Goal: Communication & Community: Answer question/provide support

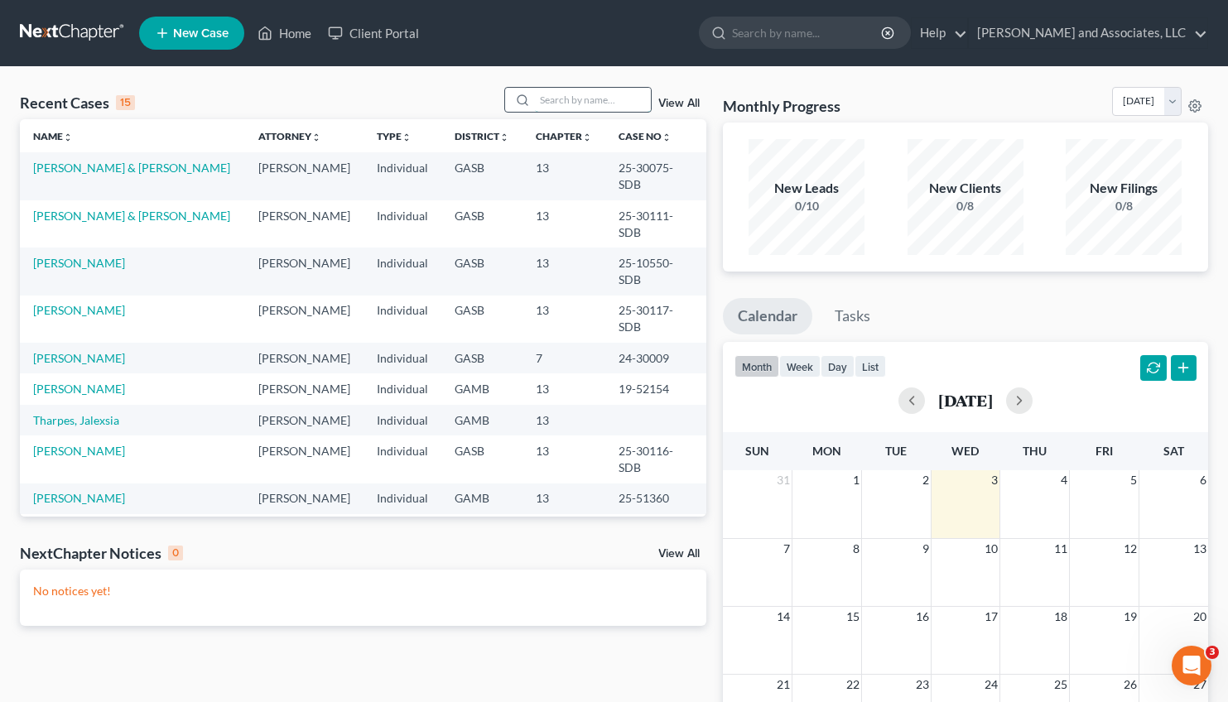
click at [566, 95] on input "search" at bounding box center [593, 100] width 116 height 24
type input "graham"
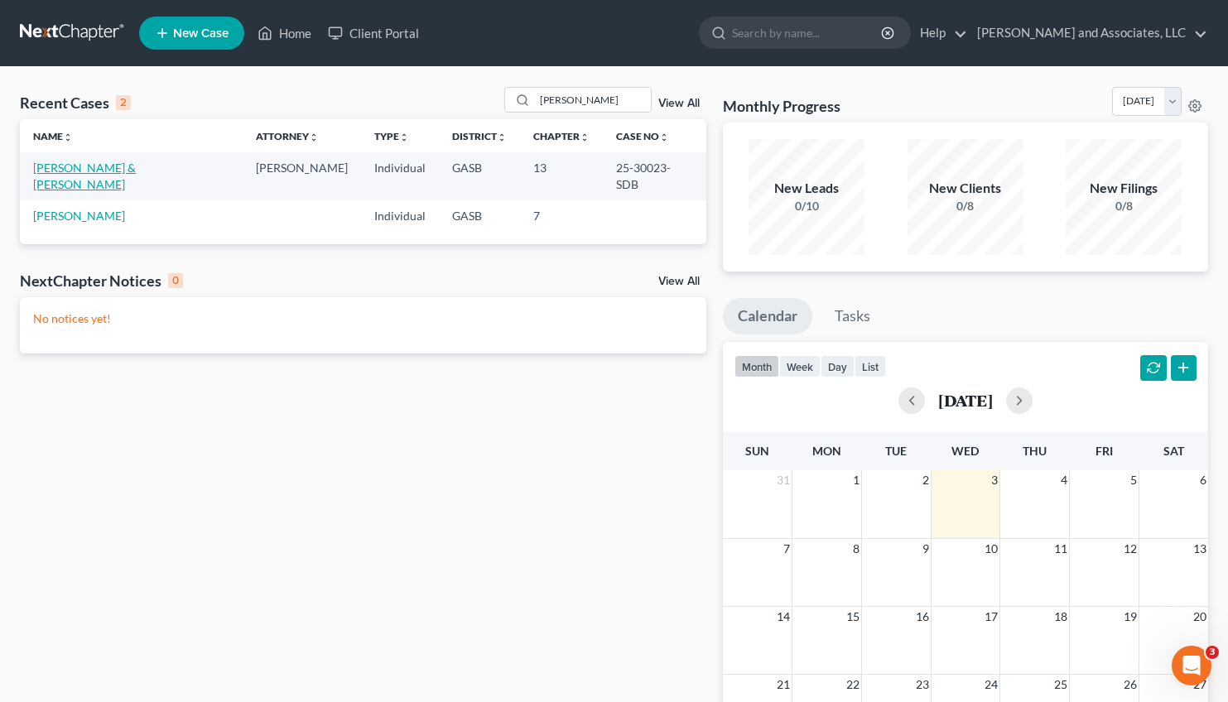
click at [118, 167] on link "[PERSON_NAME] & [PERSON_NAME]" at bounding box center [84, 176] width 103 height 31
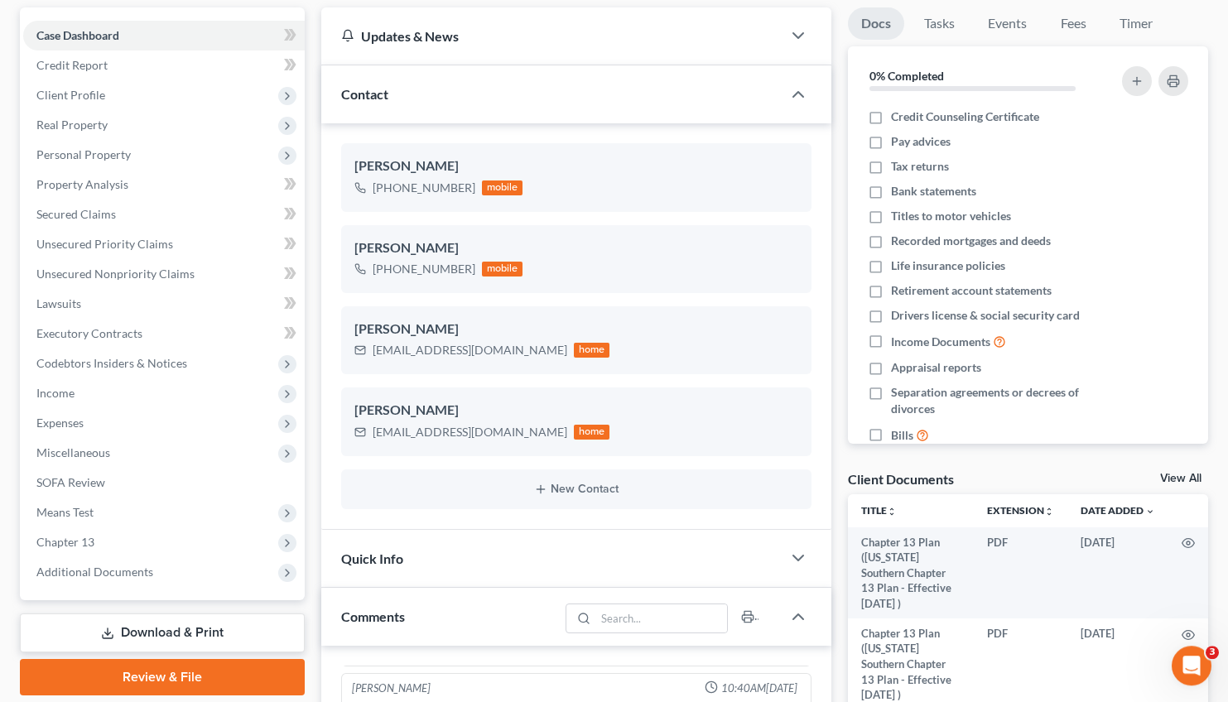
scroll to position [149, 0]
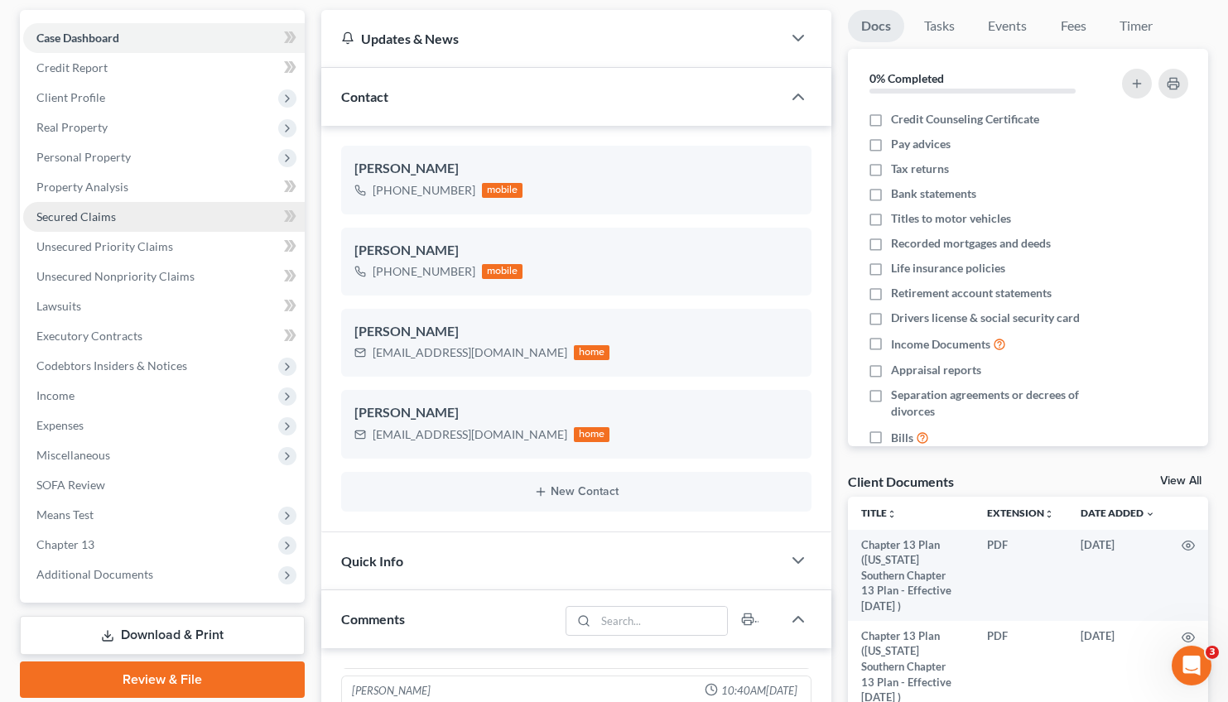
click at [84, 217] on span "Secured Claims" at bounding box center [75, 216] width 79 height 14
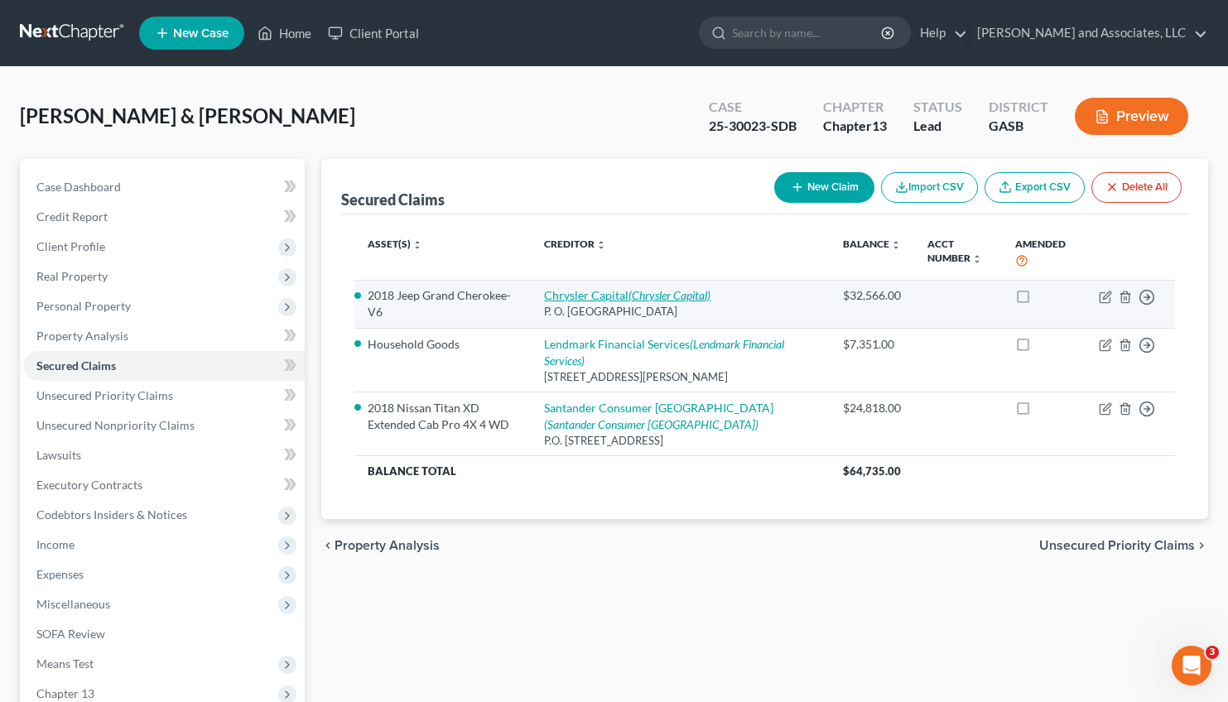
drag, startPoint x: 661, startPoint y: 297, endPoint x: 637, endPoint y: 291, distance: 24.9
click at [637, 291] on link "Chrysler Capital (Chrysler Capital)" at bounding box center [627, 295] width 166 height 14
select select "45"
select select "2"
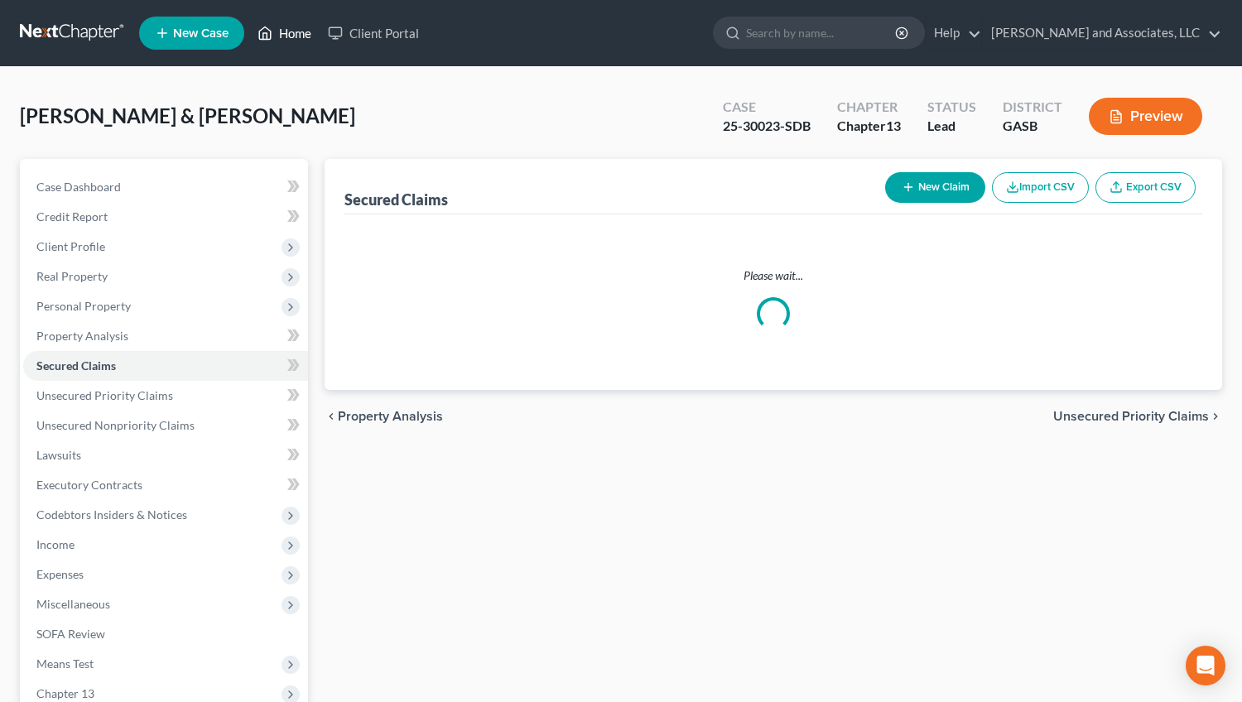
click at [297, 31] on link "Home" at bounding box center [284, 33] width 70 height 30
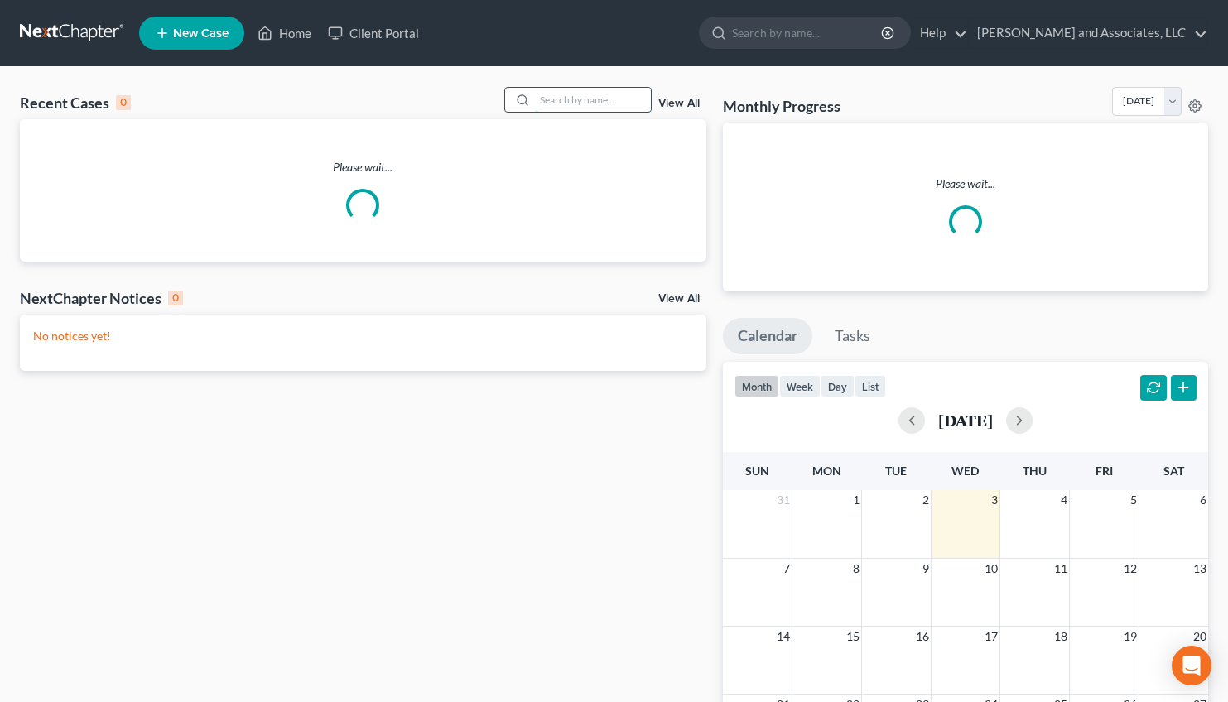
click at [535, 98] on input "search" at bounding box center [593, 100] width 116 height 24
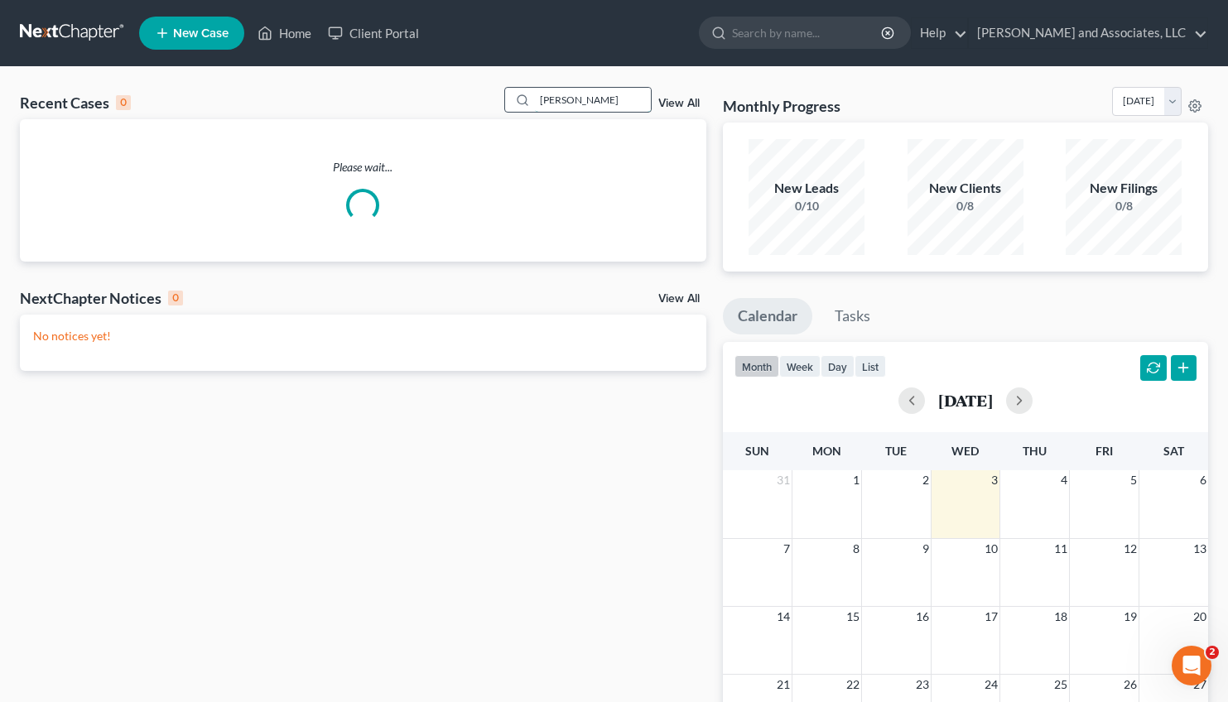
type input "hudson"
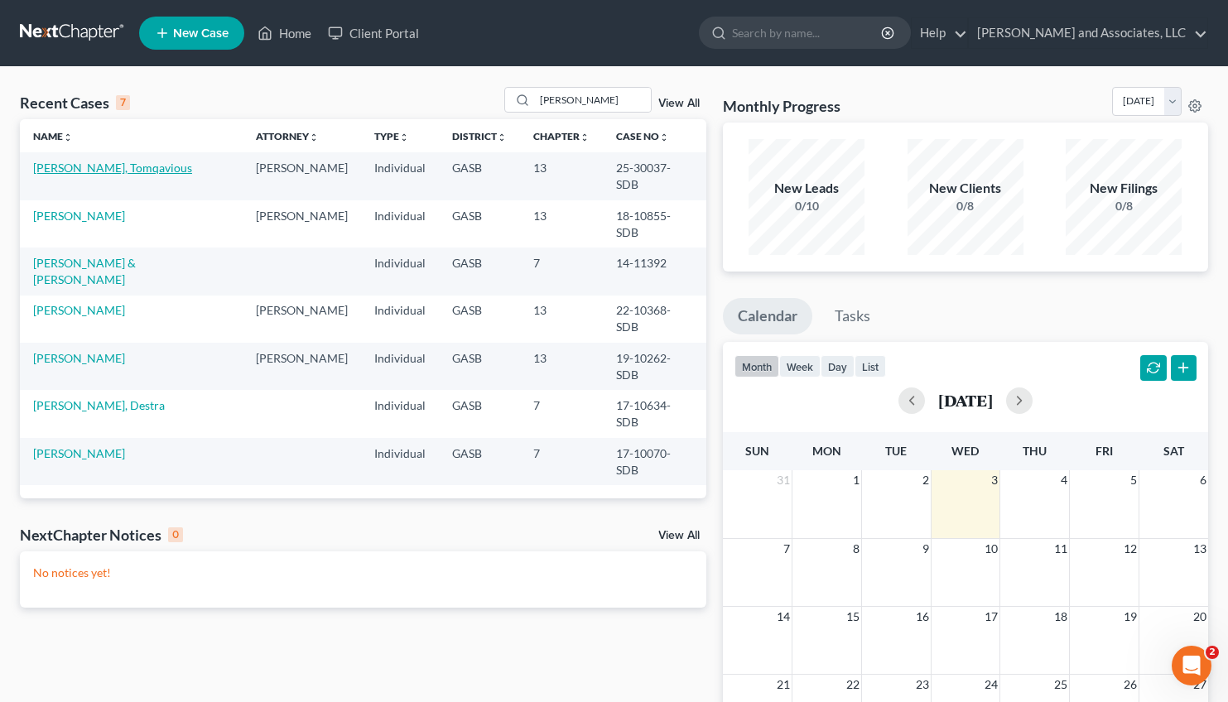
click at [82, 166] on link "Hudson, Tomqavious" at bounding box center [112, 168] width 159 height 14
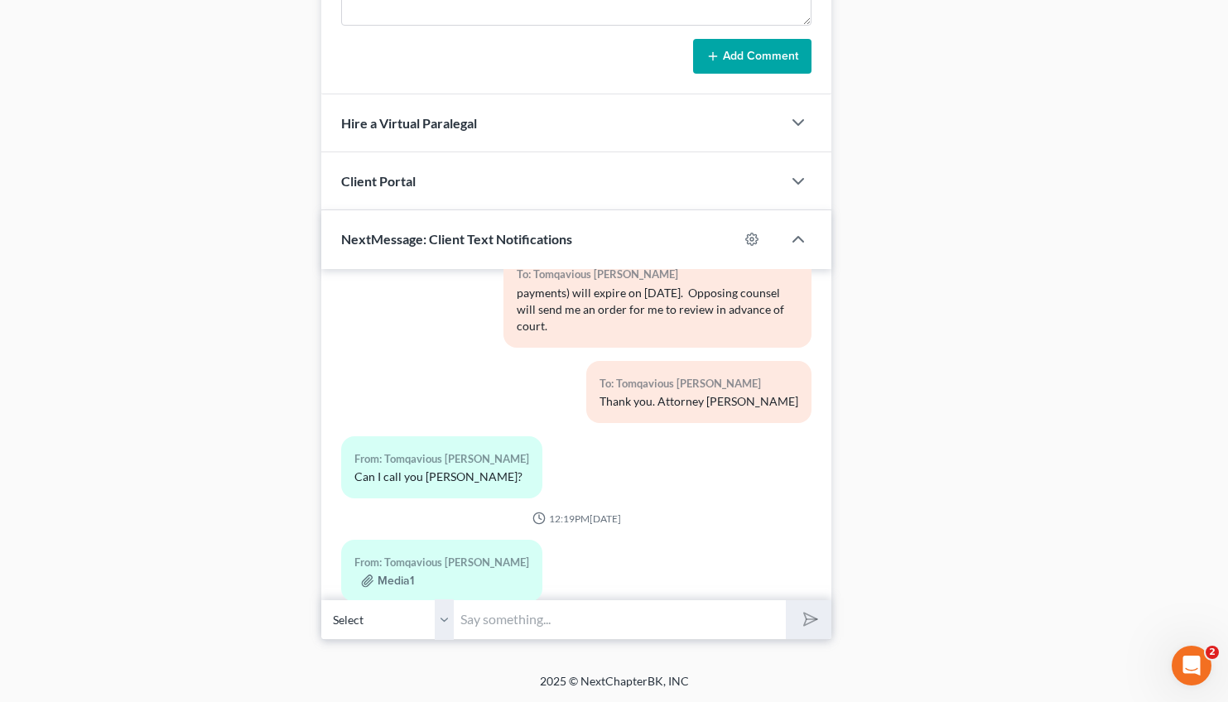
scroll to position [8585, 0]
click at [480, 618] on input "text" at bounding box center [620, 619] width 332 height 41
type input "M"
type input "Good Morning, Mr. Hudson, I am following up with you regarding the consent orde…"
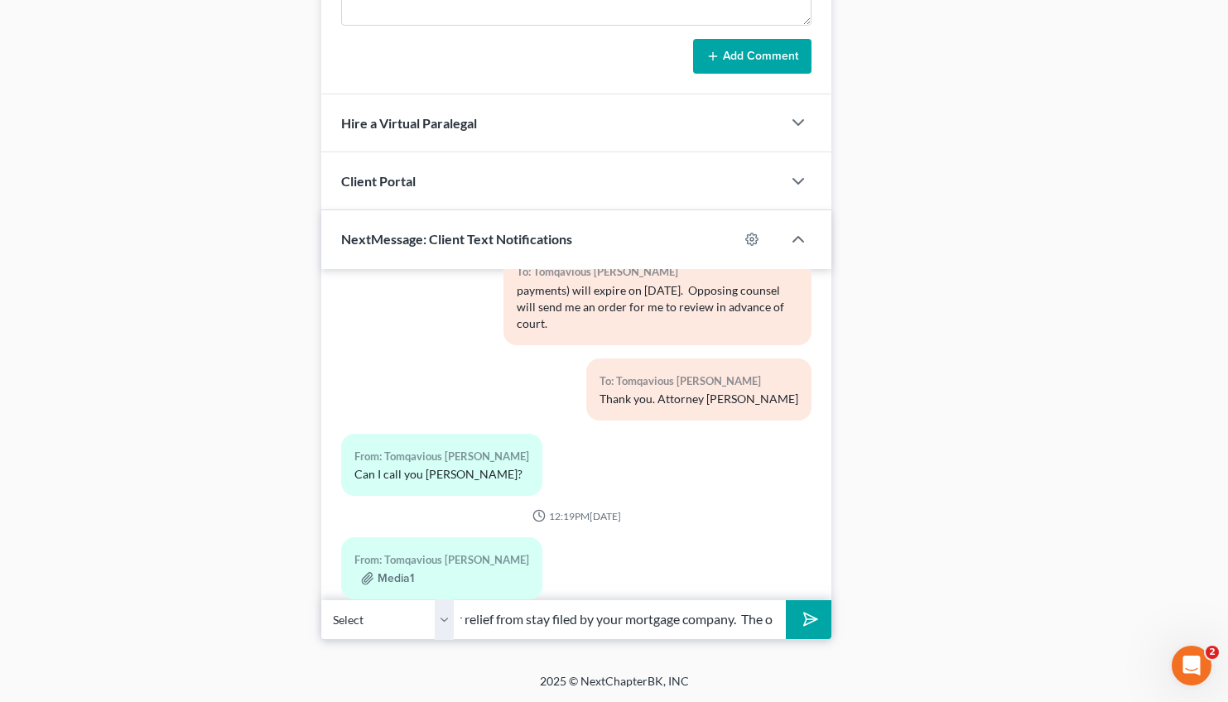
click at [793, 618] on button "submit" at bounding box center [809, 619] width 46 height 39
click at [495, 628] on input "text" at bounding box center [620, 619] width 332 height 41
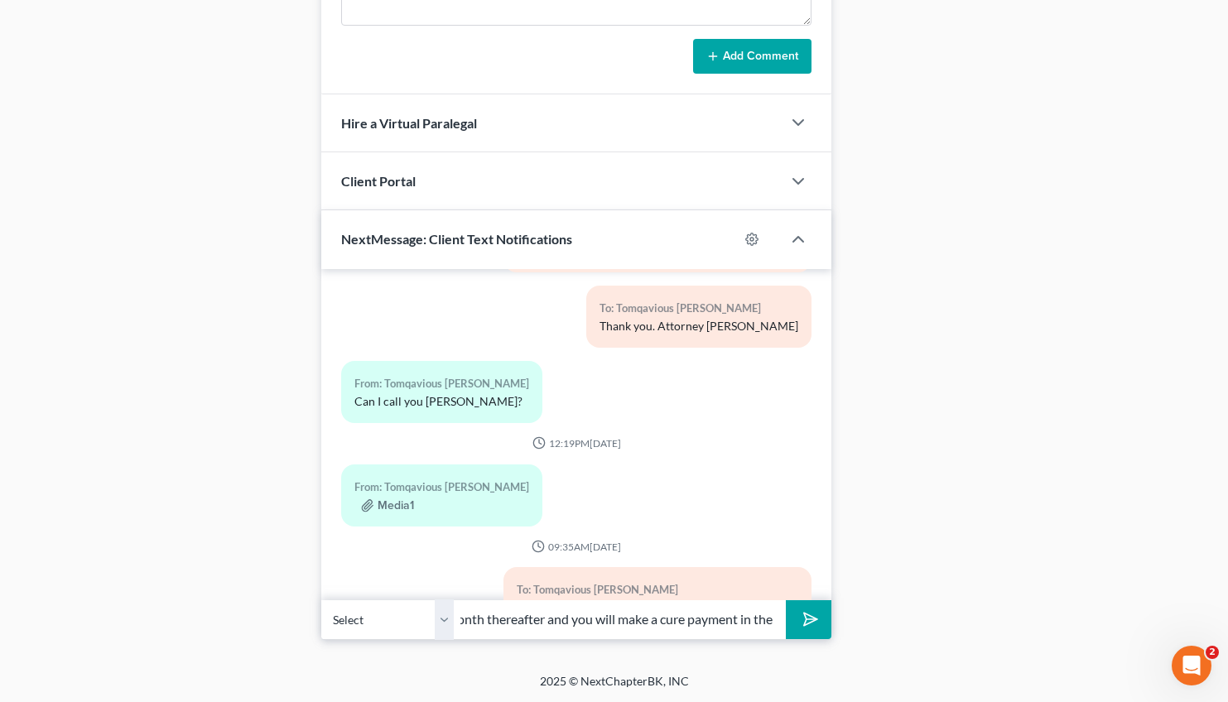
scroll to position [0, 620]
type input "provides as outlined on August 8, 2025. Regular mortgage payment due on 9/1/25 …"
click at [810, 613] on icon "submit" at bounding box center [807, 619] width 23 height 23
click at [506, 624] on input "text" at bounding box center [620, 619] width 332 height 41
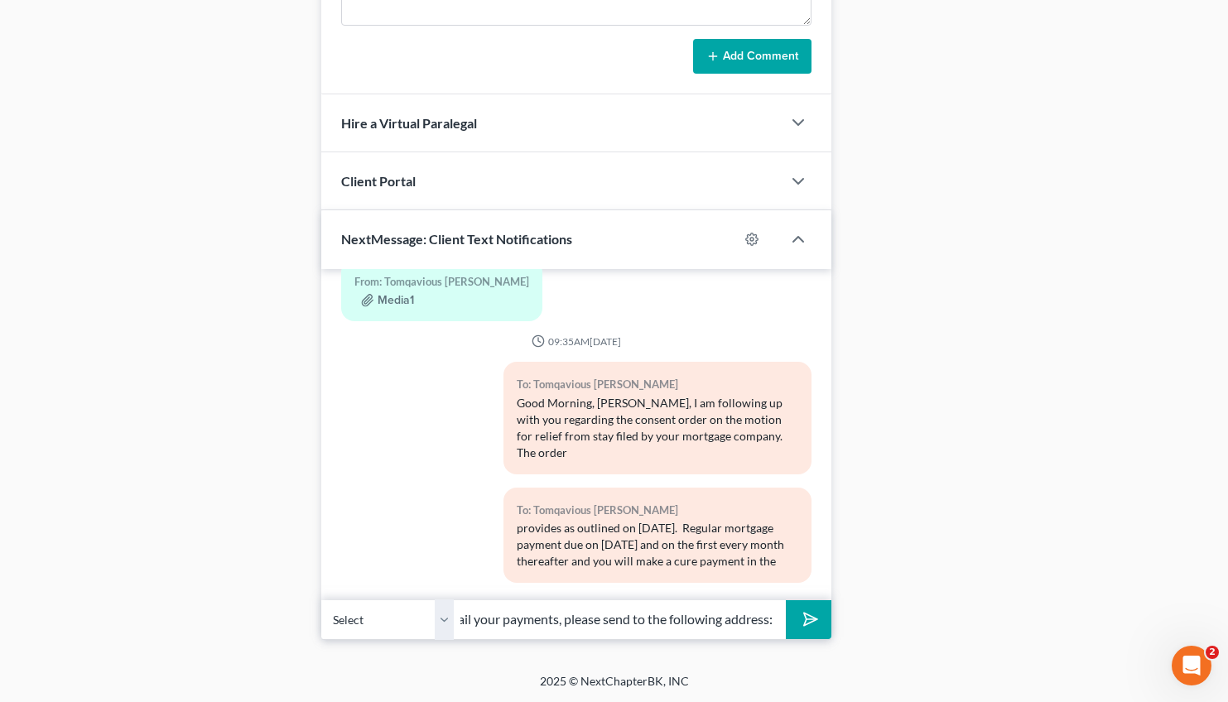
scroll to position [0, 537]
type input "amount of $858.50 per month beginning 9/15/2025 - 5/15/2026. Friendly reminder …"
click at [804, 618] on icon "submit" at bounding box center [807, 619] width 23 height 23
click at [483, 620] on input "text" at bounding box center [620, 619] width 332 height 41
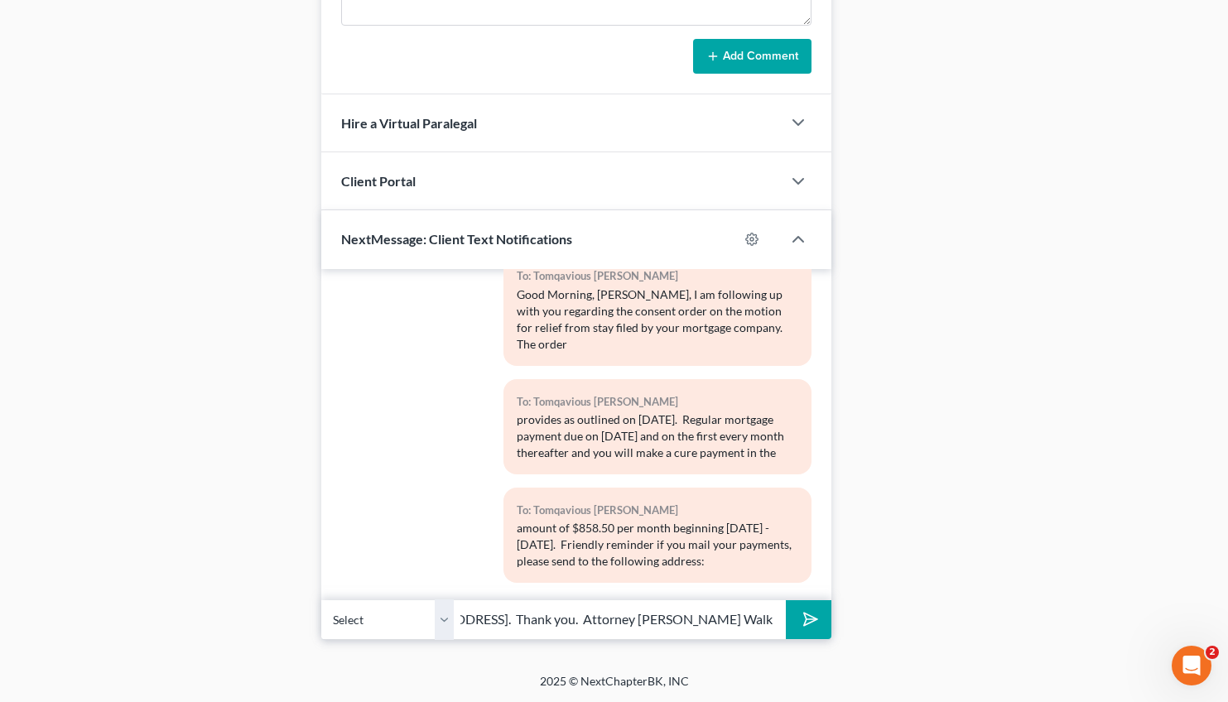
scroll to position [0, 426]
click at [561, 619] on input "Nationstar Mortgage LLC, Bankruptcy Payments, P.O. Box 619094, Dallas, TX 75261…" at bounding box center [620, 619] width 332 height 41
type input "Nationstar Mortgage LLC, Bankruptcy Payments, P.O. Box 619094, Dallas, TX 75261…"
click at [807, 619] on icon "submit" at bounding box center [807, 619] width 23 height 23
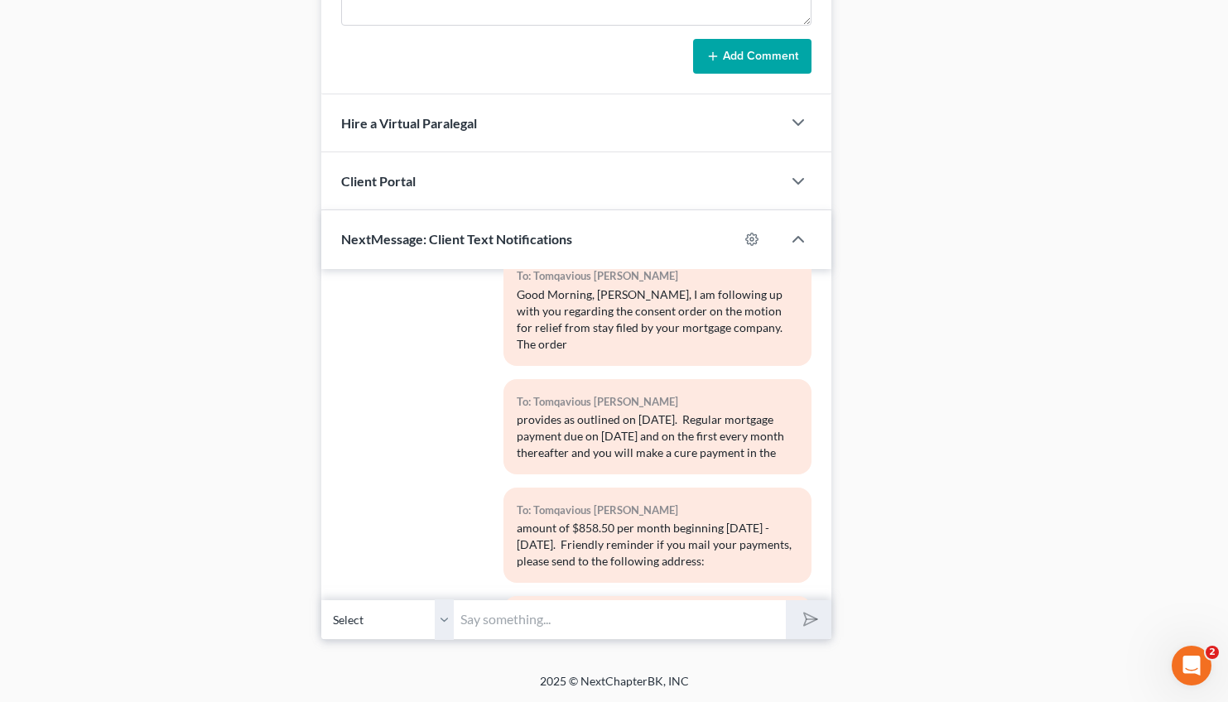
scroll to position [9097, 0]
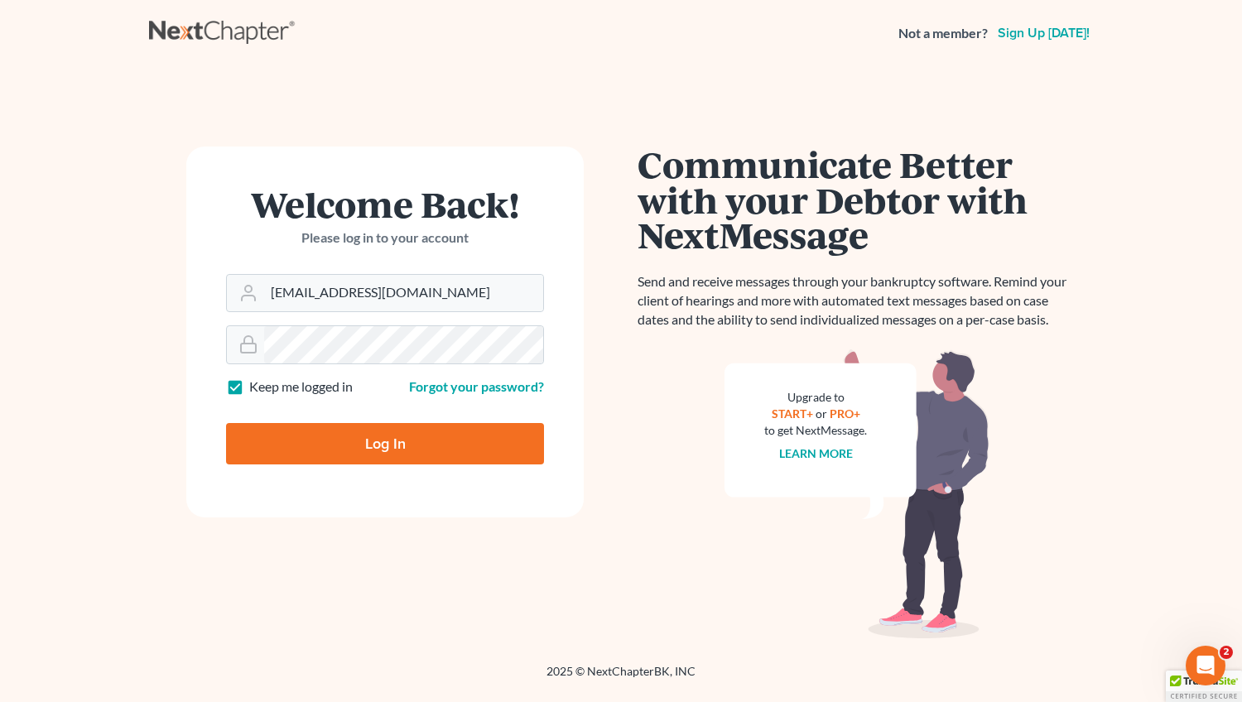
type input "[EMAIL_ADDRESS][DOMAIN_NAME]"
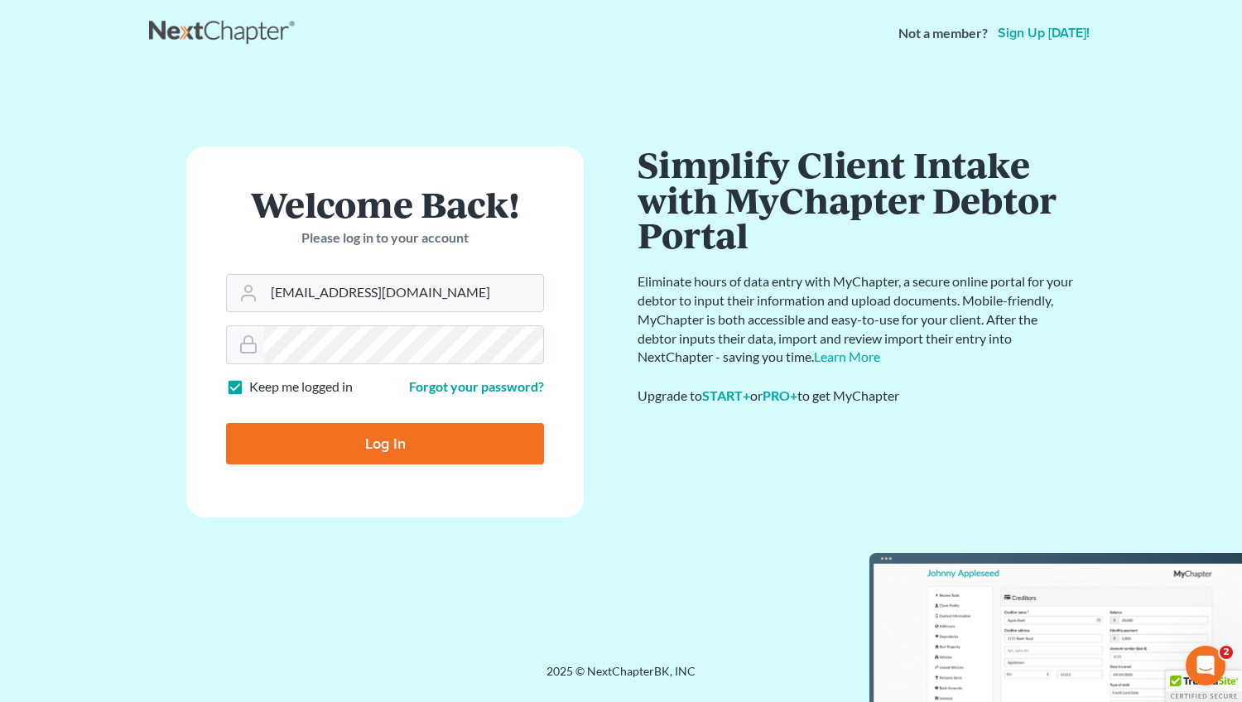
click at [378, 440] on input "Log In" at bounding box center [385, 443] width 318 height 41
type input "Thinking..."
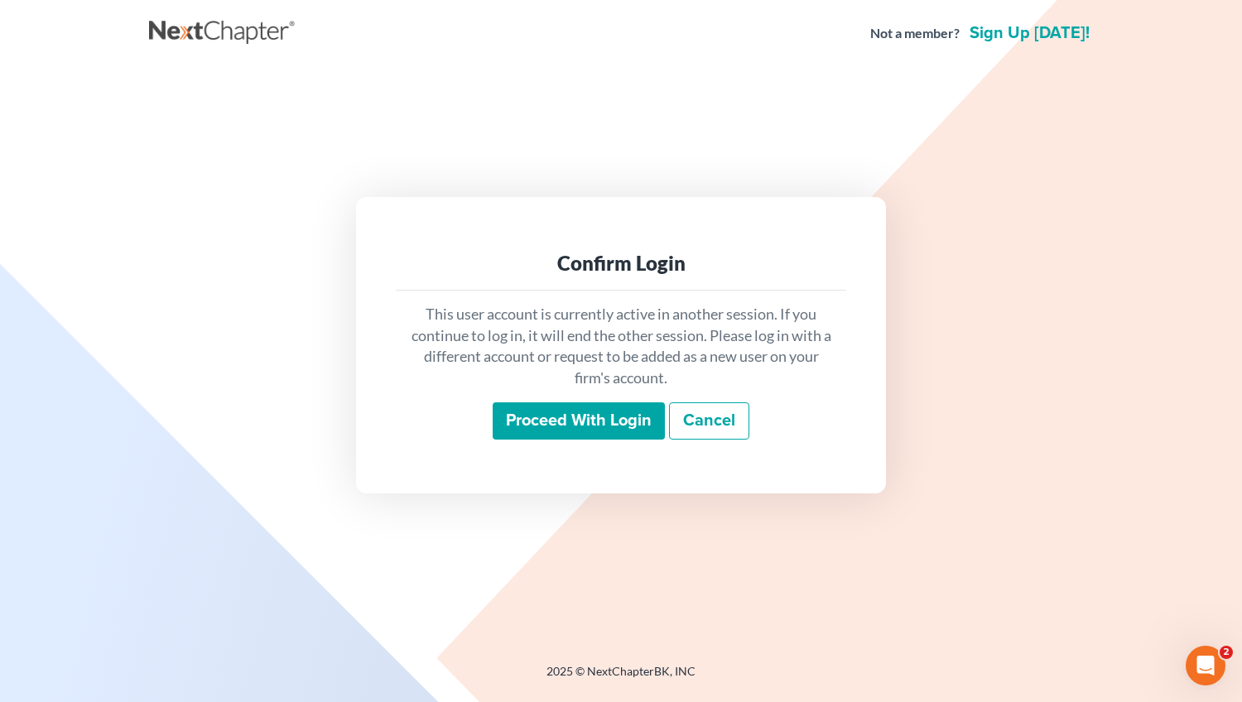
click at [556, 418] on input "Proceed with login" at bounding box center [579, 421] width 172 height 38
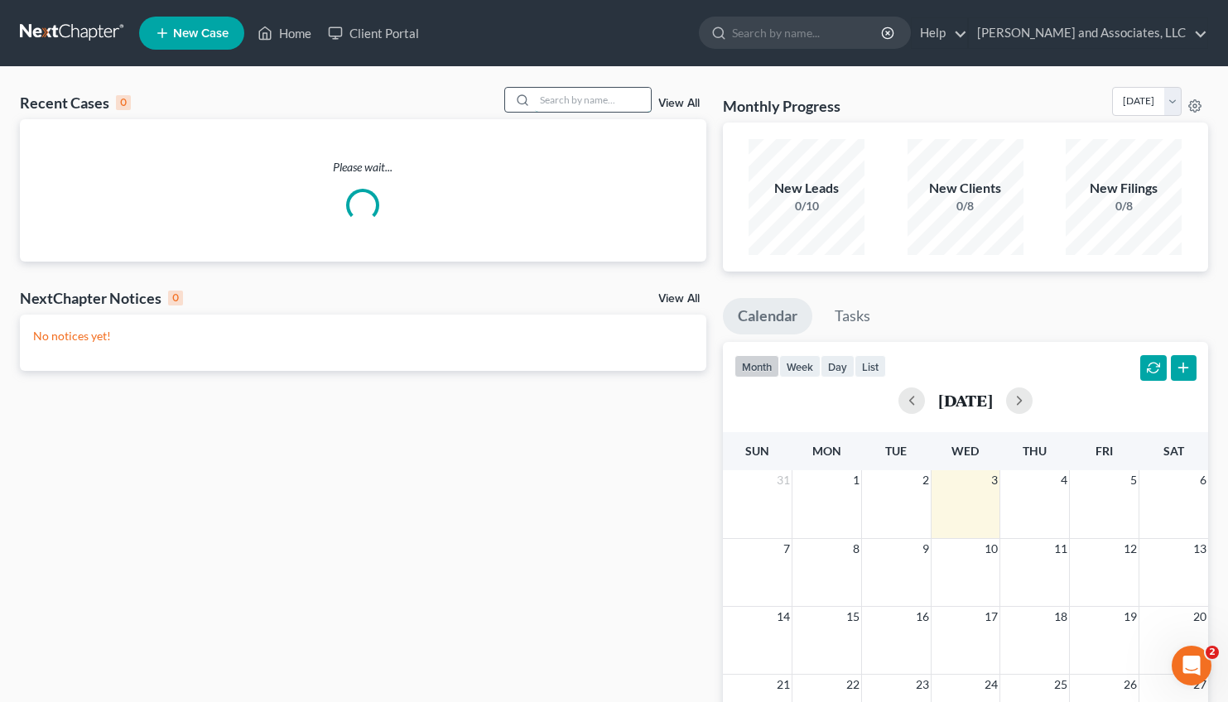
click at [535, 94] on input "search" at bounding box center [593, 100] width 116 height 24
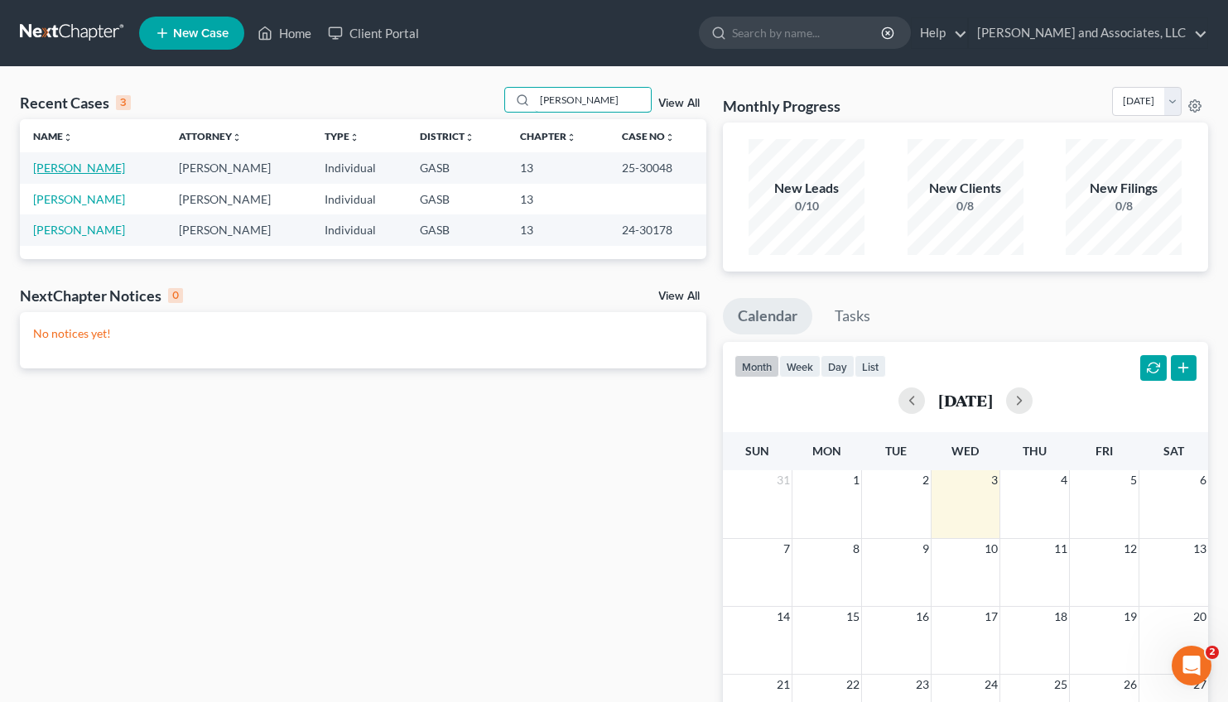
type input "ginny"
click at [86, 165] on link "Long, Ginny" at bounding box center [79, 168] width 92 height 14
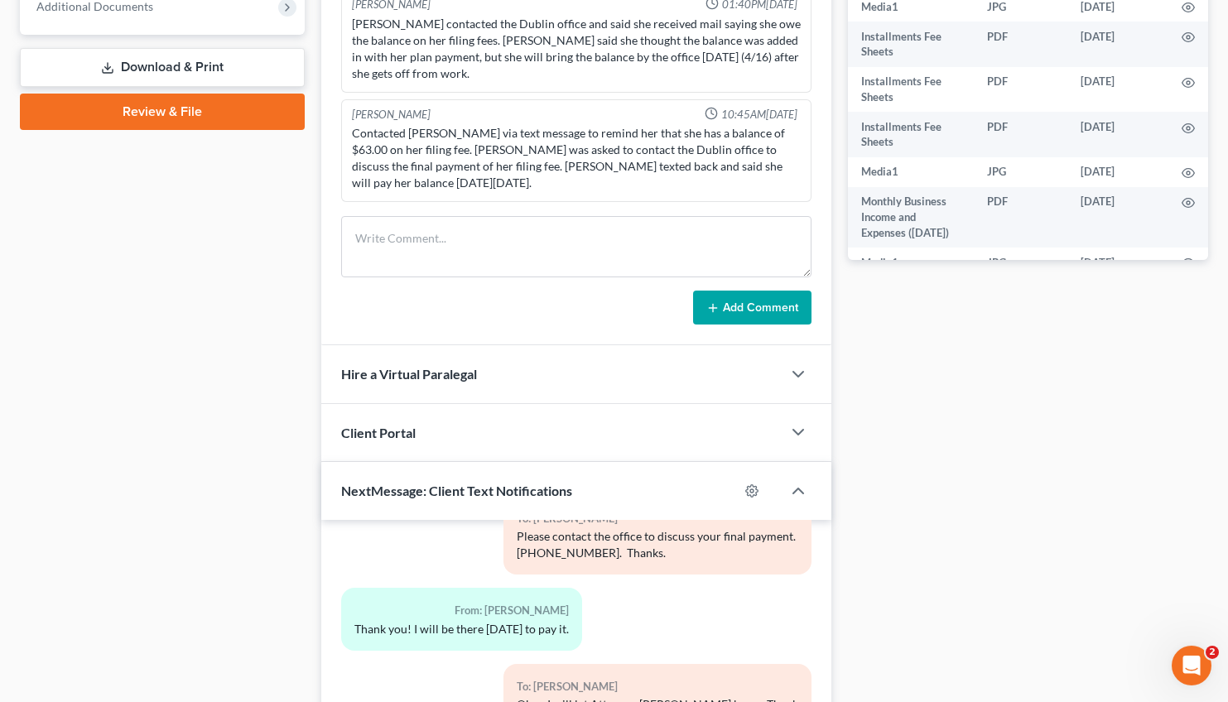
scroll to position [968, 0]
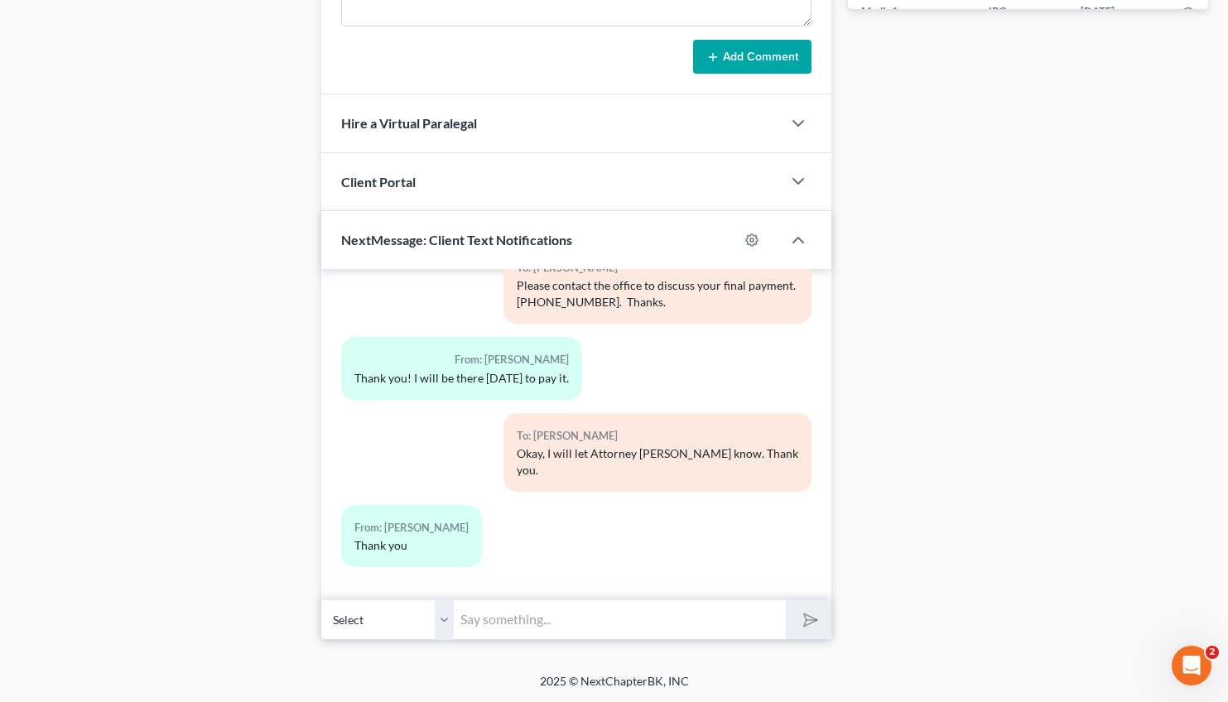
click at [497, 618] on input "text" at bounding box center [620, 619] width 332 height 41
type input "Good Morning, Ms. Long, The creditor for your vehicle has requested a copy of y…"
click at [802, 619] on icon "submit" at bounding box center [807, 620] width 23 height 23
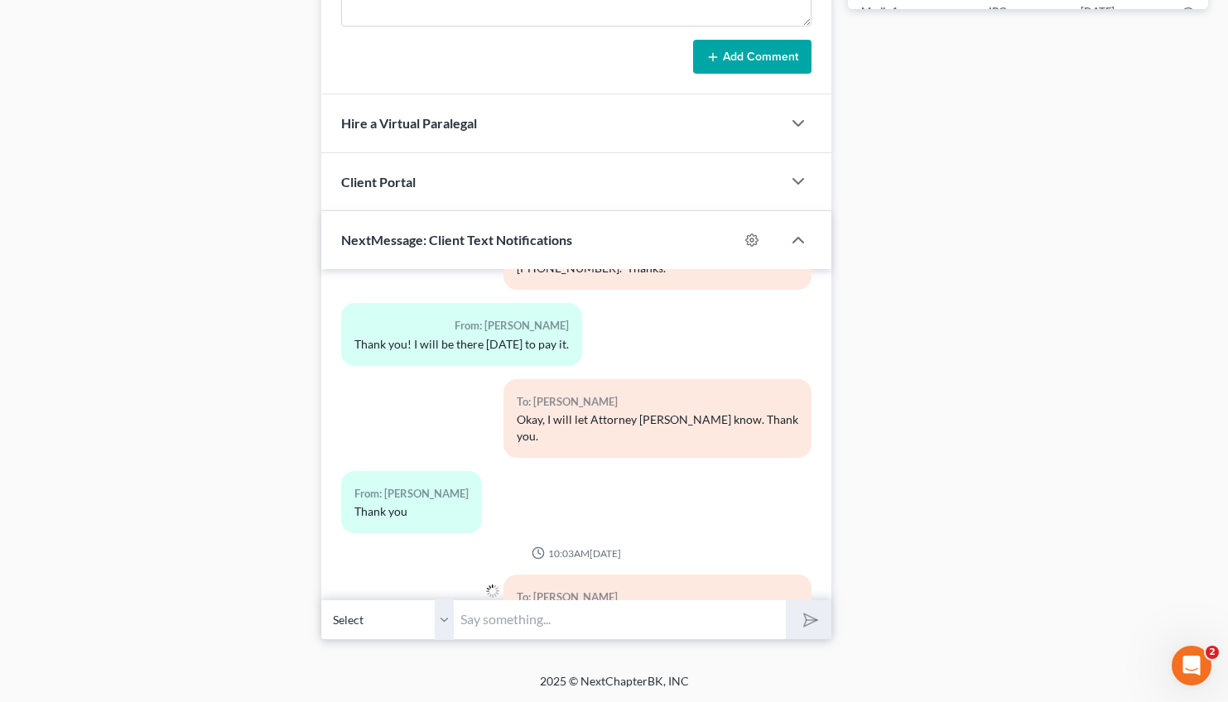
click at [501, 623] on input "text" at bounding box center [620, 619] width 332 height 41
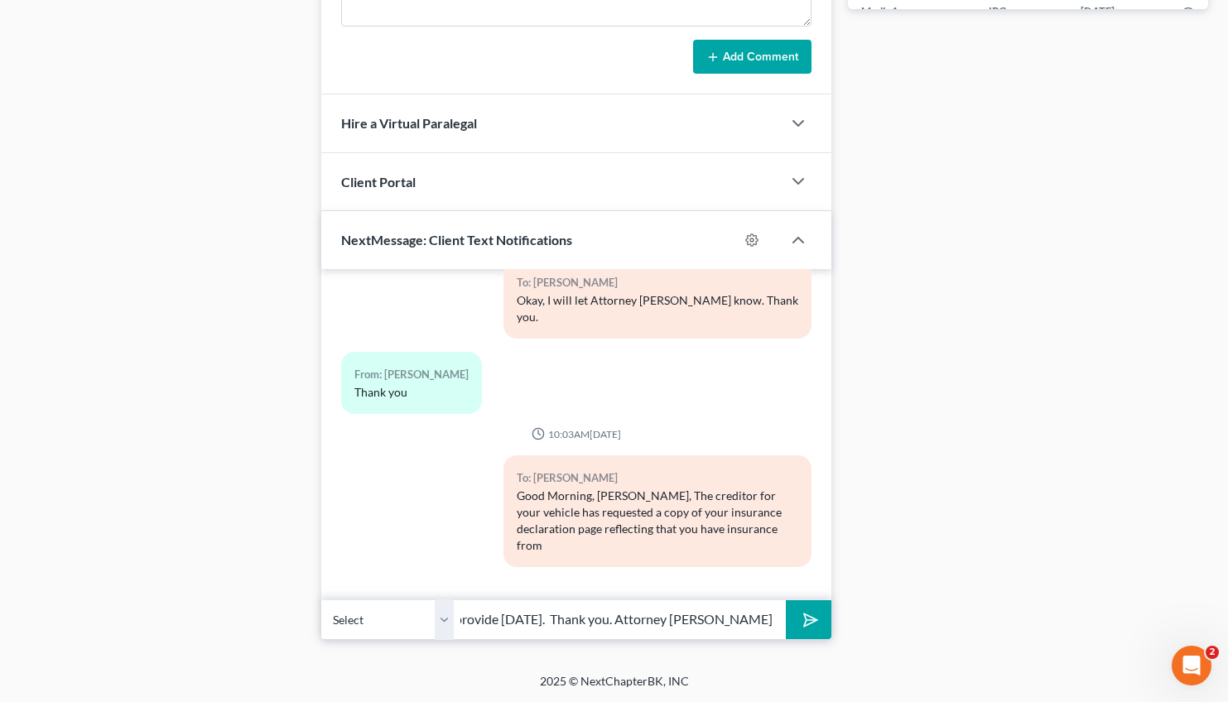
scroll to position [0, 268]
click at [558, 613] on input "June 23, 2025 to June 23, 2026. Please promptly provide today. Thank you. Attor…" at bounding box center [620, 619] width 332 height 41
type input "June 23, 2025 to June 23, 2026. Please promptly provide today to mwalker@arthur…"
click at [801, 626] on icon "submit" at bounding box center [807, 620] width 17 height 17
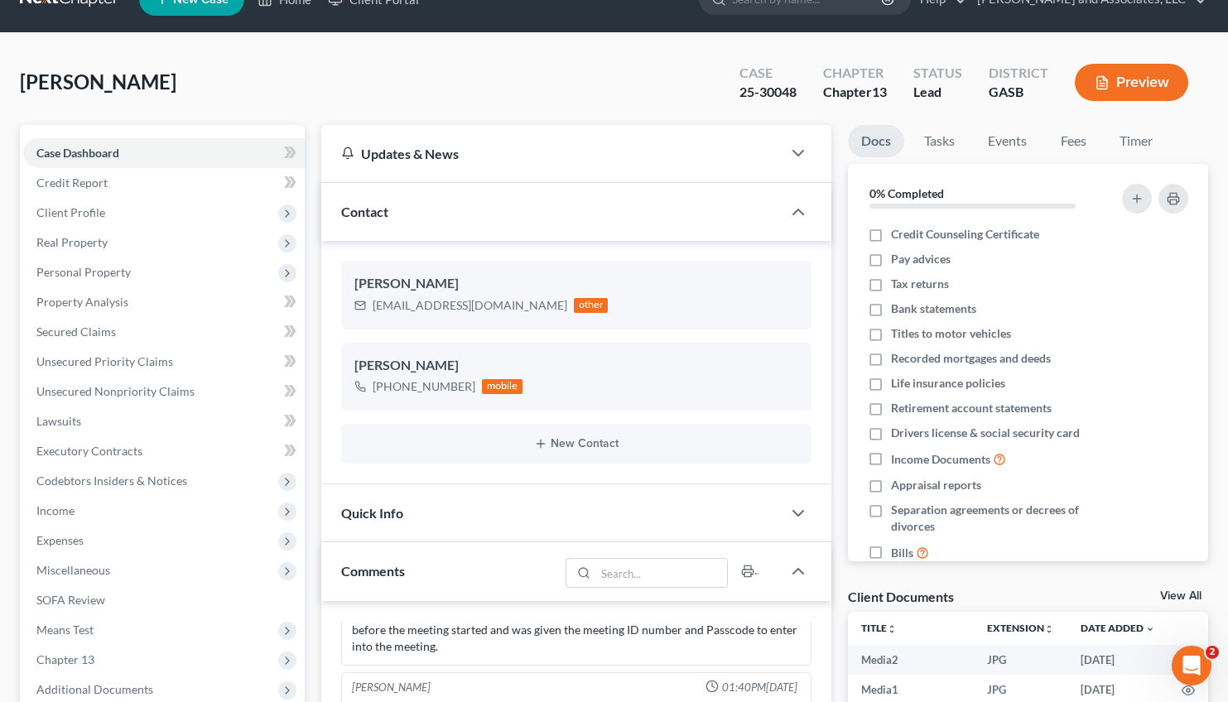
scroll to position [45, 0]
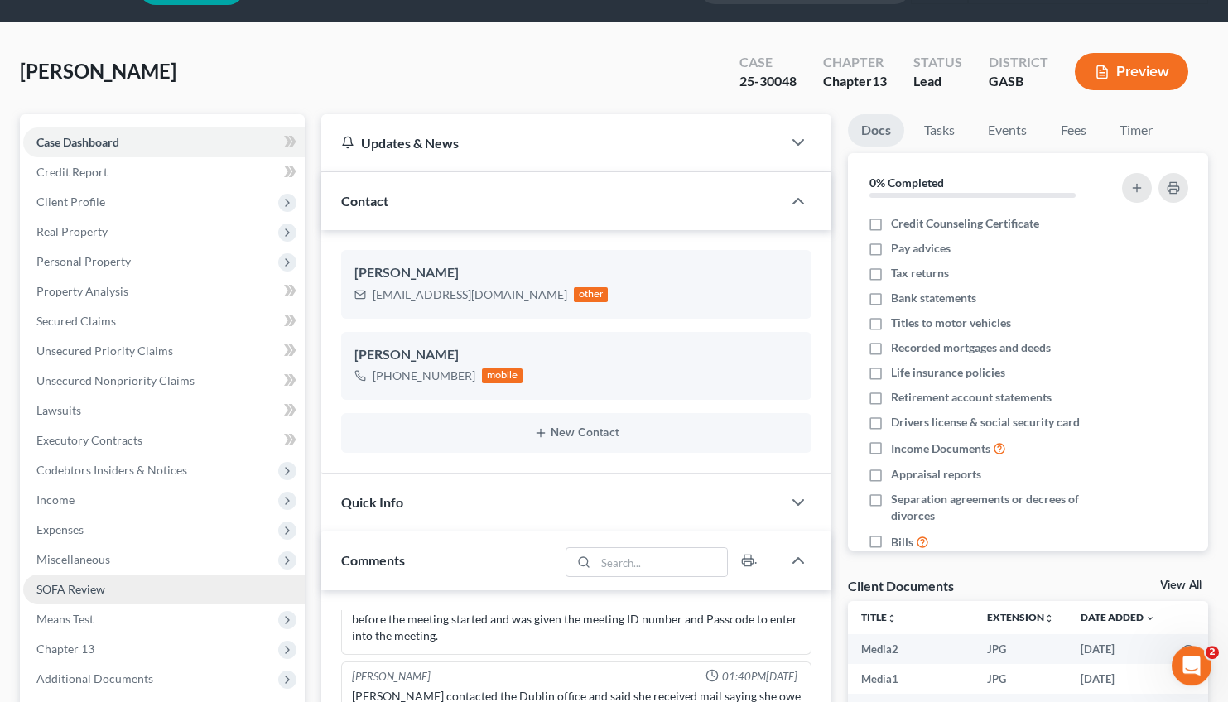
click at [74, 585] on span "SOFA Review" at bounding box center [70, 589] width 69 height 14
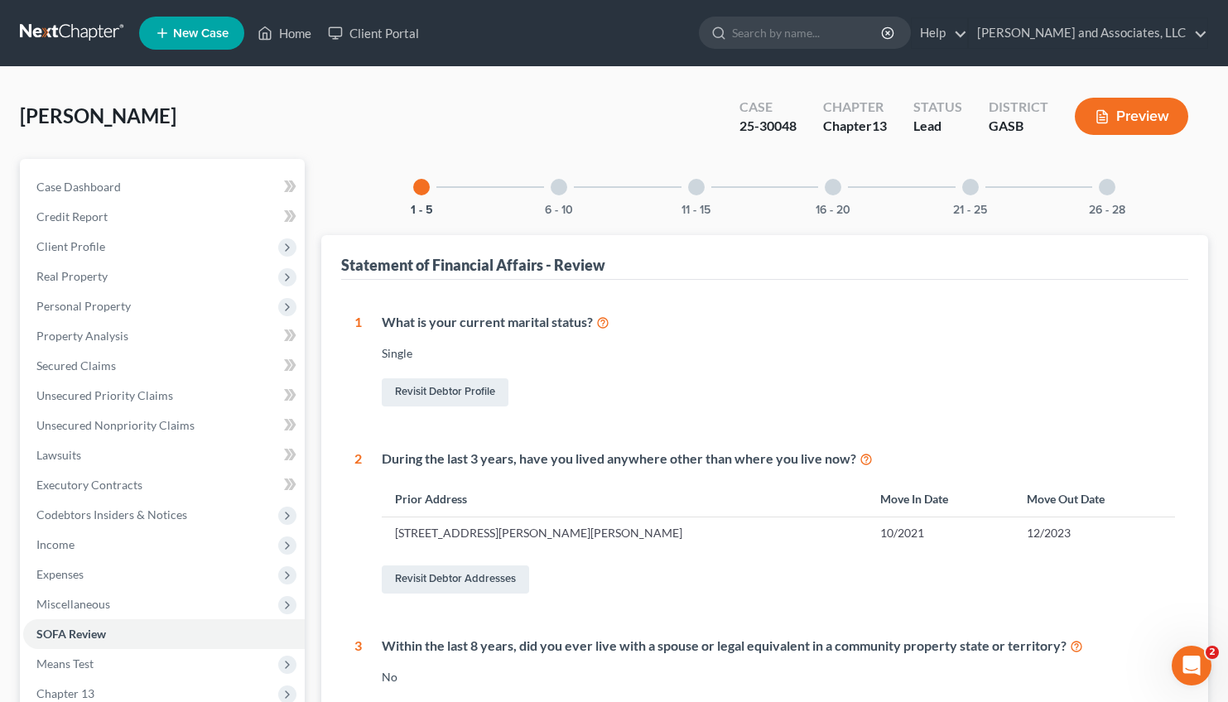
click at [973, 190] on div at bounding box center [970, 187] width 17 height 17
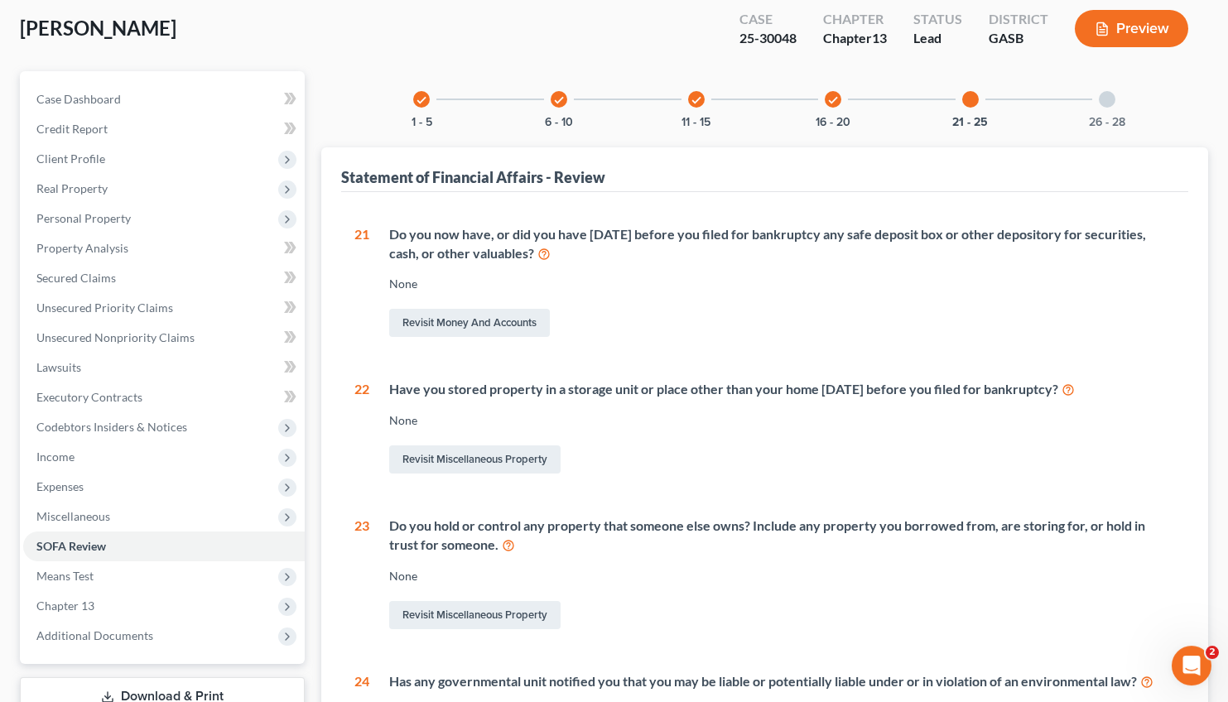
scroll to position [80, 0]
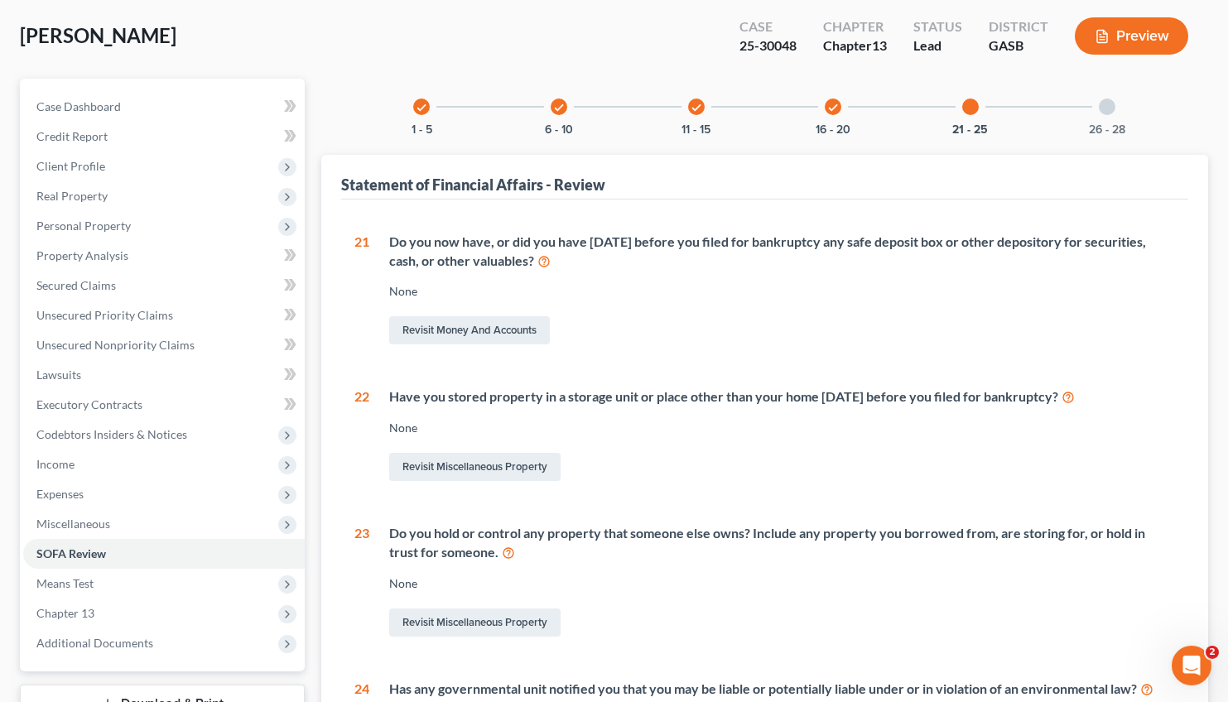
click at [835, 103] on icon "check" at bounding box center [833, 108] width 12 height 12
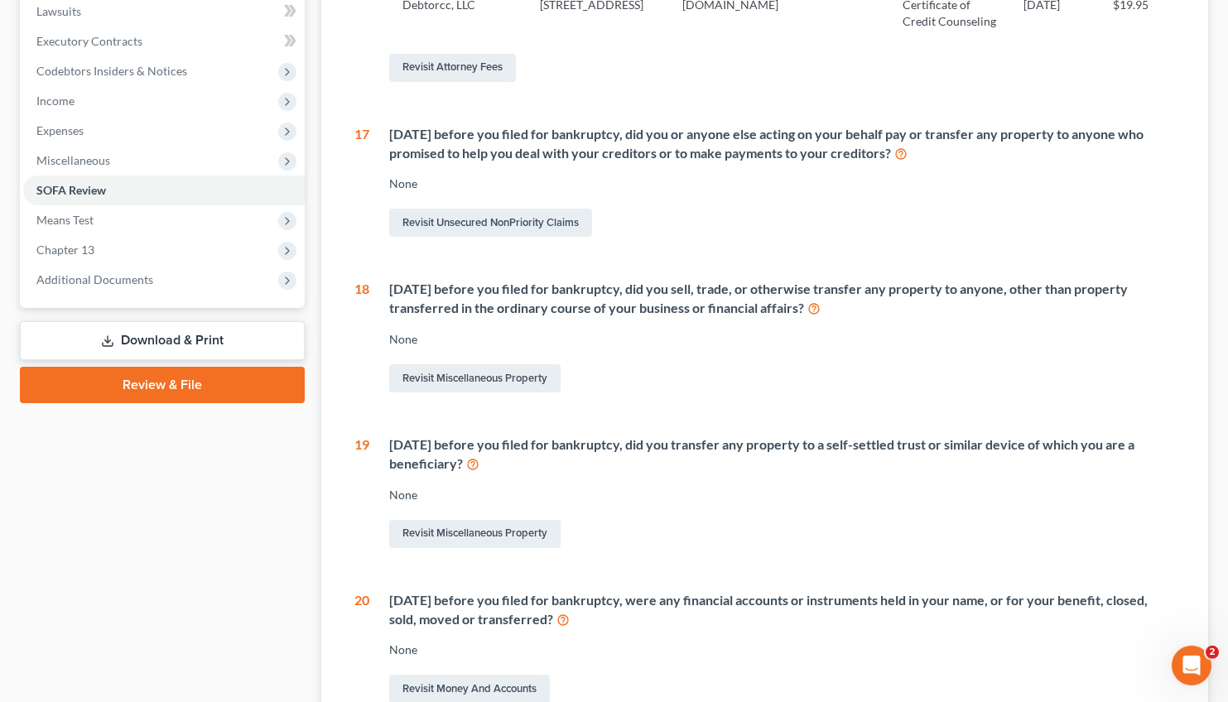
scroll to position [446, 0]
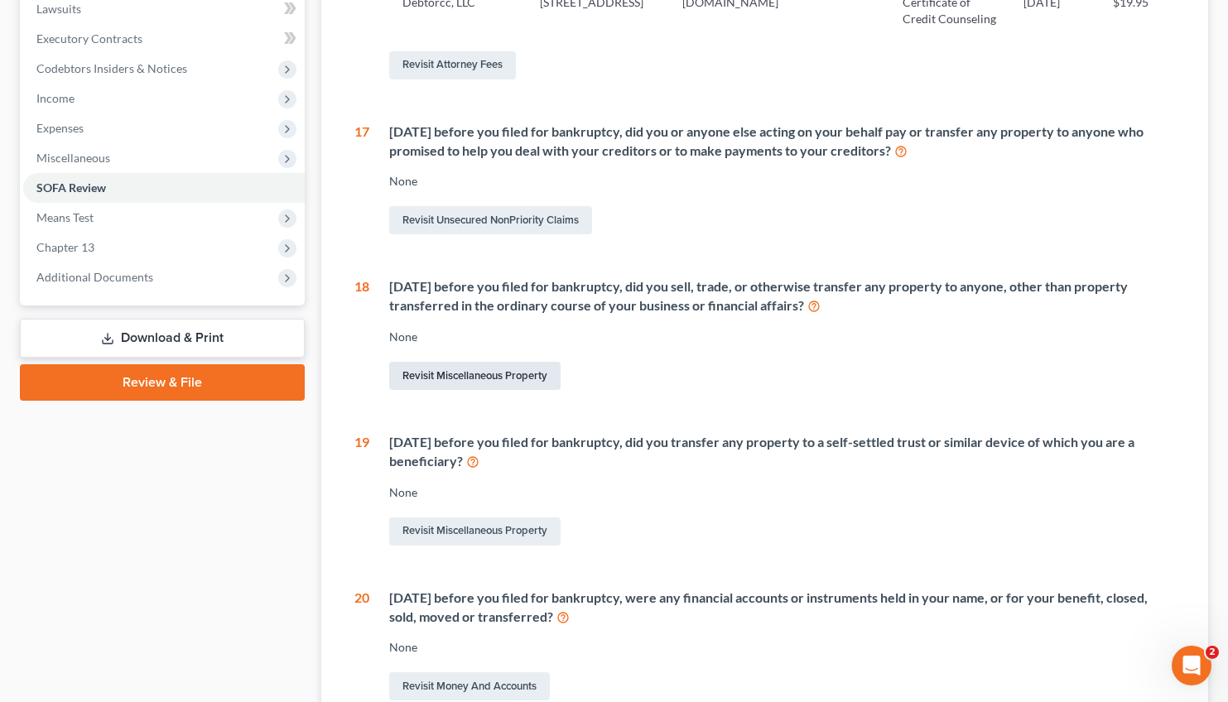
click at [431, 390] on link "Revisit Miscellaneous Property" at bounding box center [474, 376] width 171 height 28
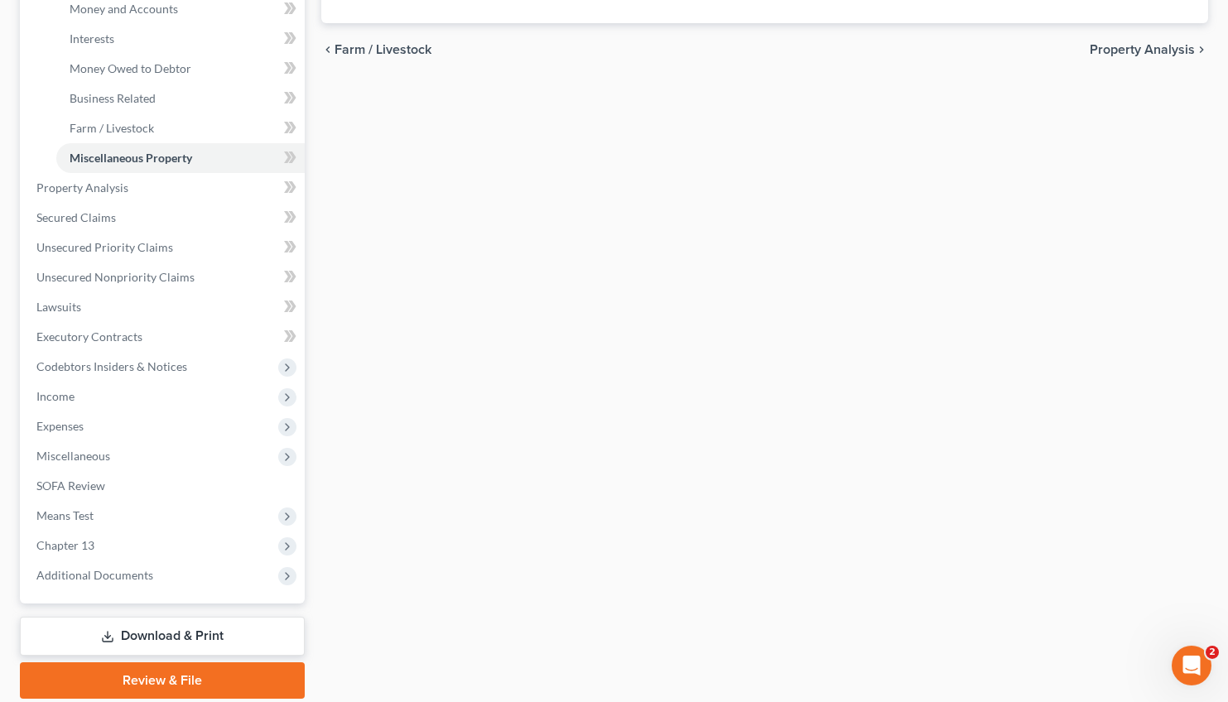
scroll to position [206, 0]
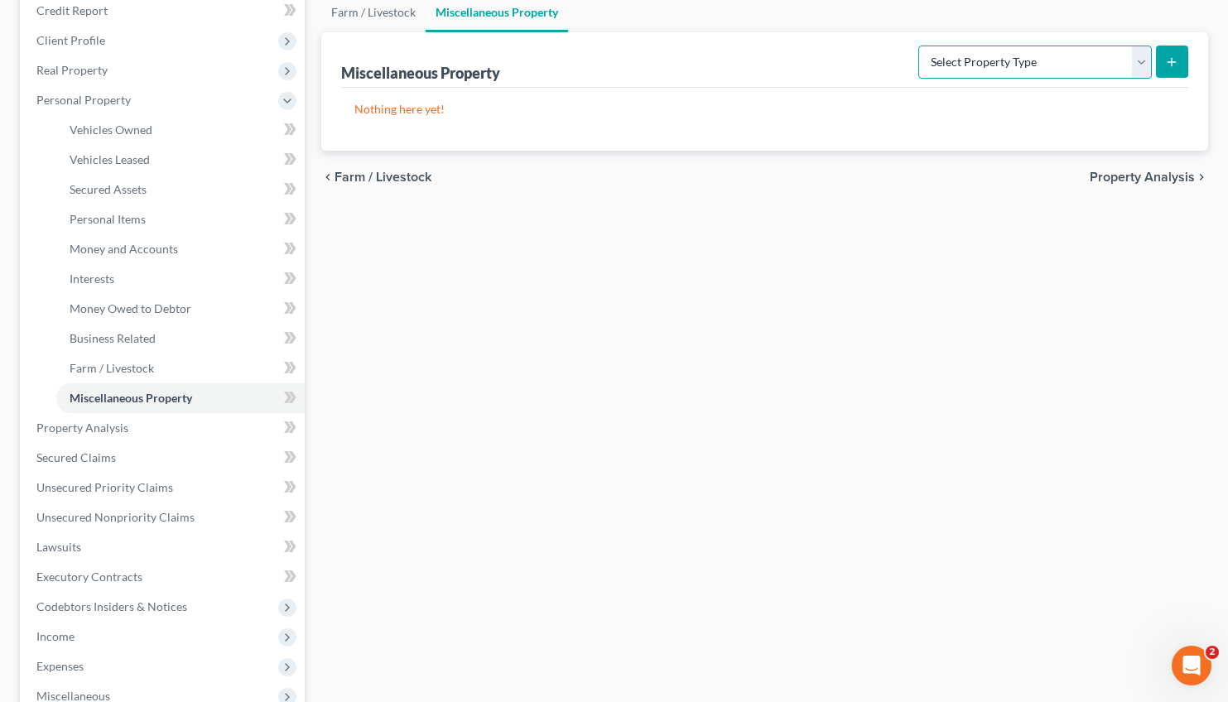
click at [918, 46] on select "Select Property Type Assigned for Creditor Benefit Within 1 Year Holding for An…" at bounding box center [1034, 62] width 233 height 33
select select "transferred"
click option "Transferred" at bounding box center [0, 0] width 0 height 0
click at [1167, 54] on button "submit" at bounding box center [1172, 62] width 32 height 32
select select "Ordinary (within 2 years)"
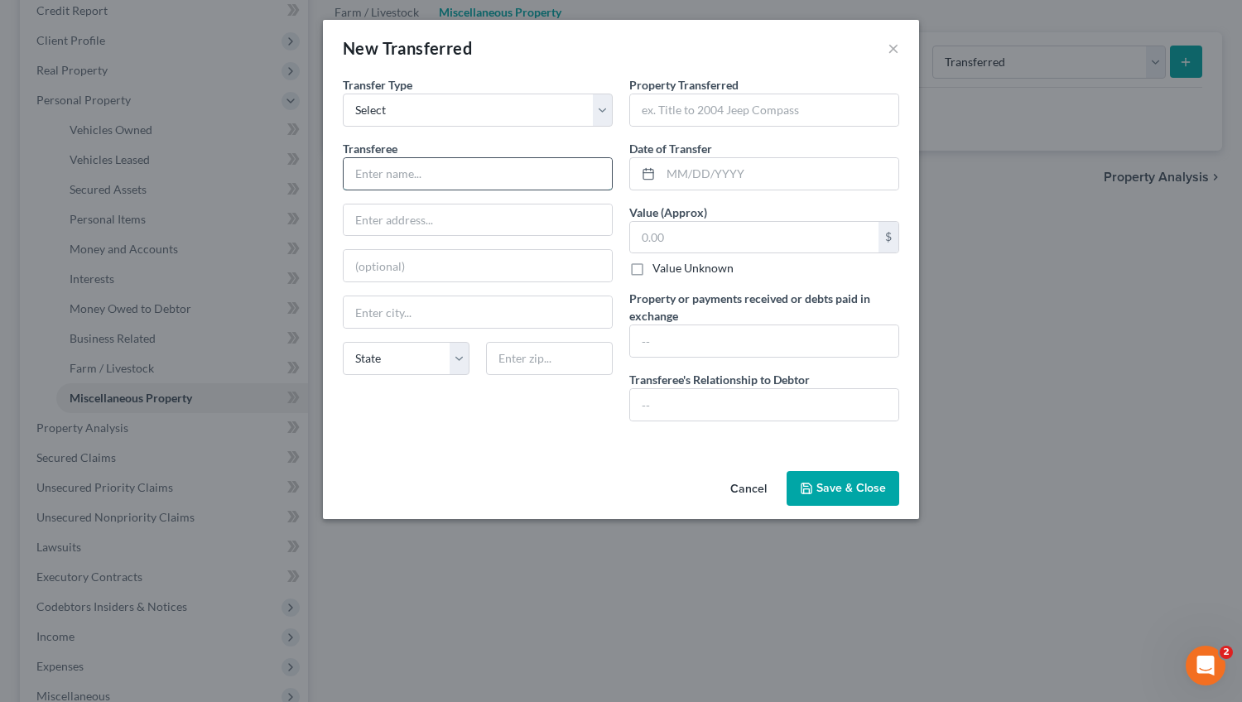
click at [387, 177] on input "text" at bounding box center [478, 173] width 268 height 31
type input "A VLRV Services"
type input "11471 Asheville Hwy."
type input "Inman"
select select "42"
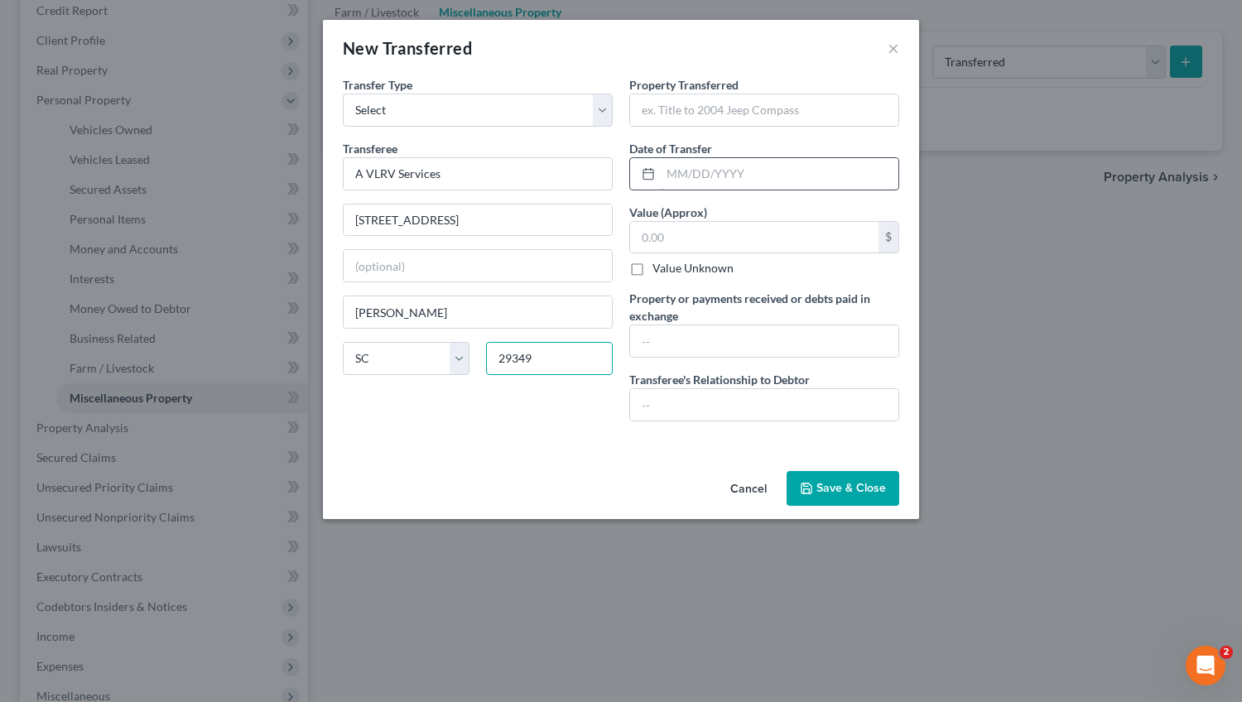
type input "29349"
click at [669, 174] on input "text" at bounding box center [780, 173] width 238 height 31
type input "1/2025"
click at [652, 229] on input "text" at bounding box center [754, 237] width 248 height 31
type input "6"
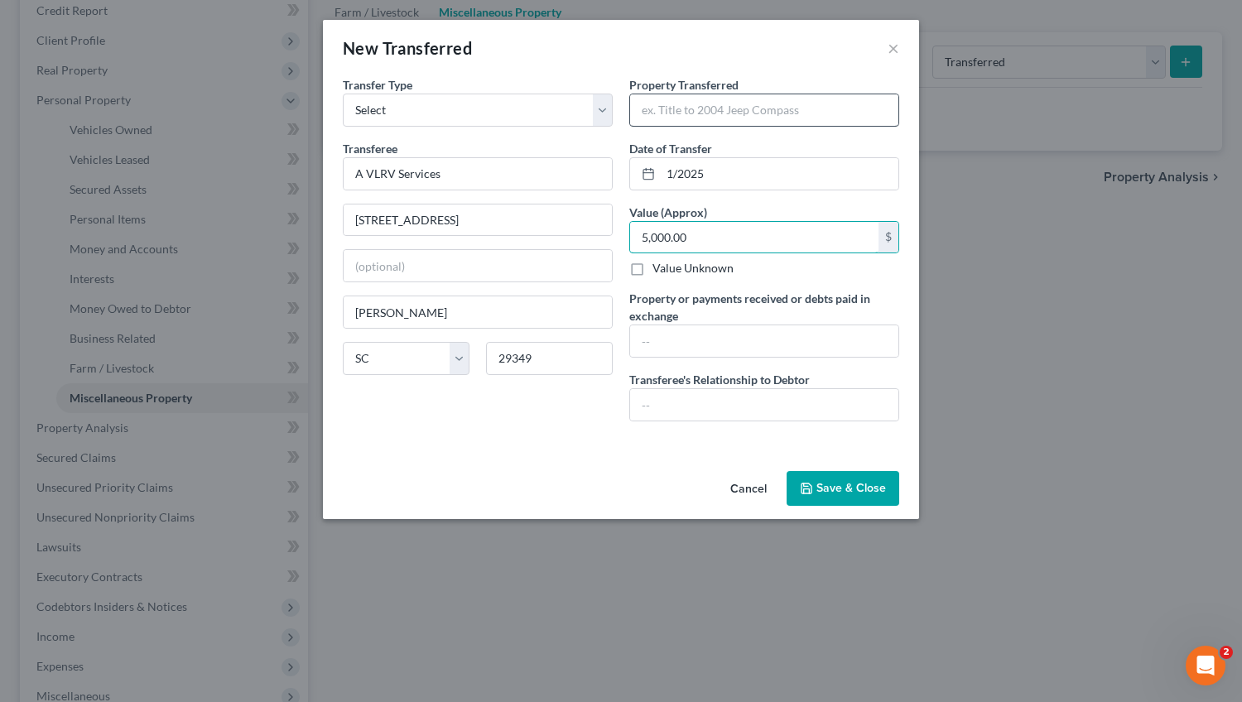
type input "5,000.00"
click at [686, 114] on input "text" at bounding box center [764, 109] width 268 height 31
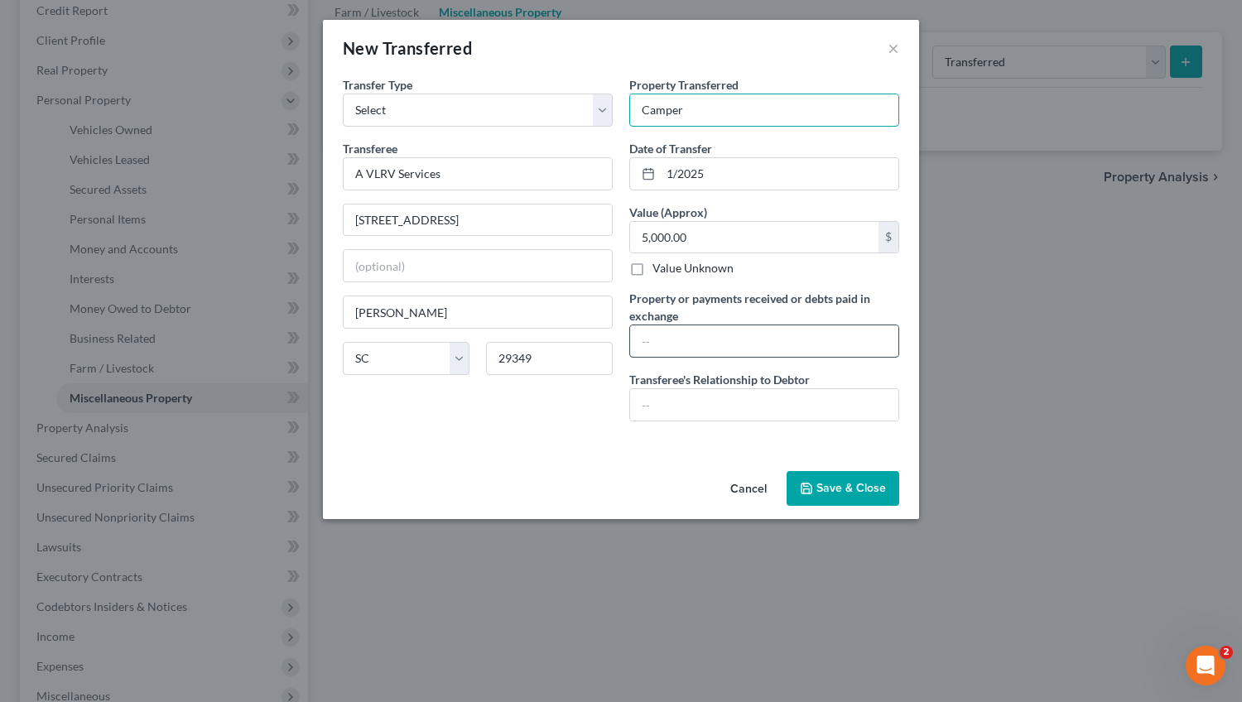
type input "Camper"
click at [660, 346] on input "text" at bounding box center [764, 340] width 268 height 31
type input "5,000.00"
click at [663, 398] on input "text" at bounding box center [764, 404] width 268 height 31
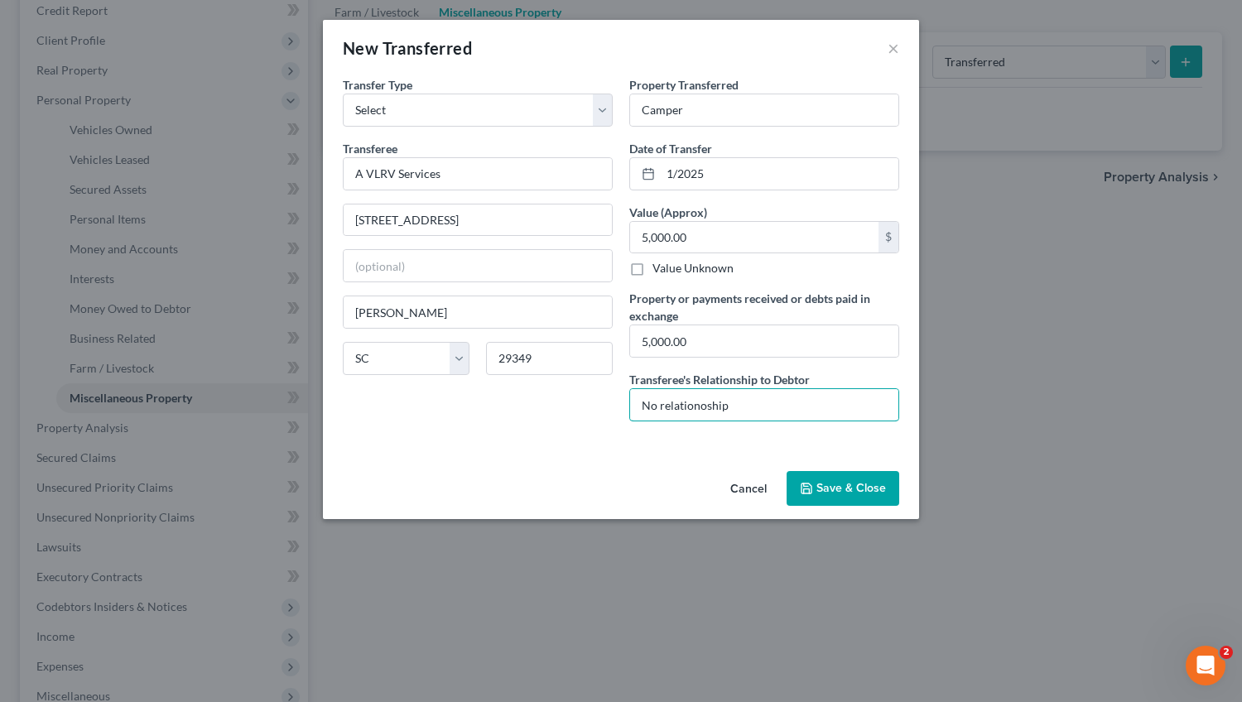
type input "No relationoship"
click at [834, 490] on button "Save & Close" at bounding box center [843, 488] width 113 height 35
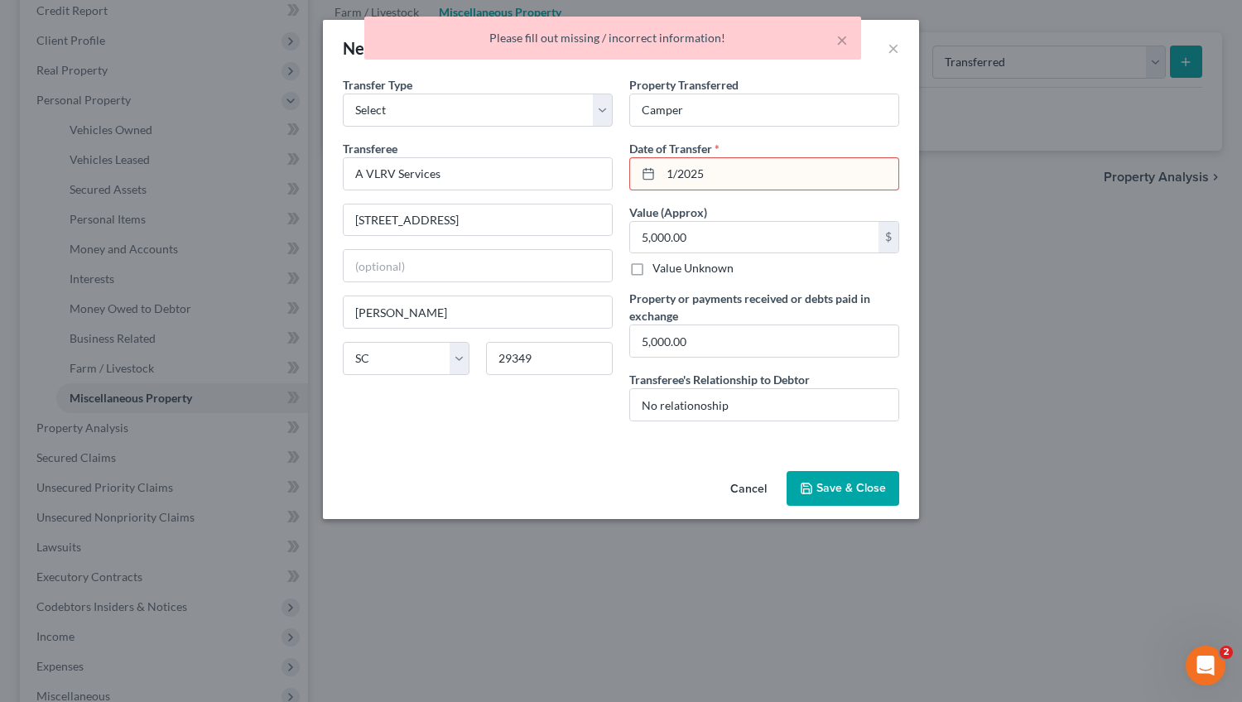
click at [679, 170] on input "1/2025" at bounding box center [780, 173] width 238 height 31
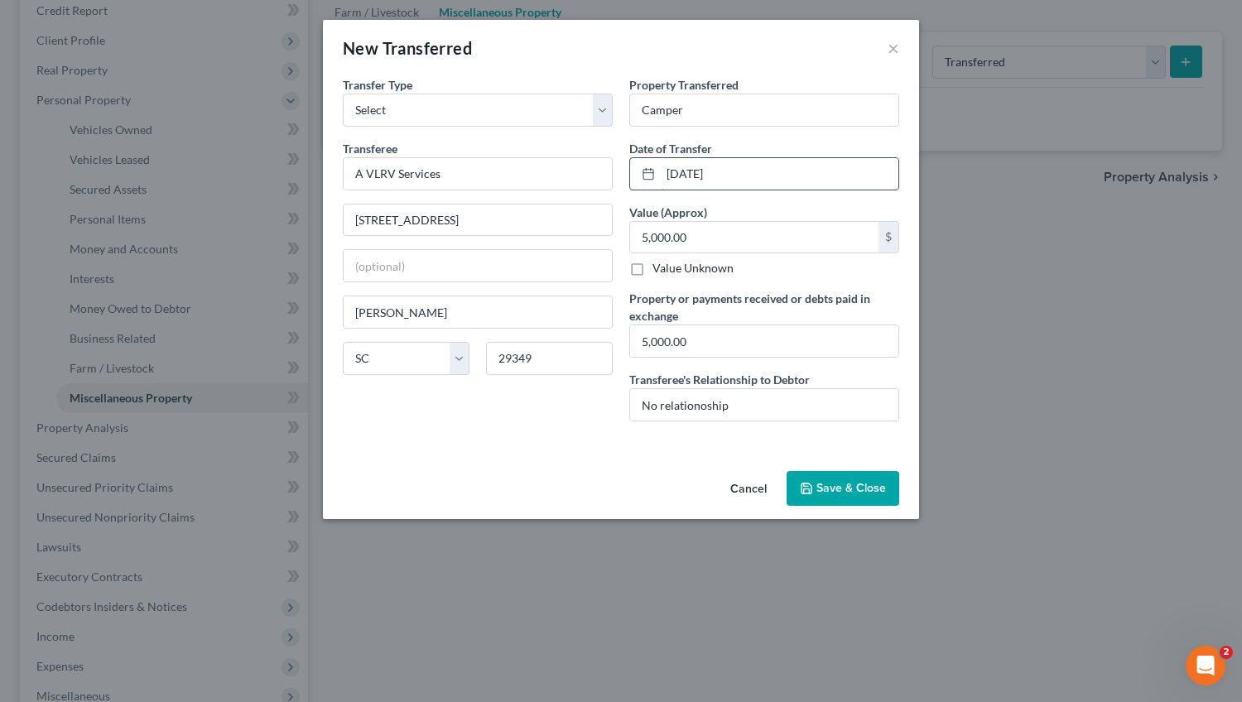
click at [697, 172] on input "01/15/2025" at bounding box center [780, 173] width 238 height 31
click at [695, 176] on input "01/01/2025" at bounding box center [780, 173] width 238 height 31
click at [690, 170] on input "01/01/2025" at bounding box center [780, 173] width 238 height 31
click at [696, 172] on input "01/01/2025" at bounding box center [780, 173] width 238 height 31
click at [696, 172] on input "01/01/20250" at bounding box center [780, 173] width 238 height 31
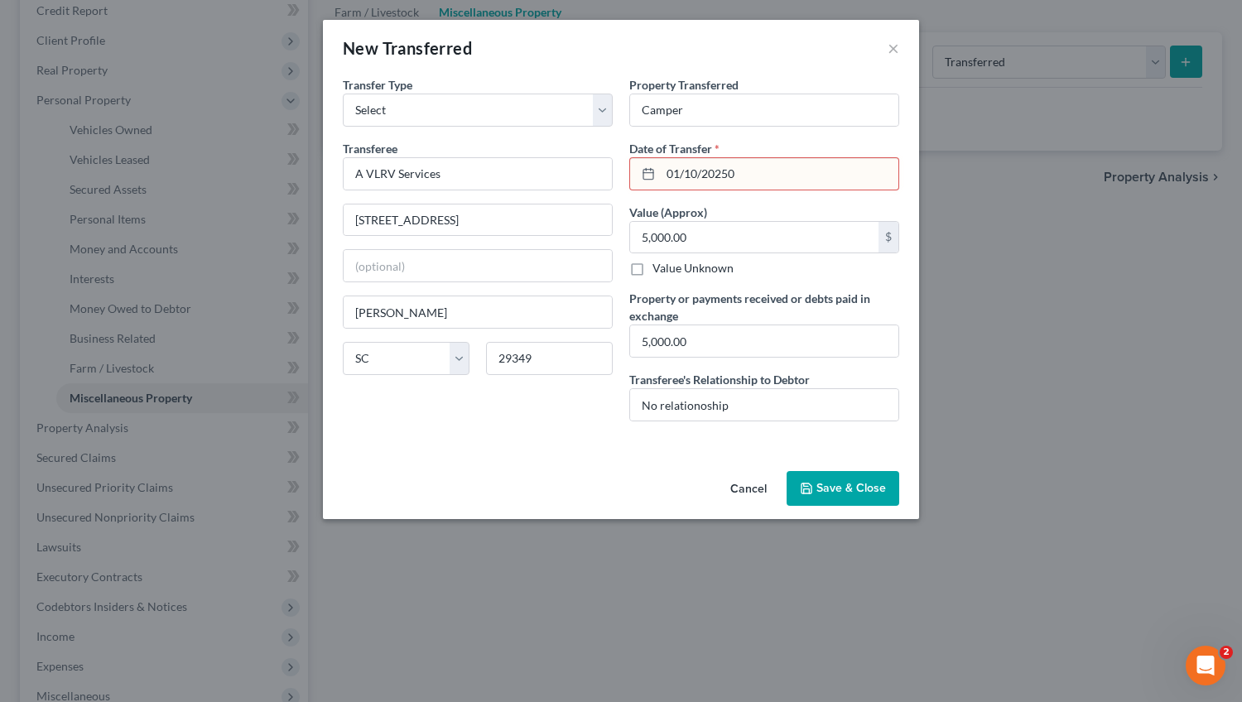
click at [735, 174] on input "01/10/20250" at bounding box center [780, 173] width 238 height 31
click at [695, 173] on input "01/10/2025" at bounding box center [780, 173] width 238 height 31
click at [695, 168] on input "01/01/2025" at bounding box center [780, 173] width 238 height 31
click at [922, 599] on div "New Transferred × An exemption set must first be selected from the Filing Infor…" at bounding box center [621, 351] width 1242 height 702
click at [695, 171] on input "01/02/2025" at bounding box center [780, 173] width 238 height 31
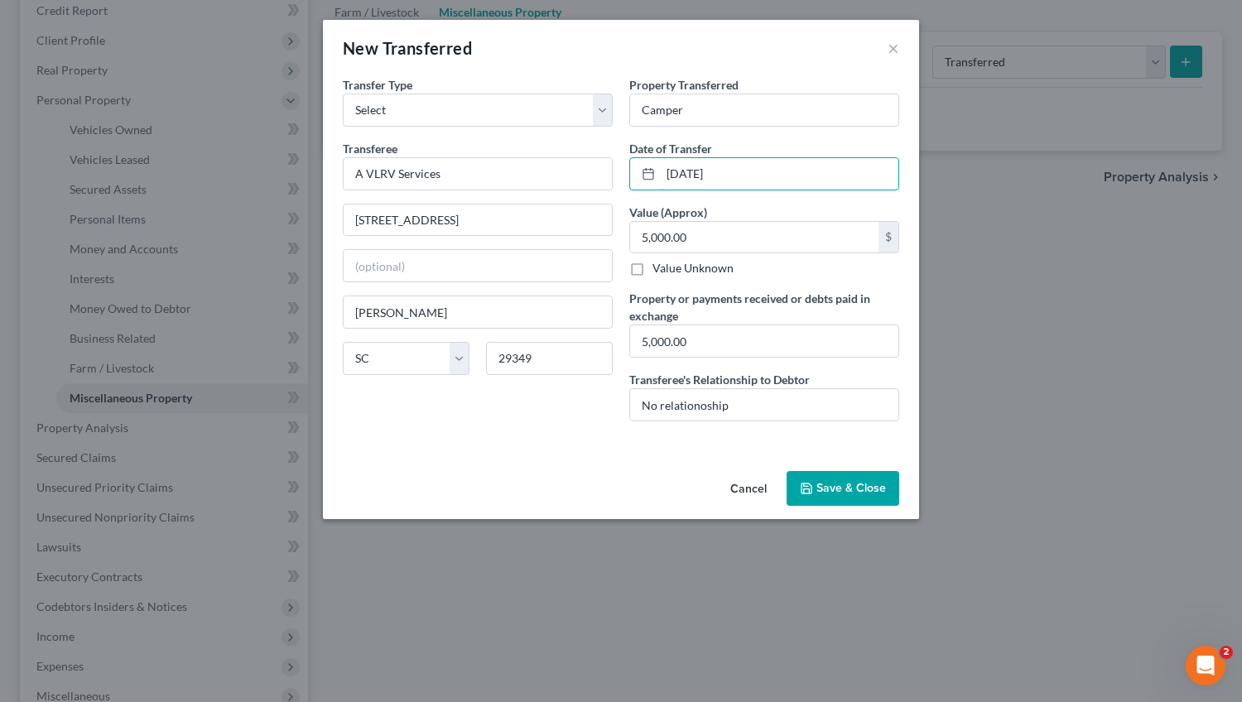
type input "01/03/2025"
click at [846, 487] on button "Save & Close" at bounding box center [843, 488] width 113 height 35
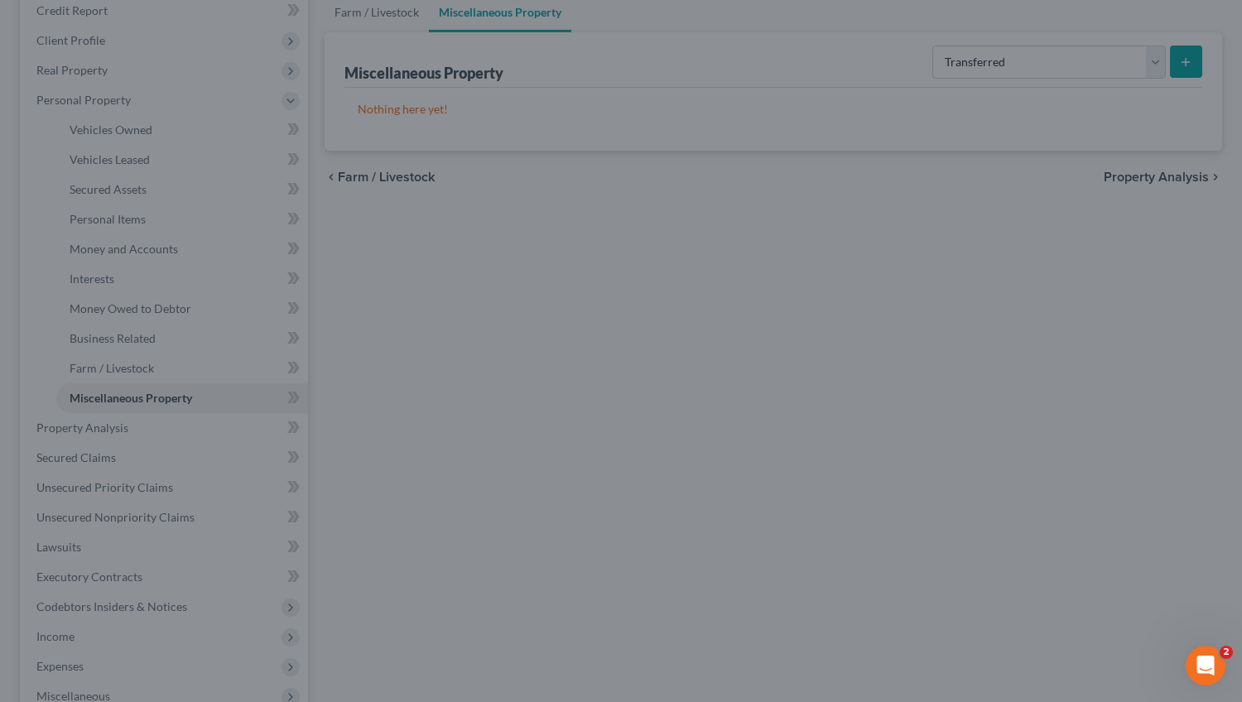
click at [846, 486] on div "Cancel Save & Close" at bounding box center [621, 462] width 518 height 47
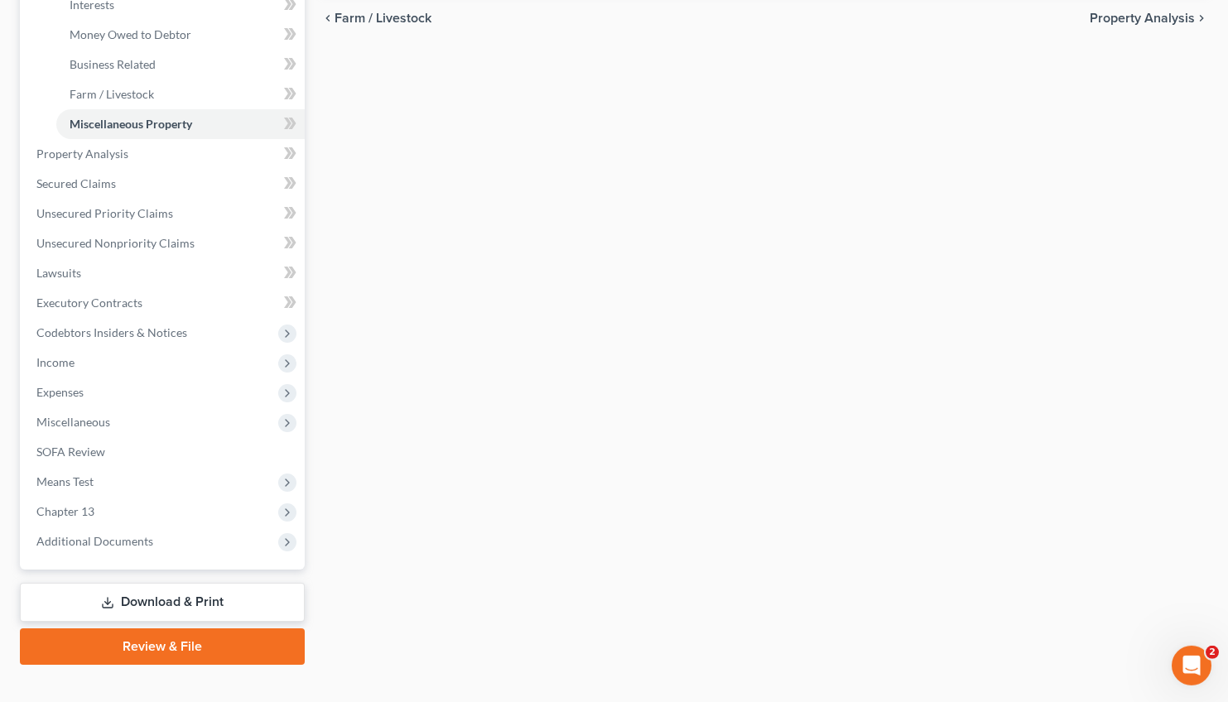
scroll to position [493, 0]
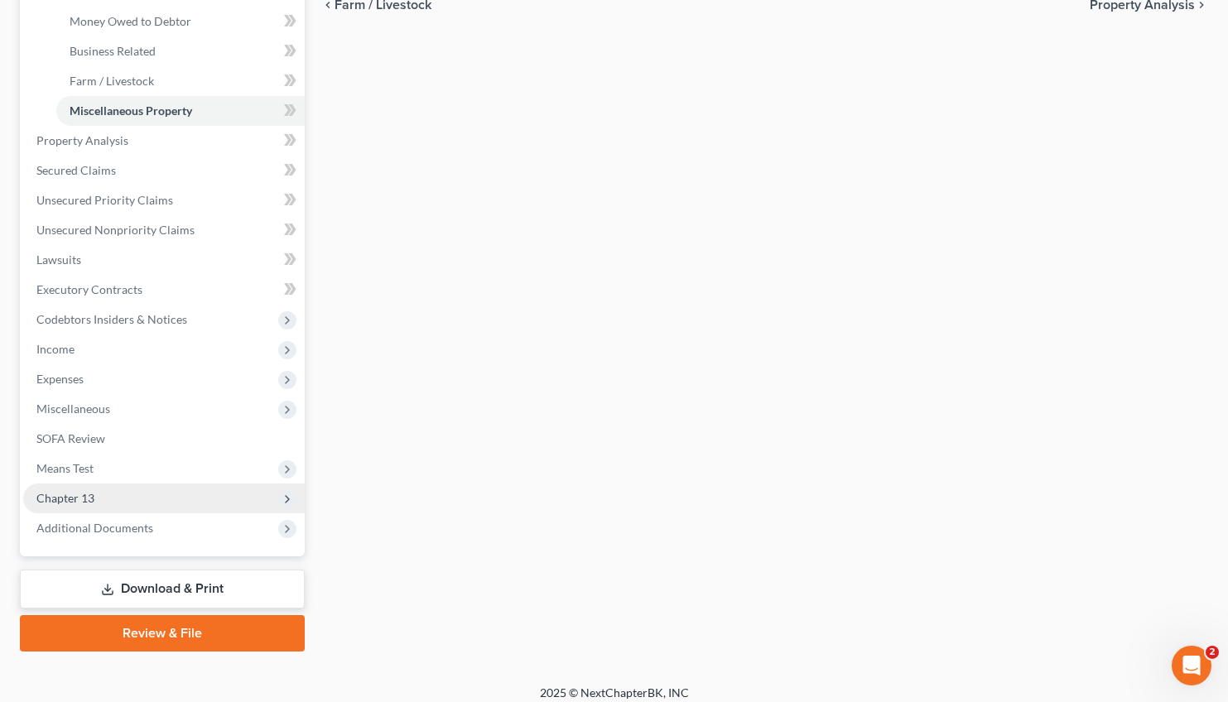
click at [85, 491] on span "Chapter 13" at bounding box center [65, 498] width 58 height 14
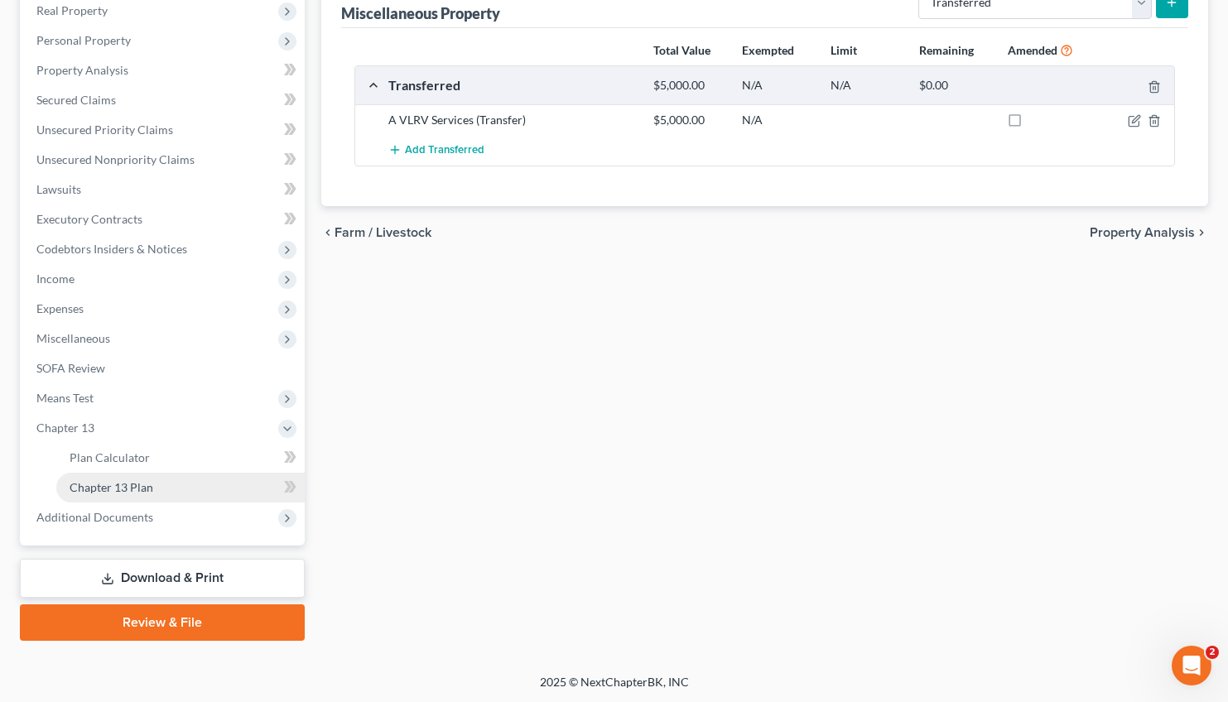
click at [138, 485] on span "Chapter 13 Plan" at bounding box center [112, 487] width 84 height 14
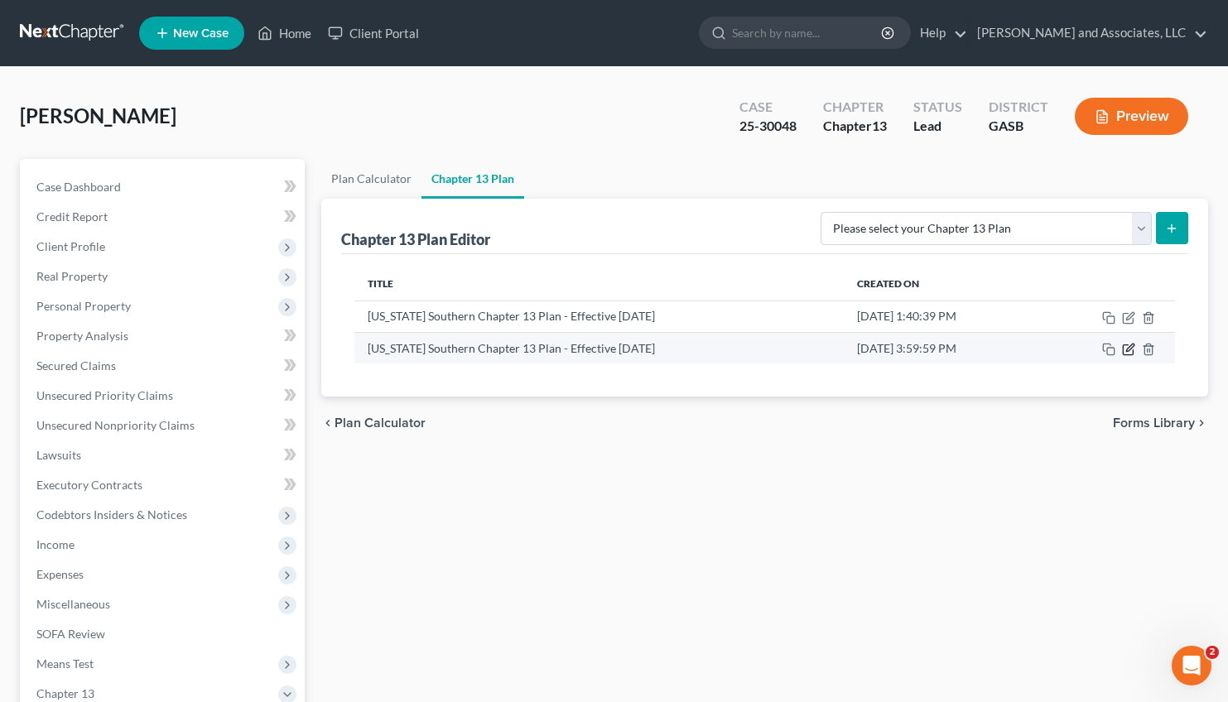
click at [1128, 352] on icon "button" at bounding box center [1128, 349] width 13 height 13
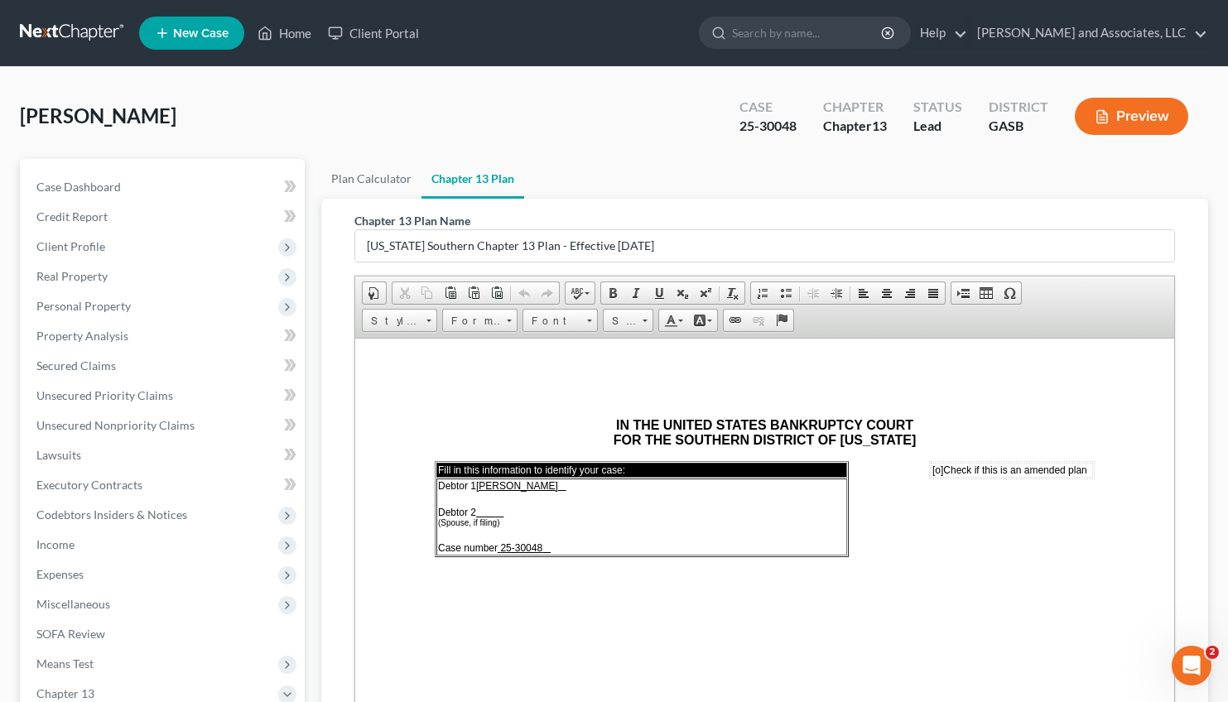
click at [931, 468] on span "[o]" at bounding box center [936, 470] width 11 height 12
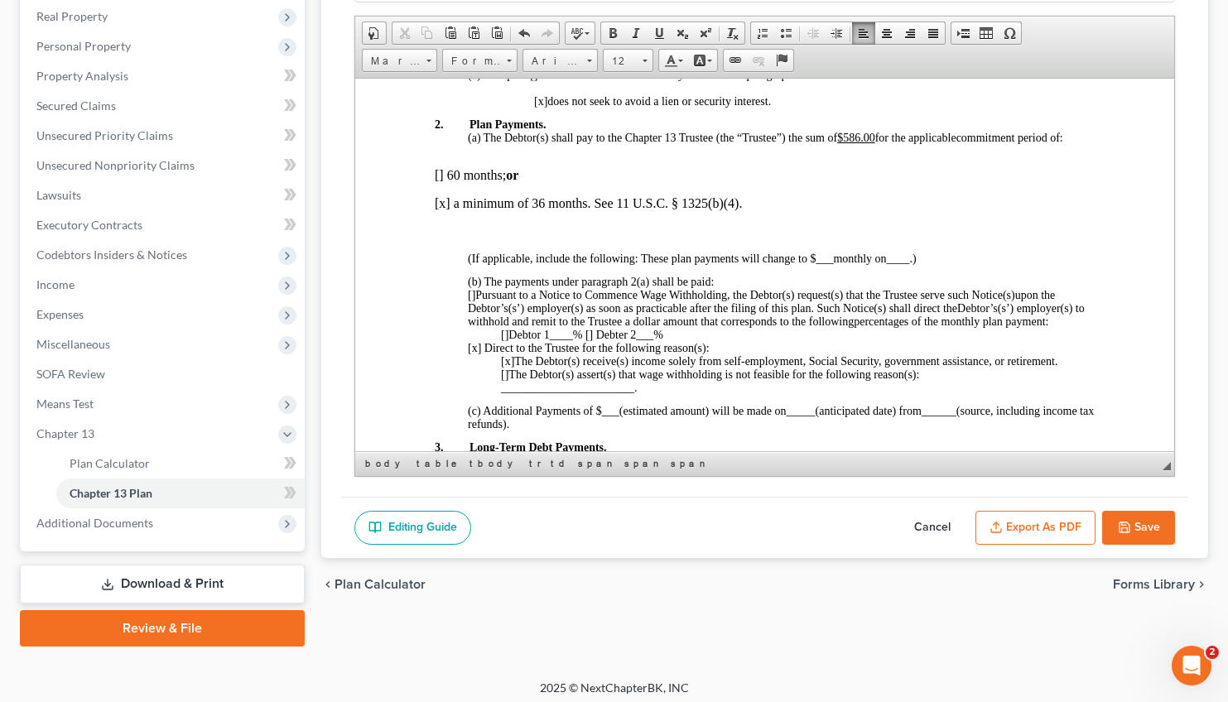
scroll to position [633, 0]
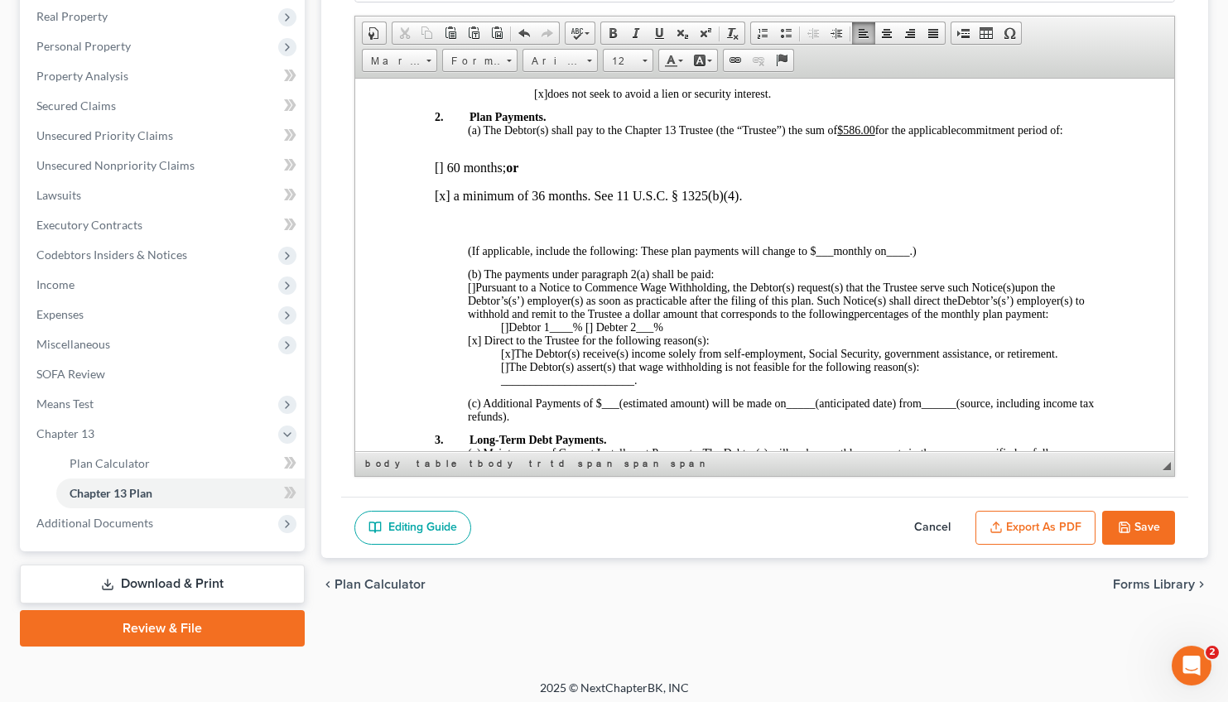
click at [438, 175] on p "[] 60 months; or" at bounding box center [764, 167] width 660 height 15
click at [446, 203] on p "[x] a minimum of 36 months. See 11 U.S.C. § 1325(b)(4)." at bounding box center [764, 195] width 660 height 15
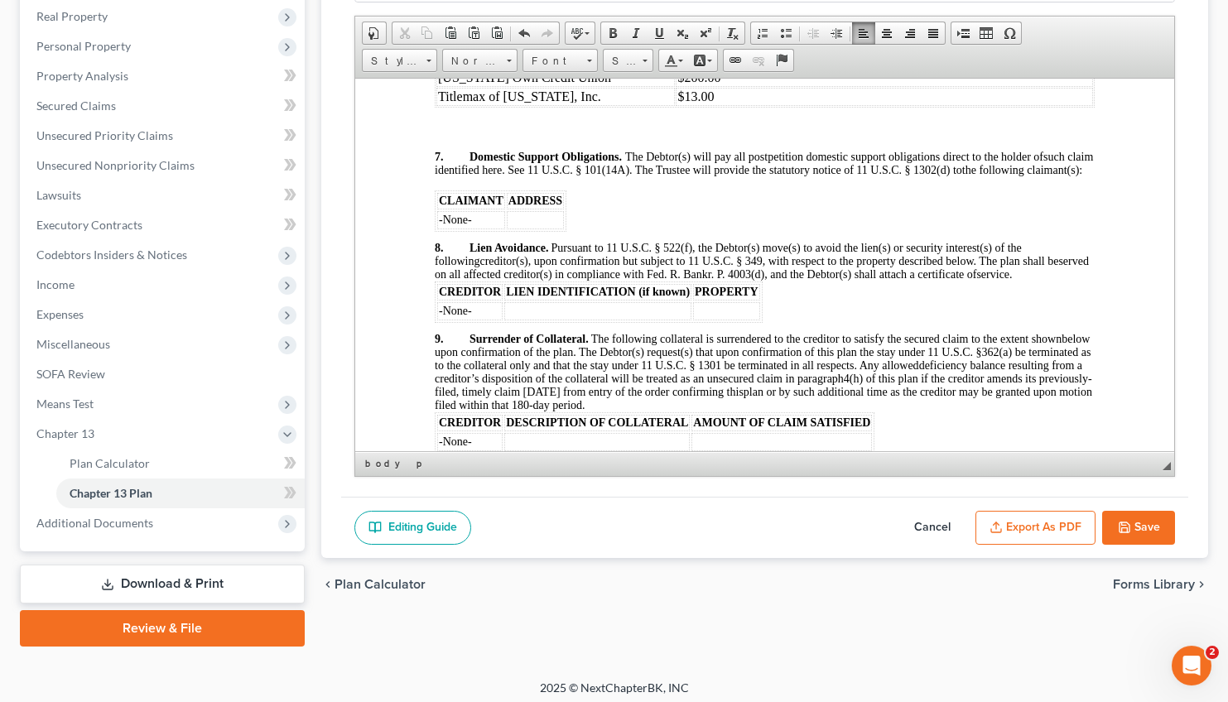
scroll to position [0, 0]
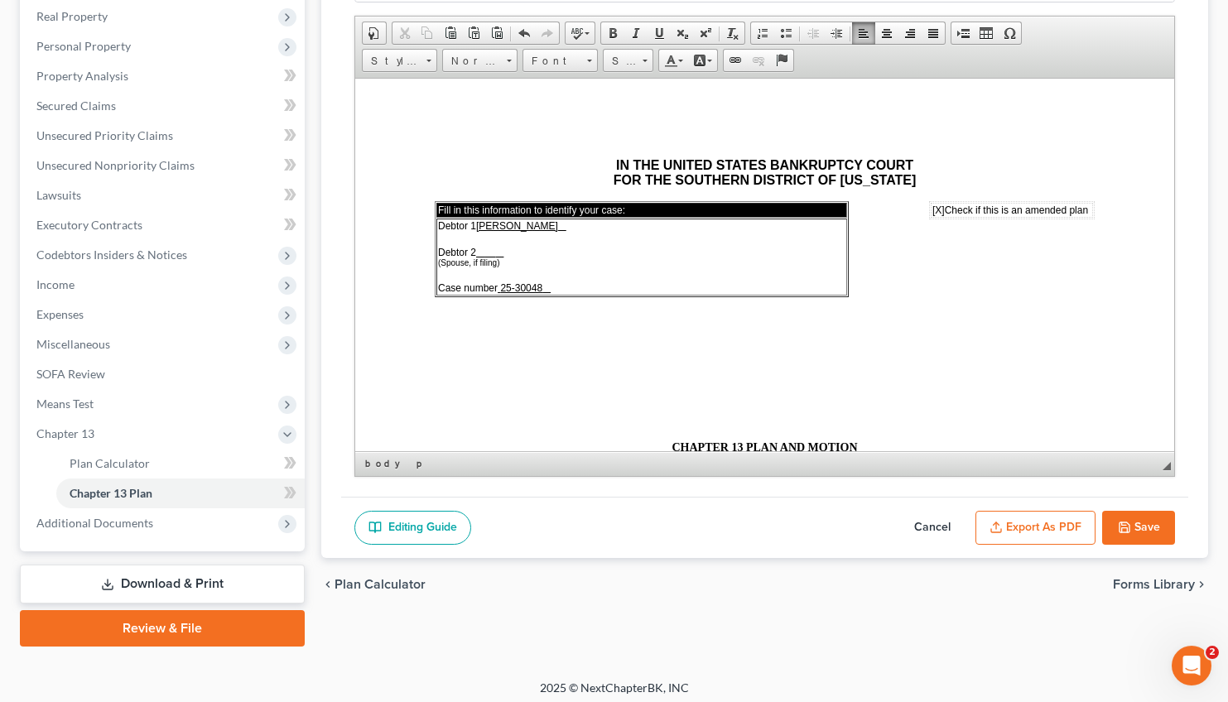
click at [931, 215] on span "[X]" at bounding box center [937, 210] width 12 height 12
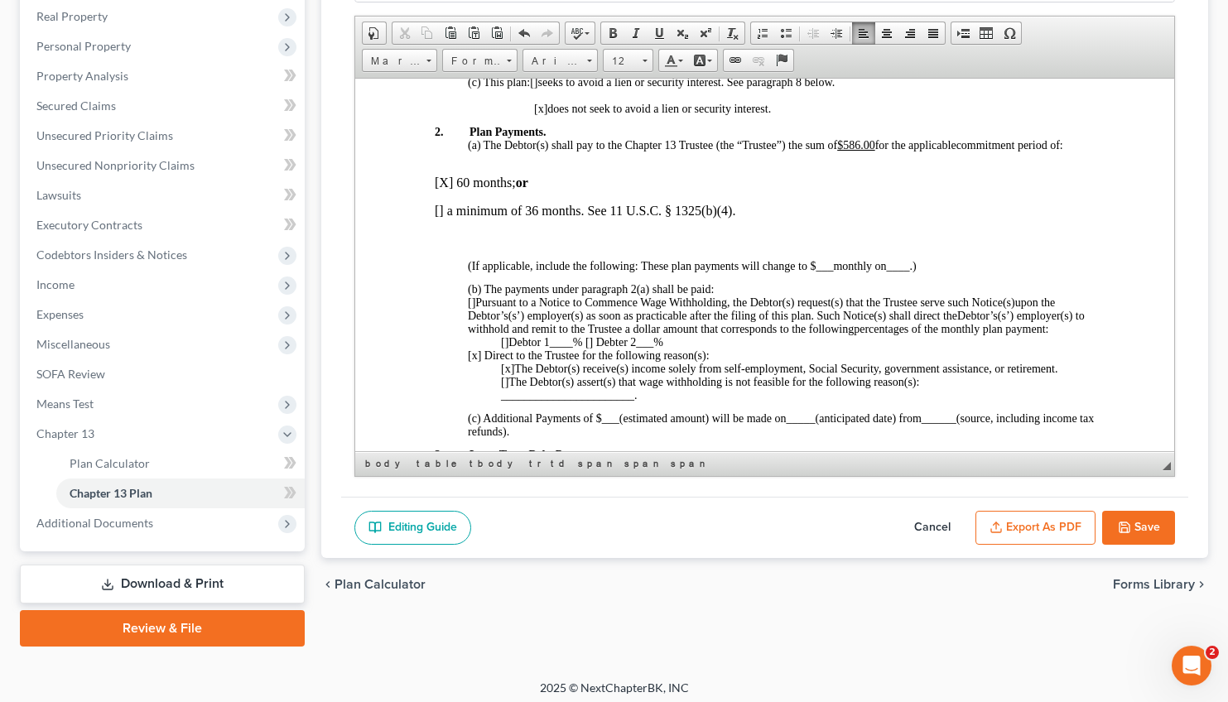
scroll to position [642, 0]
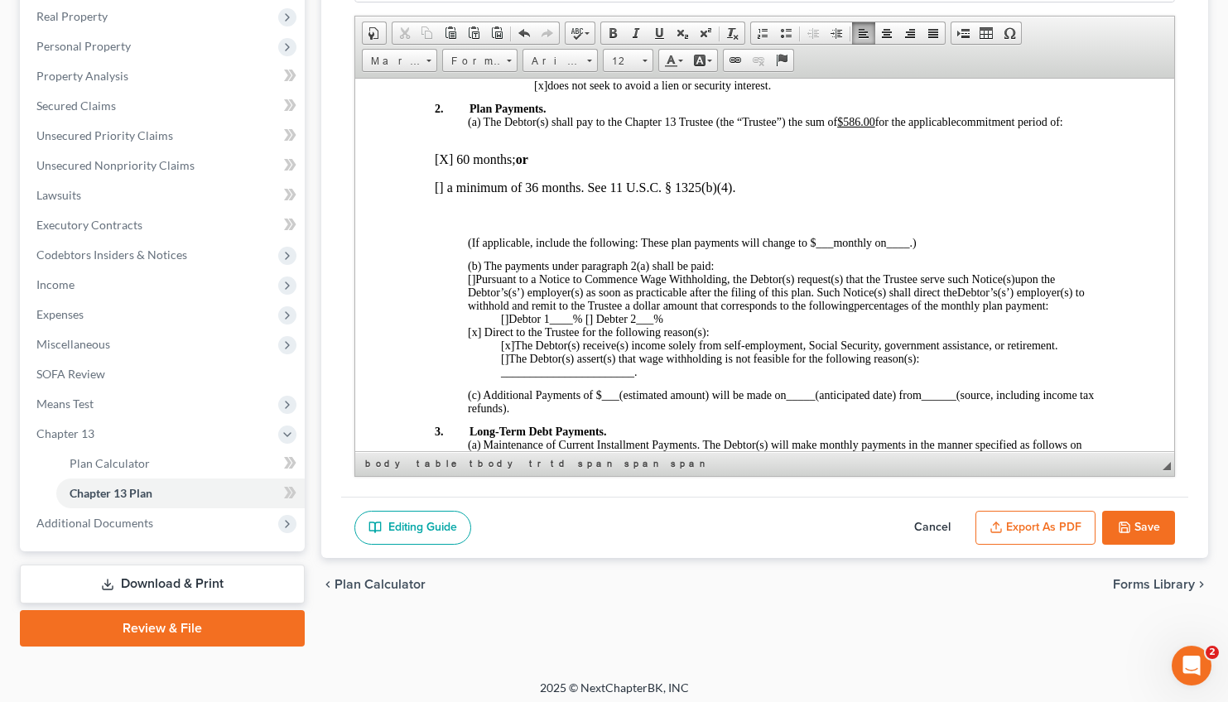
click at [445, 166] on p "[X] 60 months; or" at bounding box center [764, 159] width 660 height 15
click at [437, 195] on p "[] a minimum of 36 months. See 11 U.S.C. § 1325(b)(4)." at bounding box center [764, 187] width 660 height 15
click at [1143, 520] on button "Save" at bounding box center [1138, 528] width 73 height 35
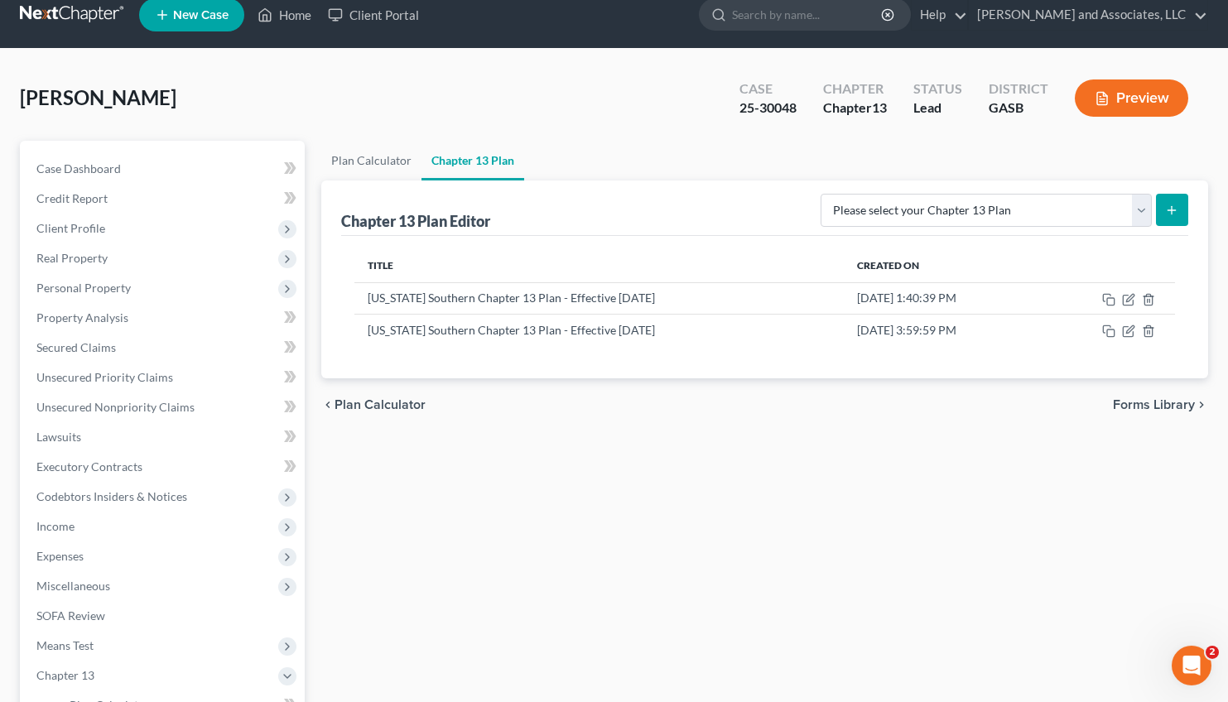
scroll to position [0, 0]
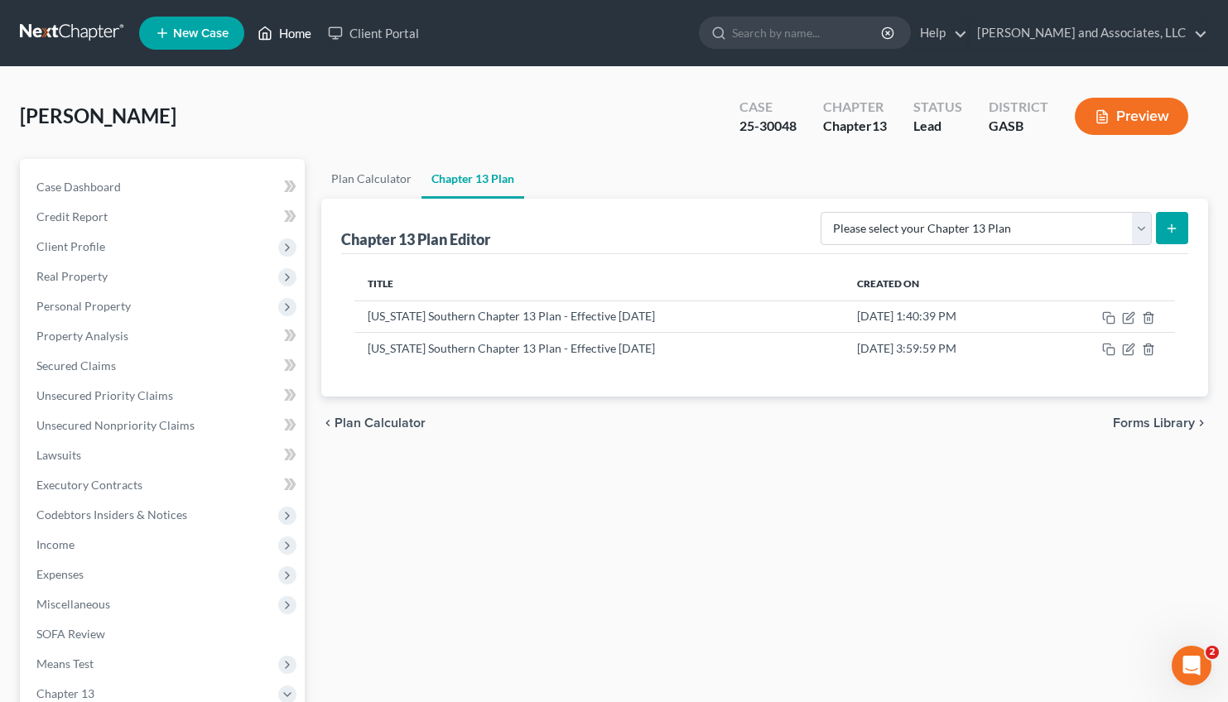
click at [298, 36] on link "Home" at bounding box center [284, 33] width 70 height 30
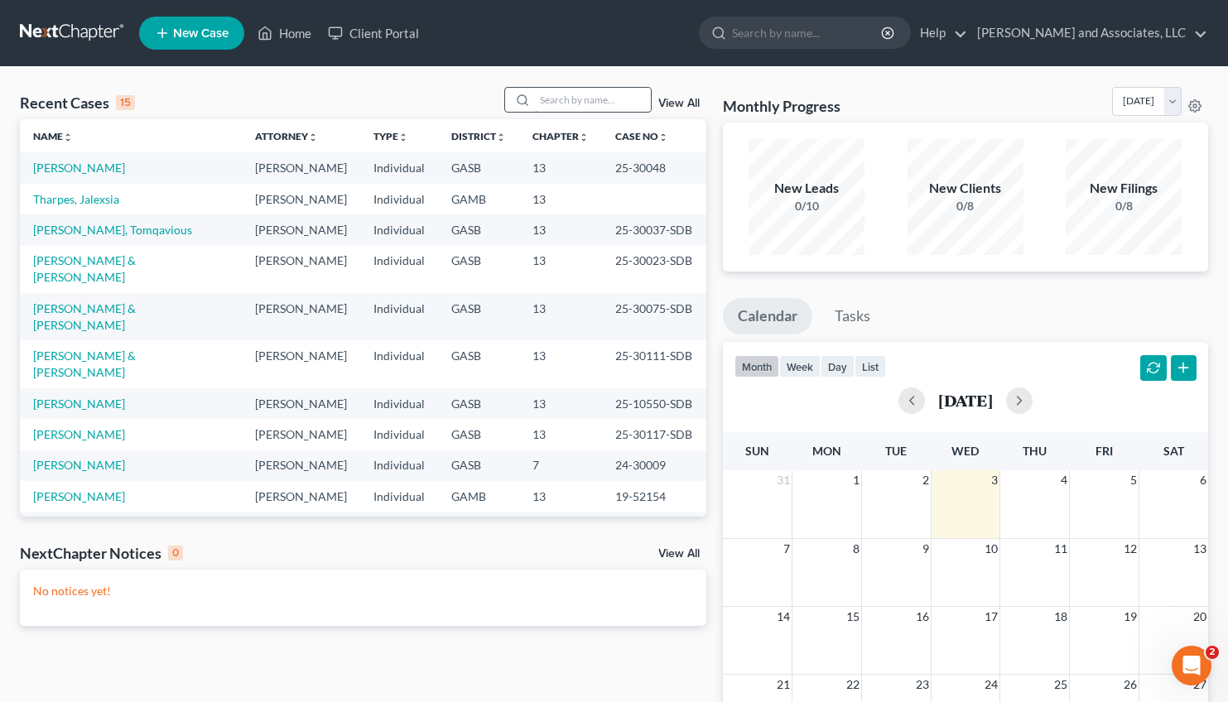
click at [544, 97] on input "search" at bounding box center [593, 100] width 116 height 24
type input "graham"
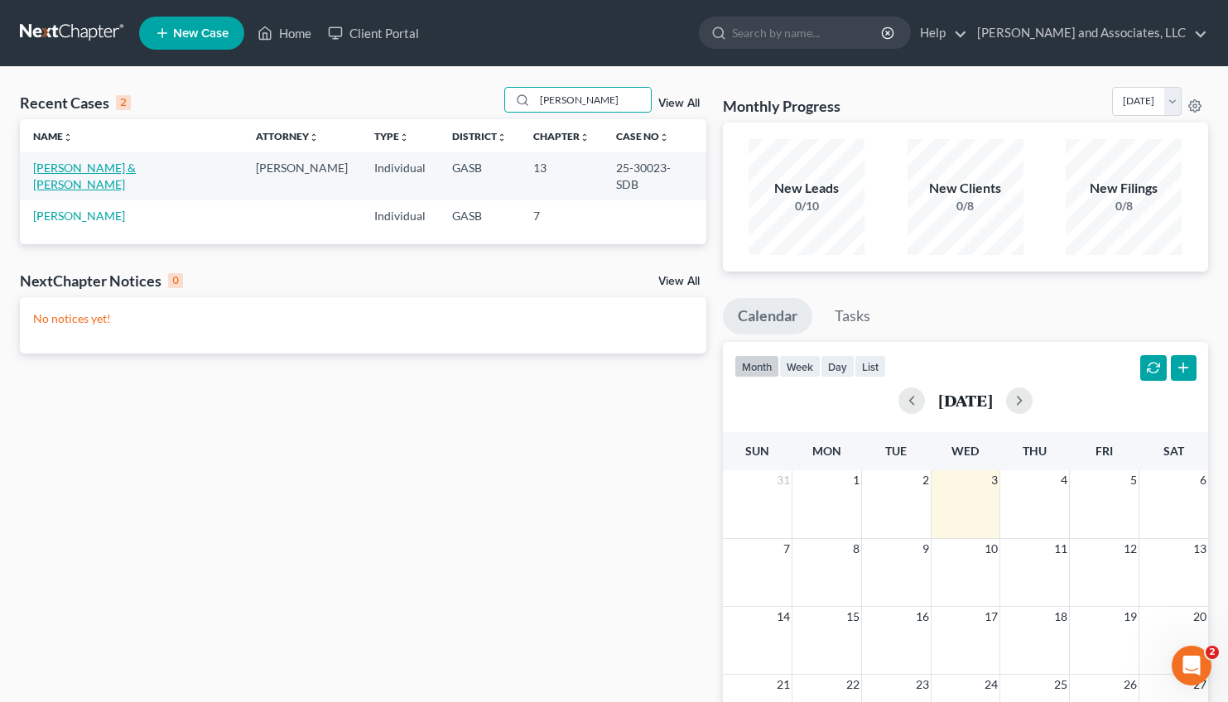
click at [105, 162] on link "[PERSON_NAME] & [PERSON_NAME]" at bounding box center [84, 176] width 103 height 31
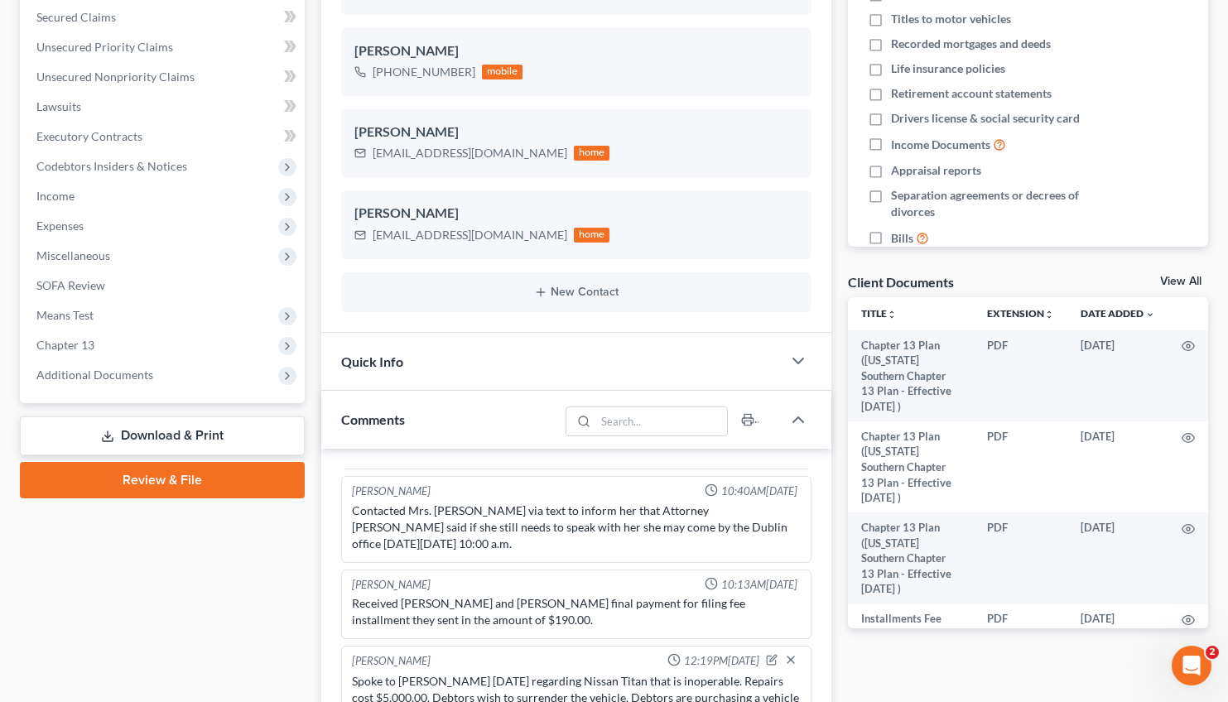
scroll to position [324, 0]
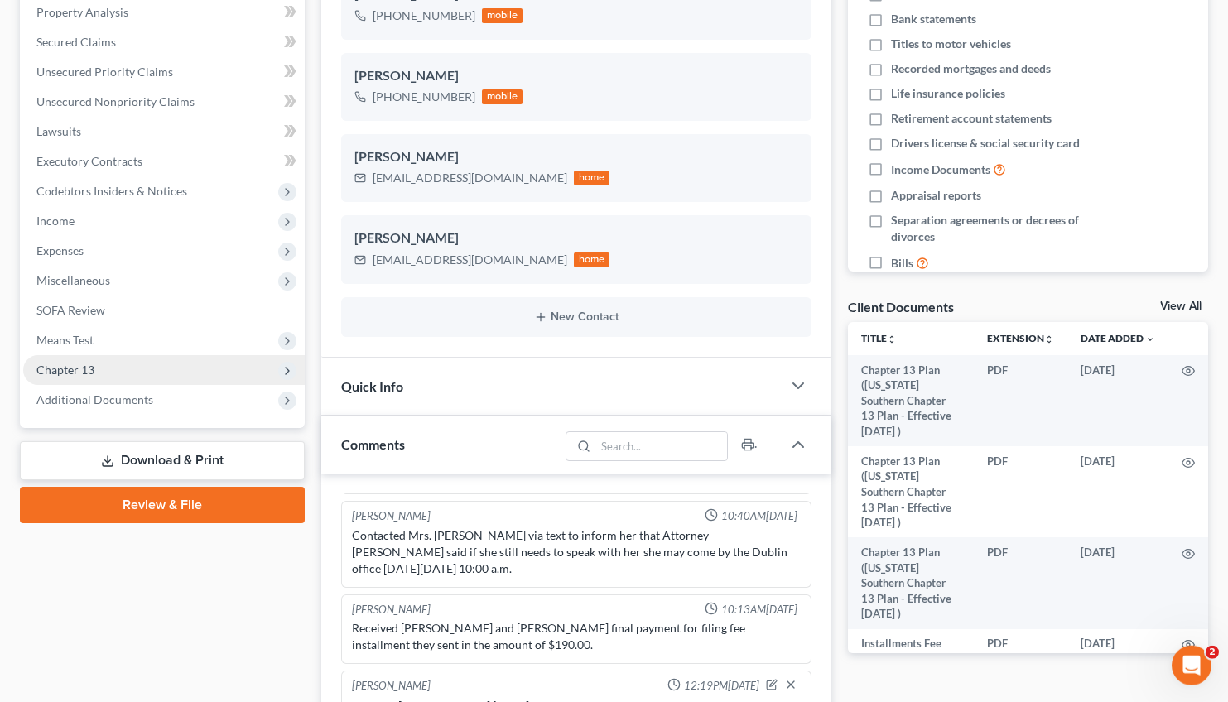
click at [83, 365] on span "Chapter 13" at bounding box center [65, 370] width 58 height 14
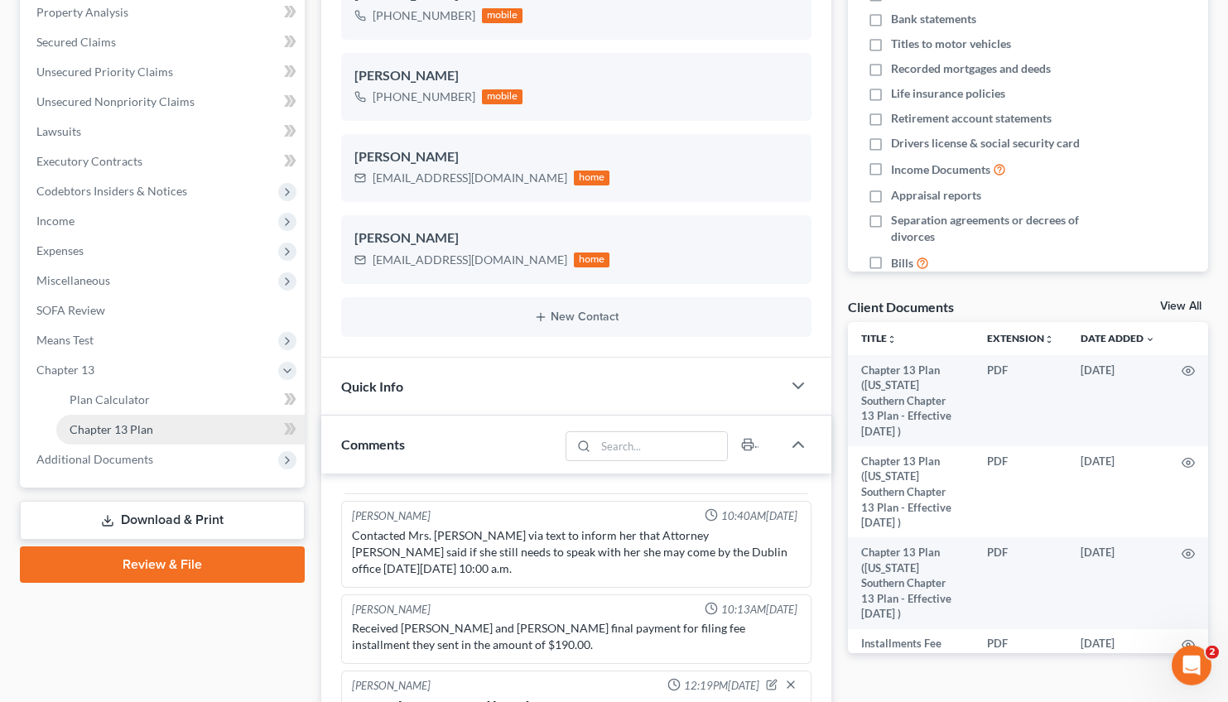
click at [121, 426] on span "Chapter 13 Plan" at bounding box center [112, 429] width 84 height 14
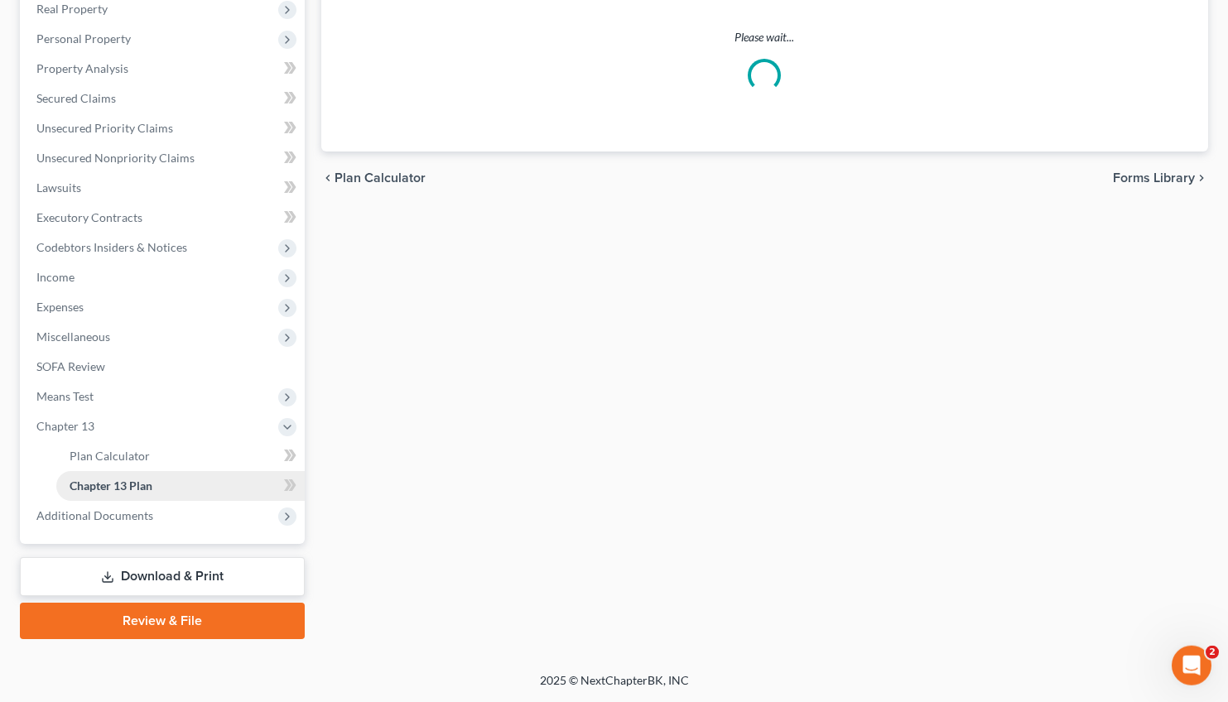
scroll to position [266, 0]
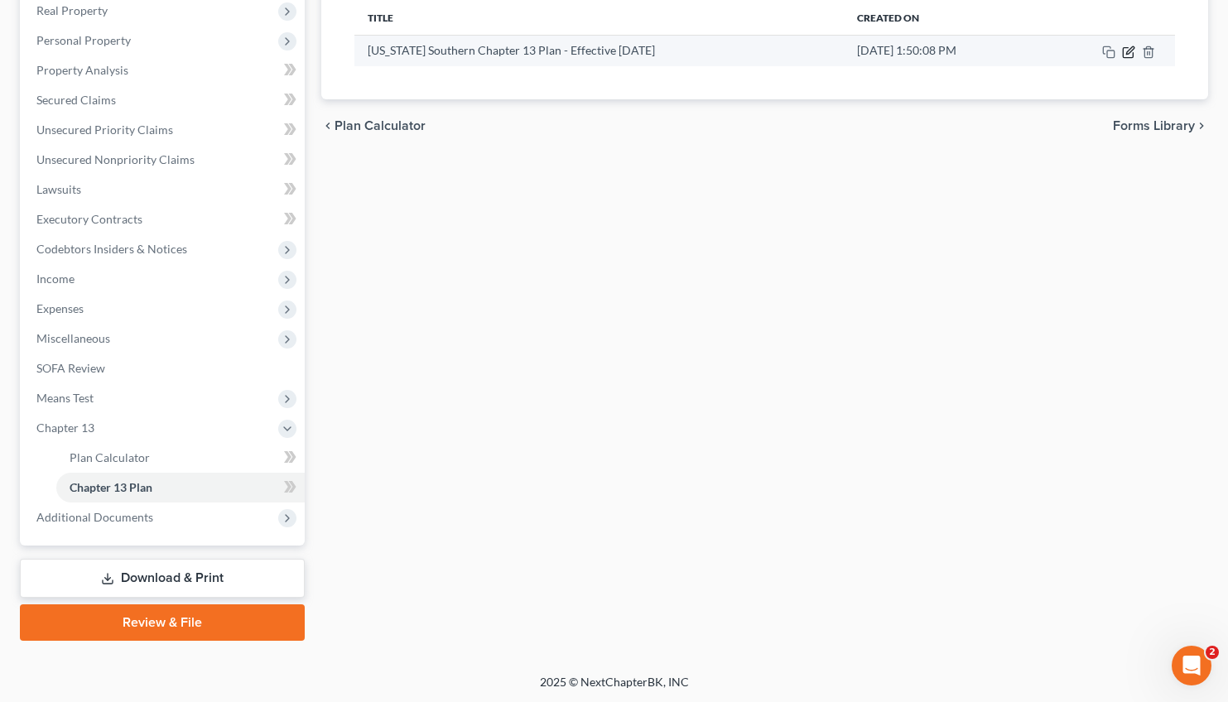
click at [1133, 49] on icon "button" at bounding box center [1129, 49] width 7 height 7
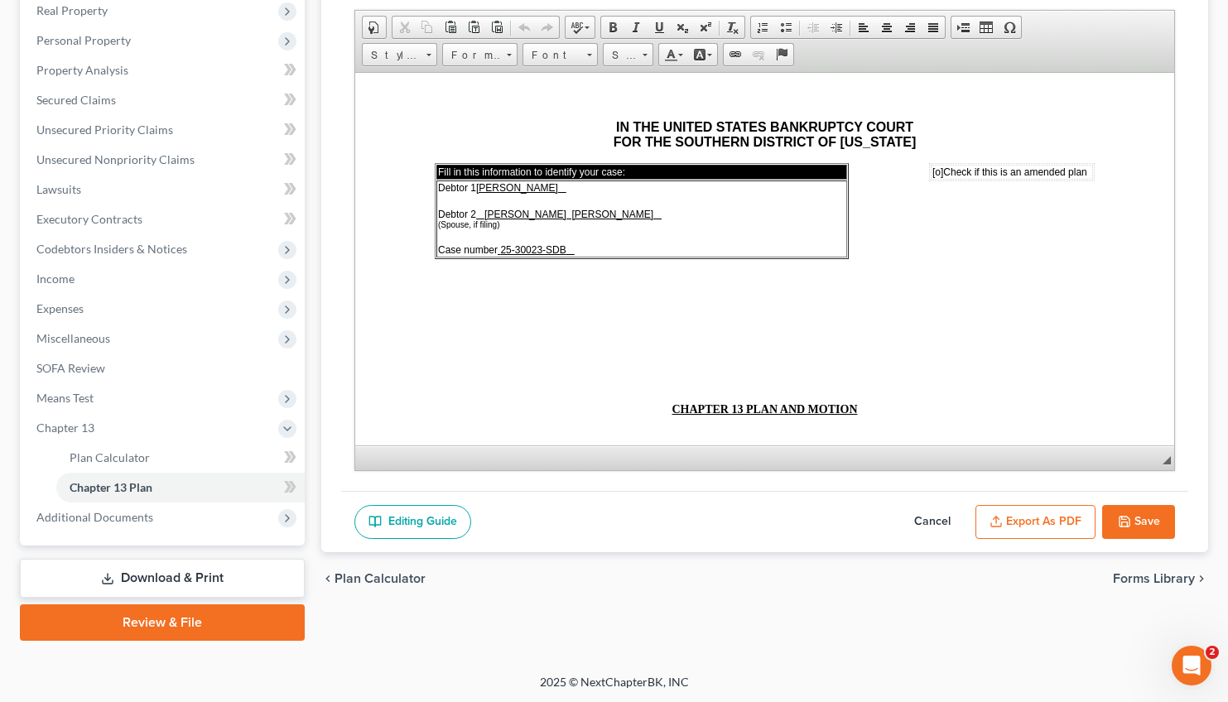
scroll to position [0, 0]
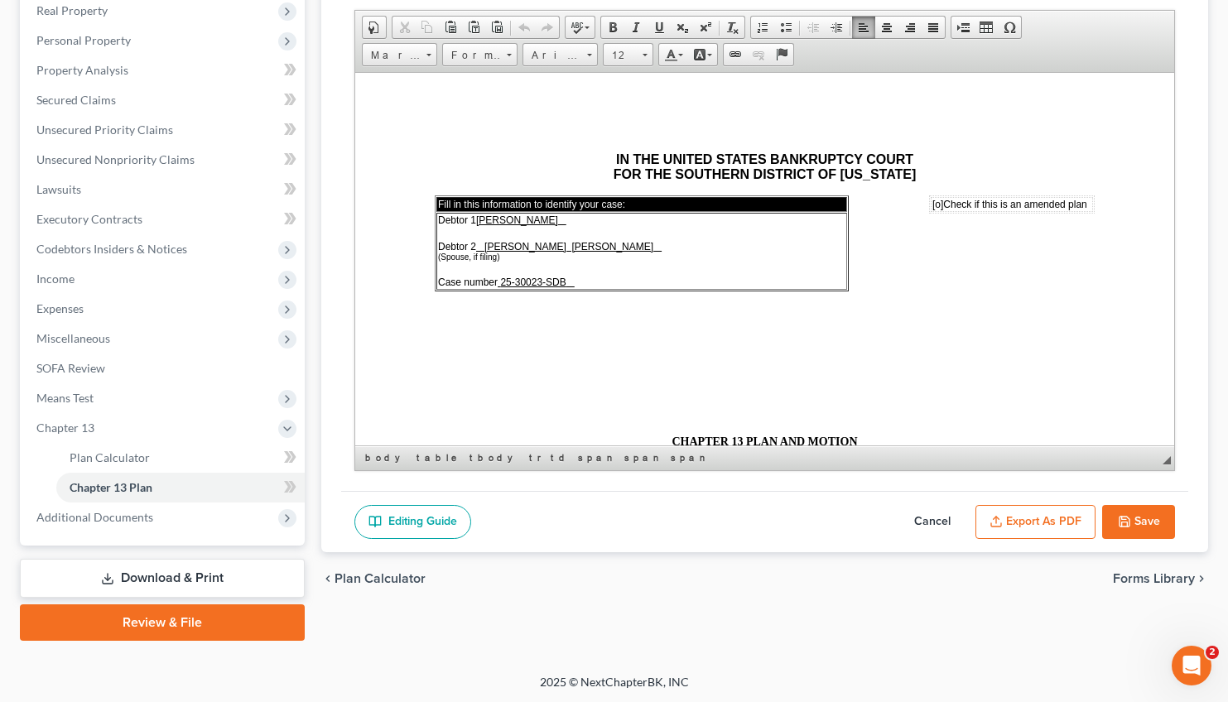
click at [931, 204] on span "[o]" at bounding box center [936, 204] width 11 height 12
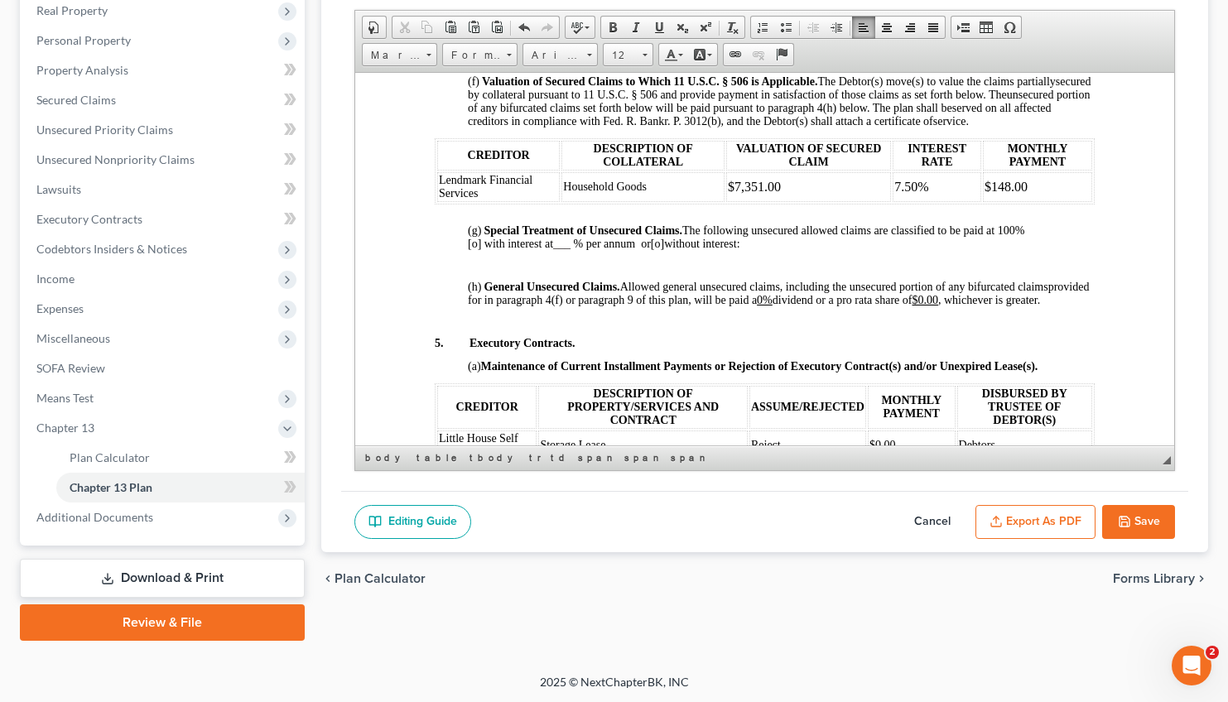
scroll to position [1766, 0]
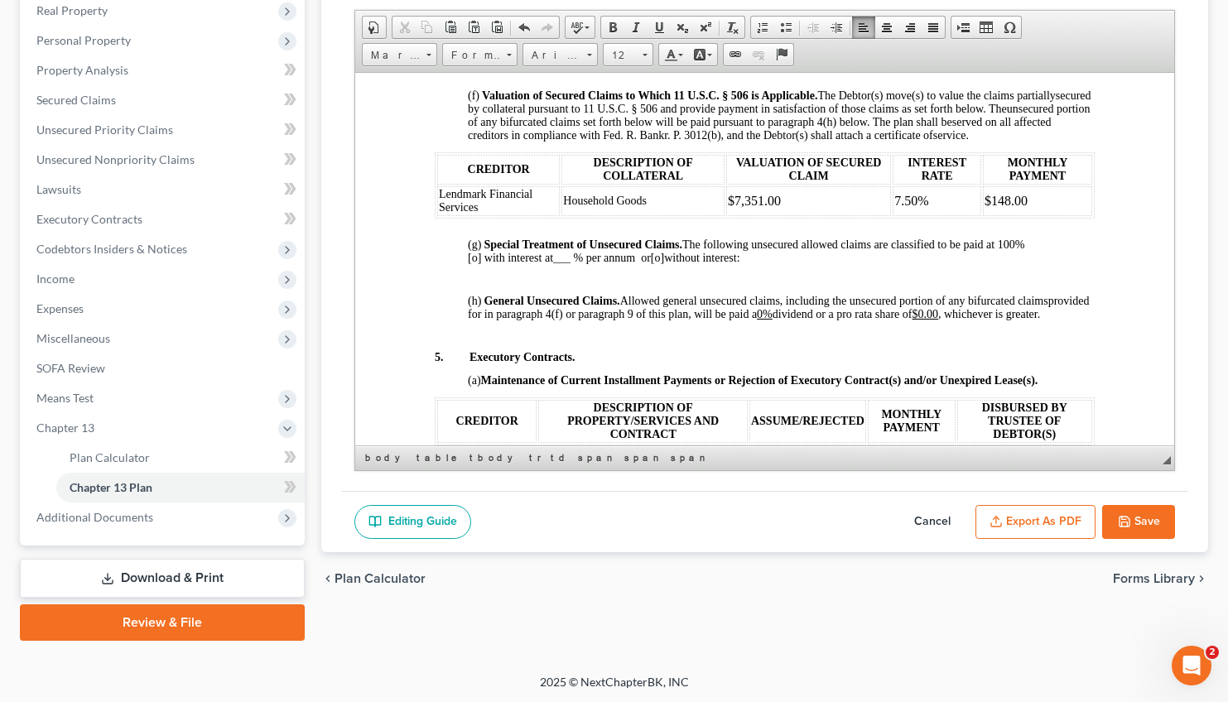
click at [1043, 215] on td "$148.00" at bounding box center [1036, 200] width 109 height 30
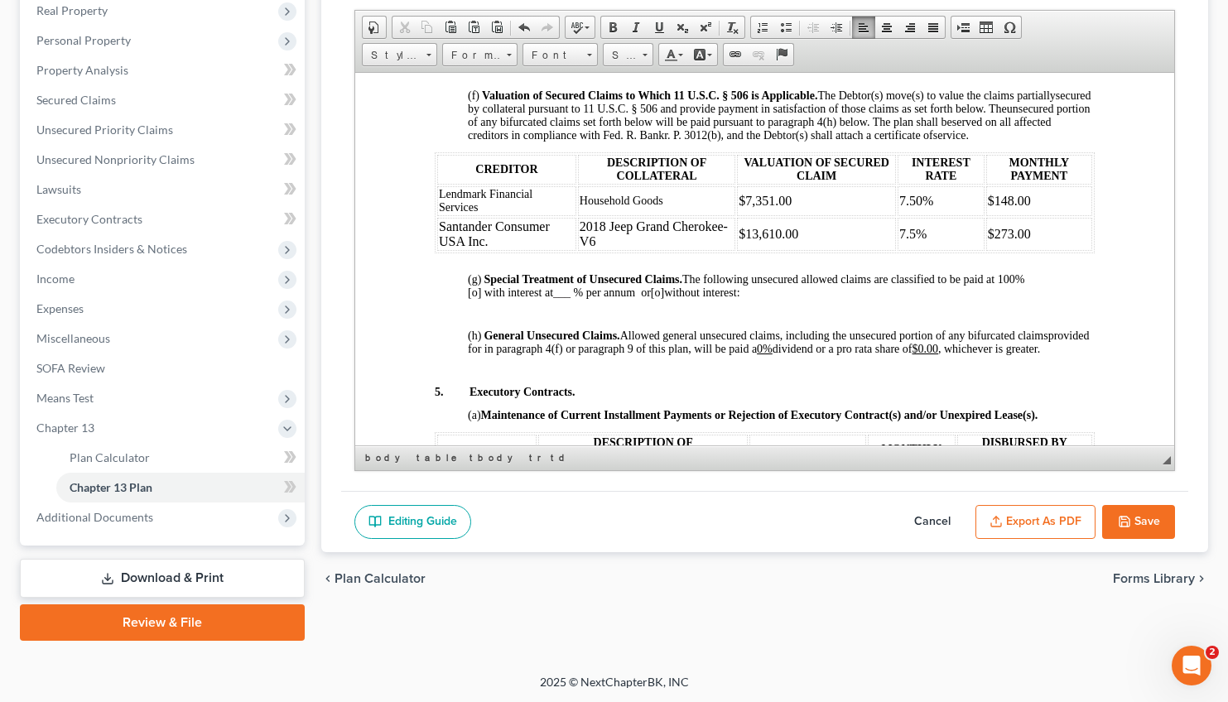
drag, startPoint x: 974, startPoint y: 126, endPoint x: 456, endPoint y: 124, distance: 518.3
click at [456, 56] on tr "Chrysler Capital 2018 Jeep Grand Cherokee-V6 $13,610.00 7.50% $273.00" at bounding box center [738, 47] width 605 height 18
drag, startPoint x: 497, startPoint y: 301, endPoint x: 437, endPoint y: 283, distance: 62.3
click at [437, 215] on td "Lendmark Financial Services" at bounding box center [505, 200] width 139 height 30
click at [642, 53] on link "14" at bounding box center [628, 54] width 51 height 23
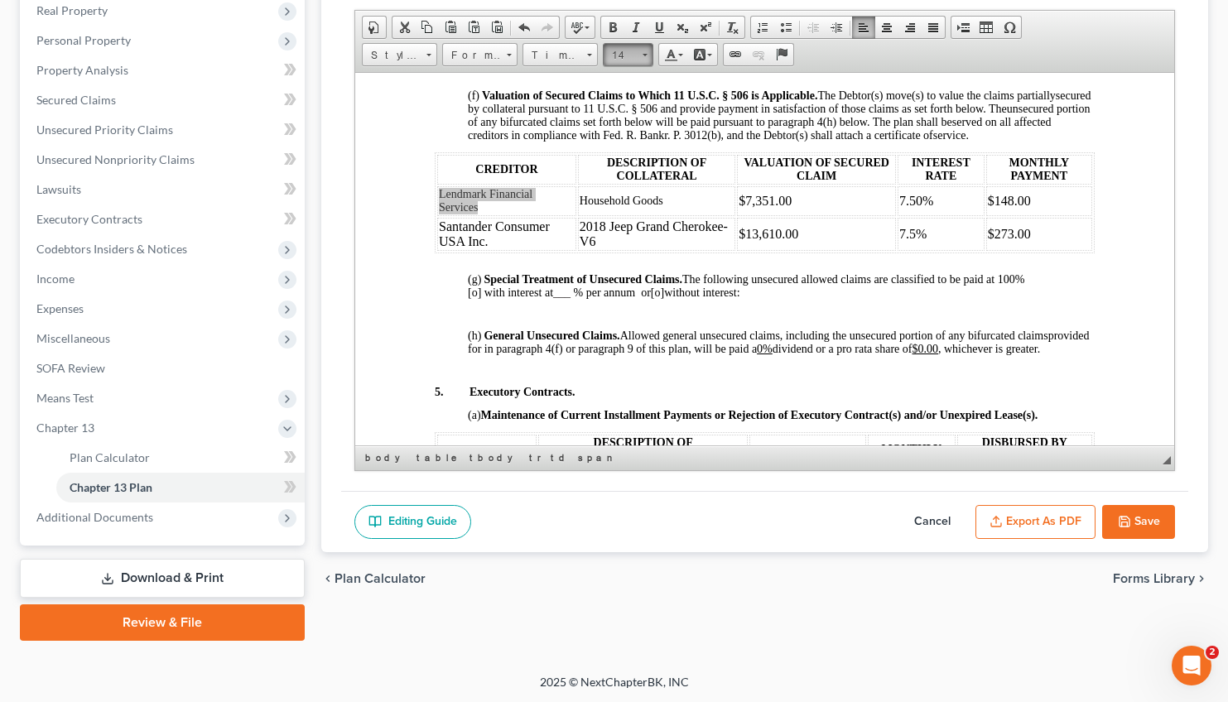
scroll to position [77, 0]
click at [628, 163] on link "16" at bounding box center [652, 153] width 94 height 22
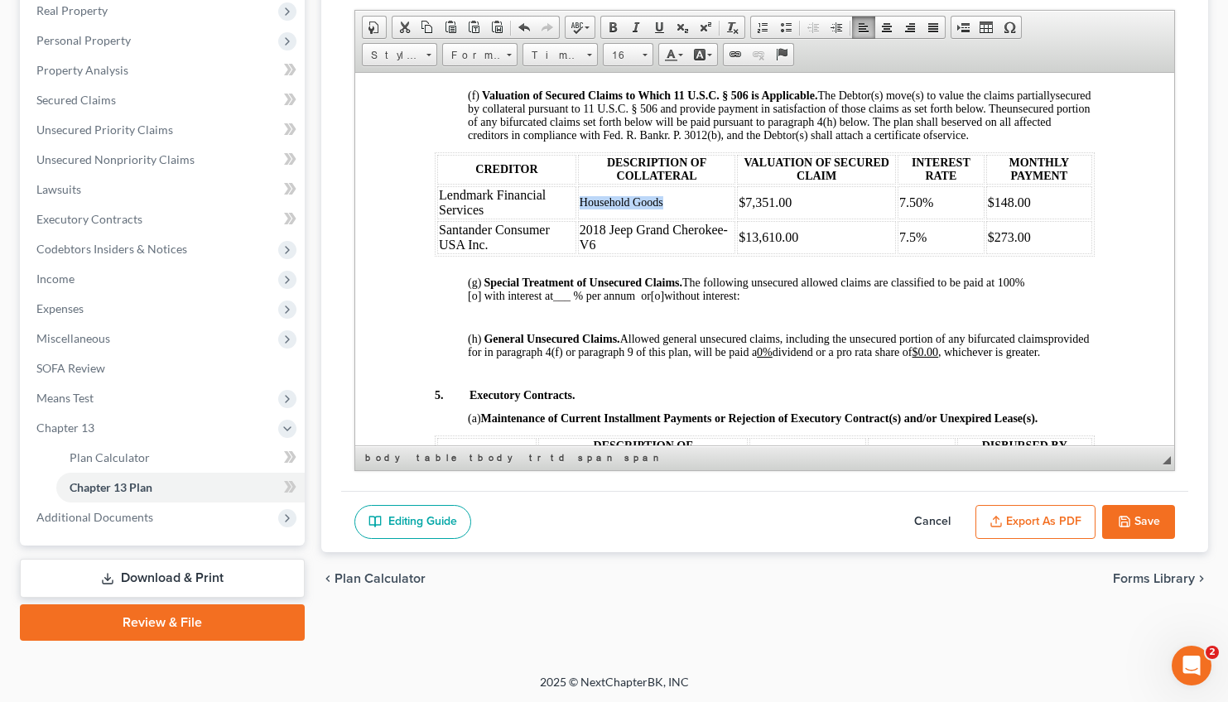
drag, startPoint x: 671, startPoint y: 297, endPoint x: 577, endPoint y: 293, distance: 94.5
click at [577, 219] on td "Household Goods" at bounding box center [655, 201] width 157 height 33
click at [646, 49] on span at bounding box center [644, 53] width 4 height 16
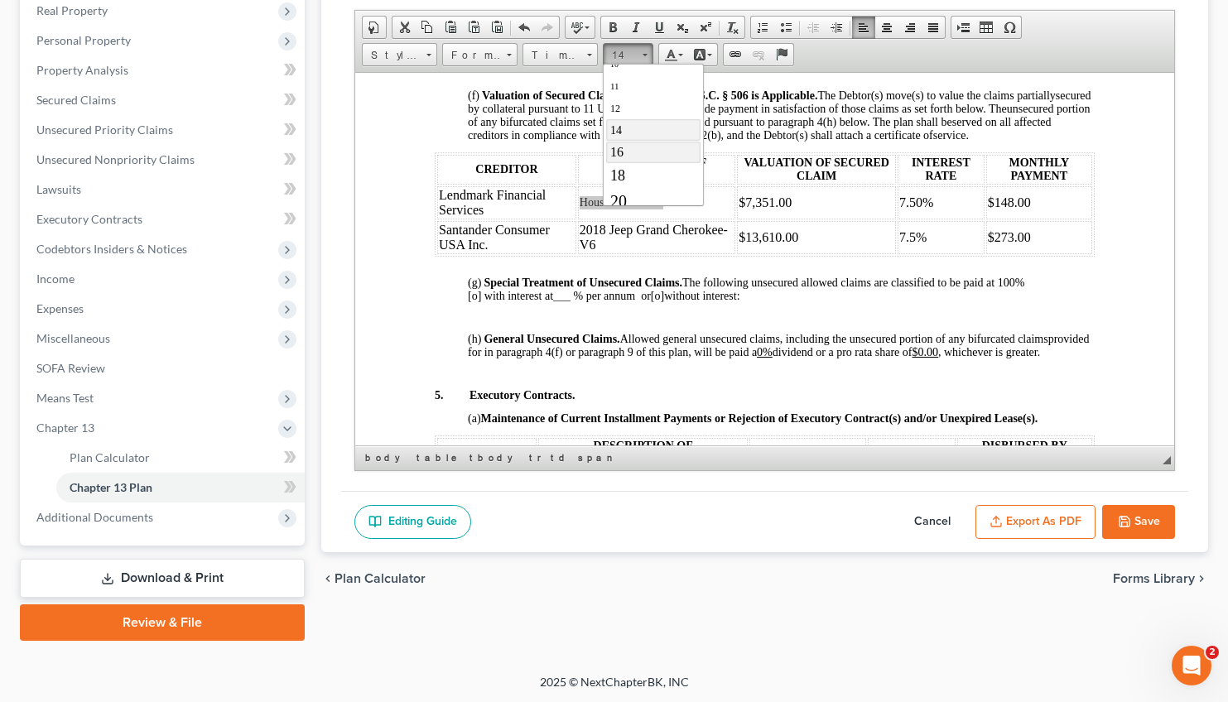
click at [623, 156] on link "16" at bounding box center [652, 153] width 94 height 22
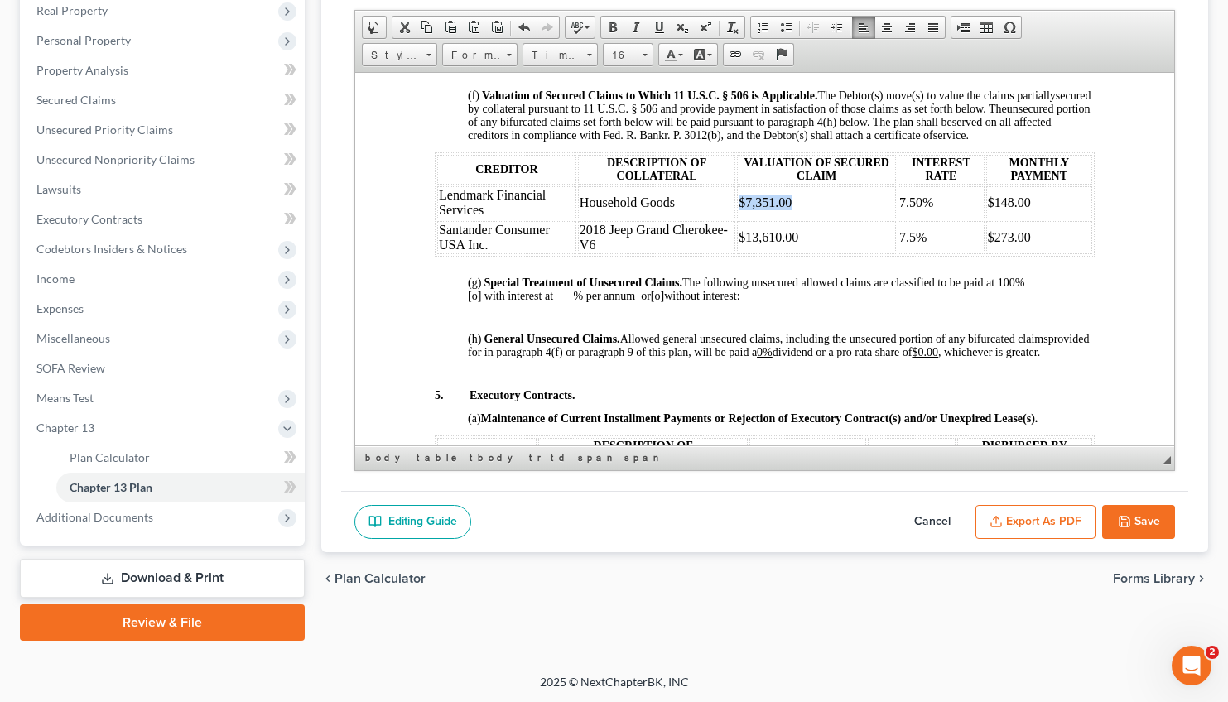
drag, startPoint x: 791, startPoint y: 296, endPoint x: 732, endPoint y: 302, distance: 59.2
click at [736, 219] on td "$7,351.00" at bounding box center [815, 201] width 159 height 33
click at [648, 49] on link "Size" at bounding box center [628, 54] width 51 height 23
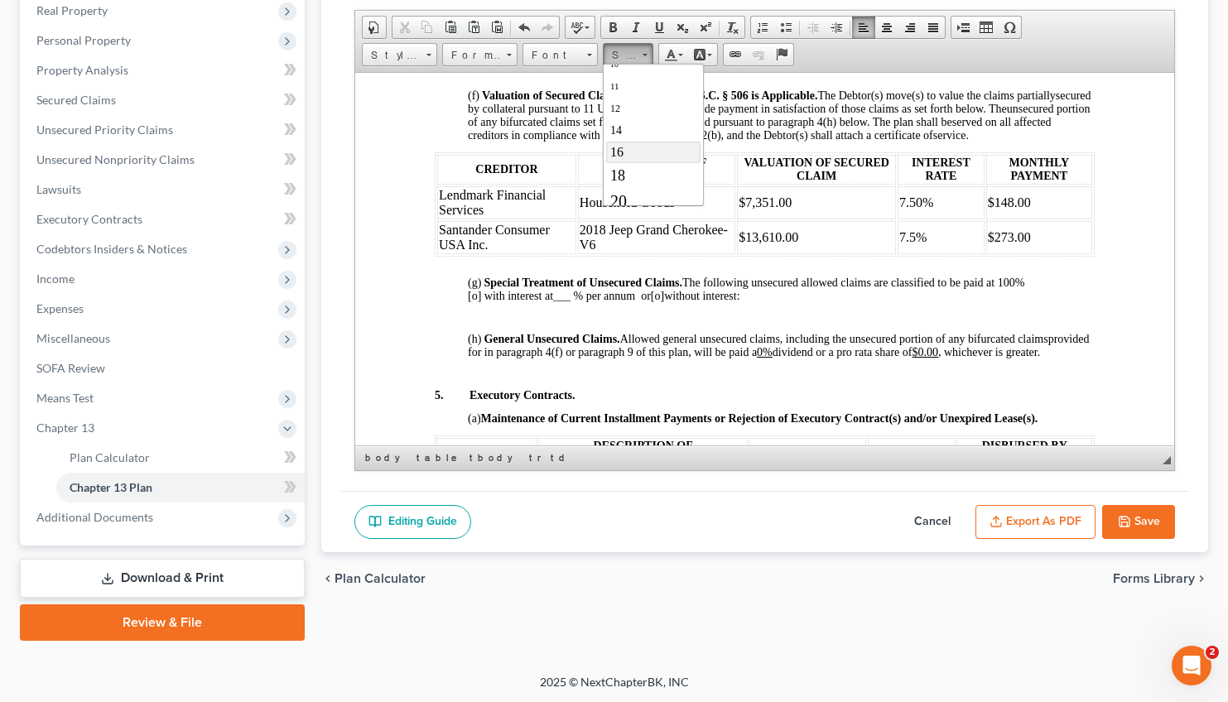
click at [630, 152] on link "16" at bounding box center [652, 153] width 94 height 22
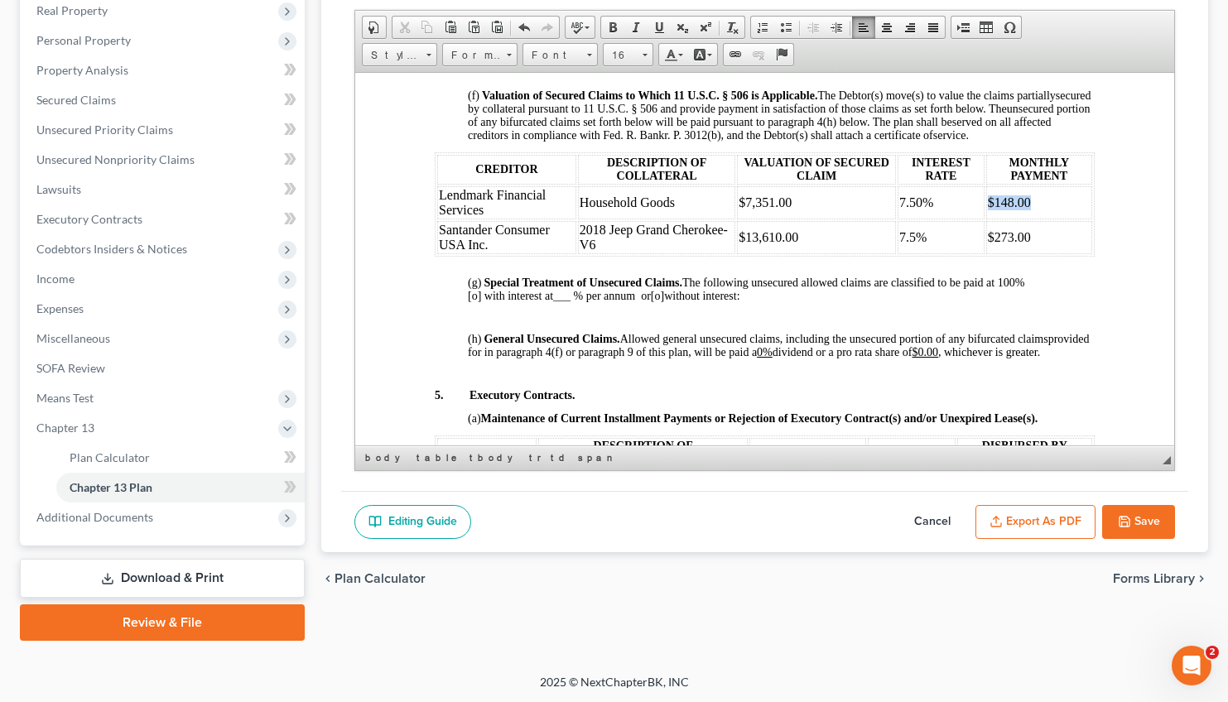
drag, startPoint x: 1033, startPoint y: 296, endPoint x: 974, endPoint y: 301, distance: 58.9
click at [985, 219] on td "$148.00" at bounding box center [1038, 201] width 106 height 33
click at [640, 55] on link "Size" at bounding box center [628, 54] width 51 height 23
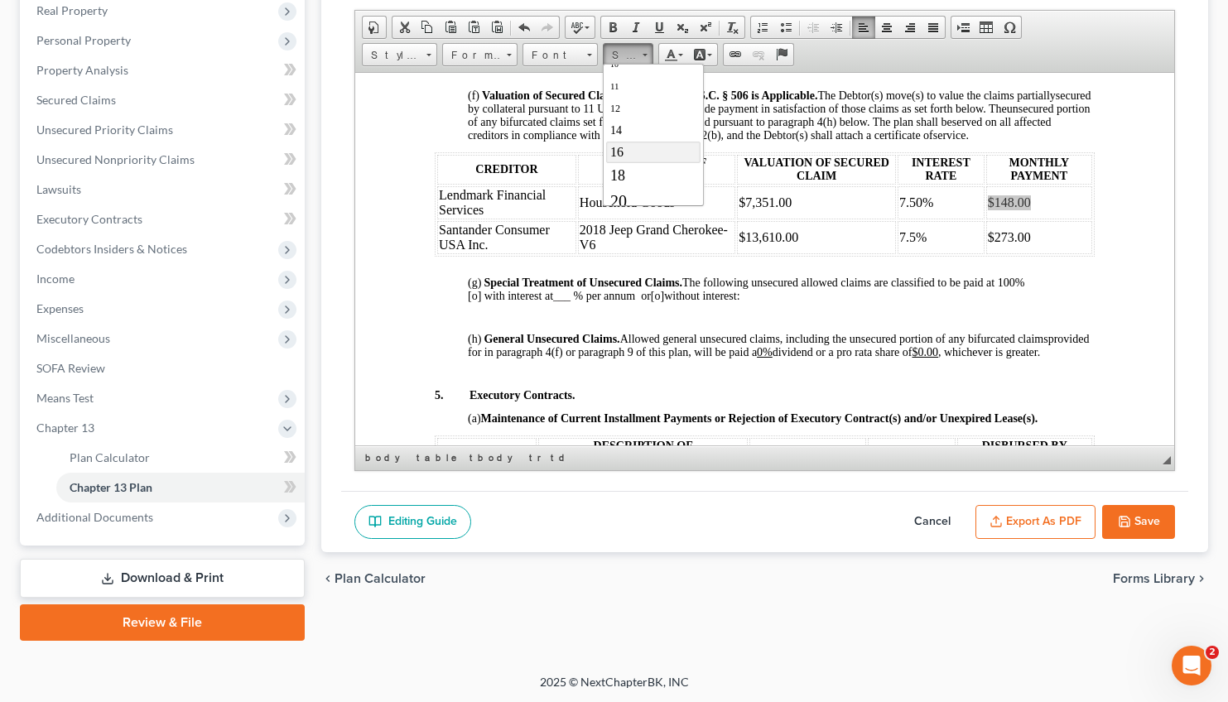
click at [628, 155] on link "16" at bounding box center [652, 153] width 94 height 22
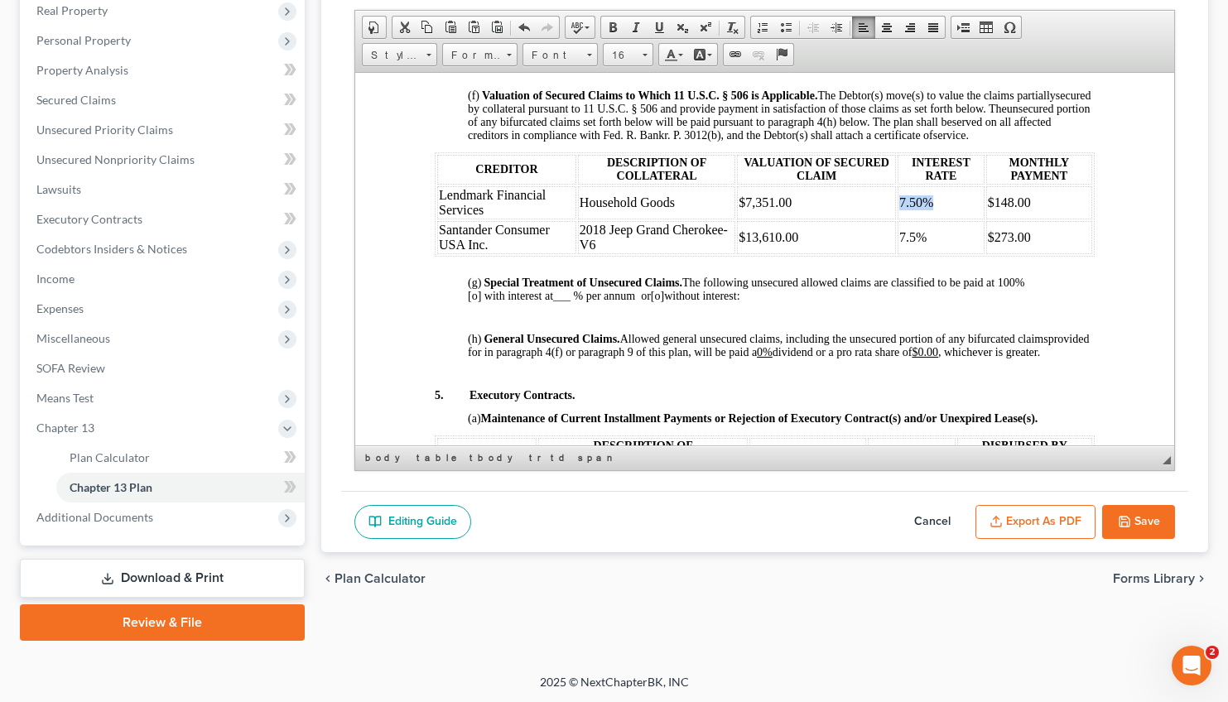
drag, startPoint x: 923, startPoint y: 298, endPoint x: 887, endPoint y: 299, distance: 36.4
click at [897, 219] on td "7.50%" at bounding box center [940, 201] width 87 height 33
click at [647, 48] on link "Size" at bounding box center [628, 54] width 51 height 23
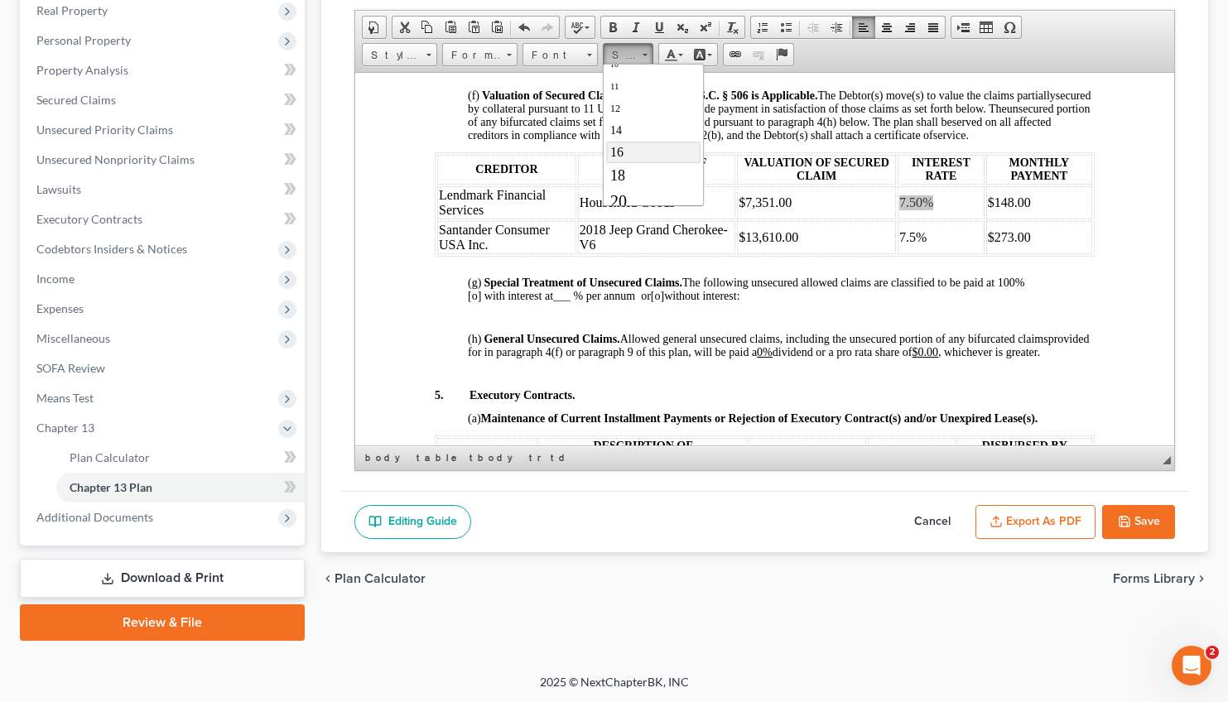
click at [633, 161] on link "16" at bounding box center [652, 153] width 94 height 22
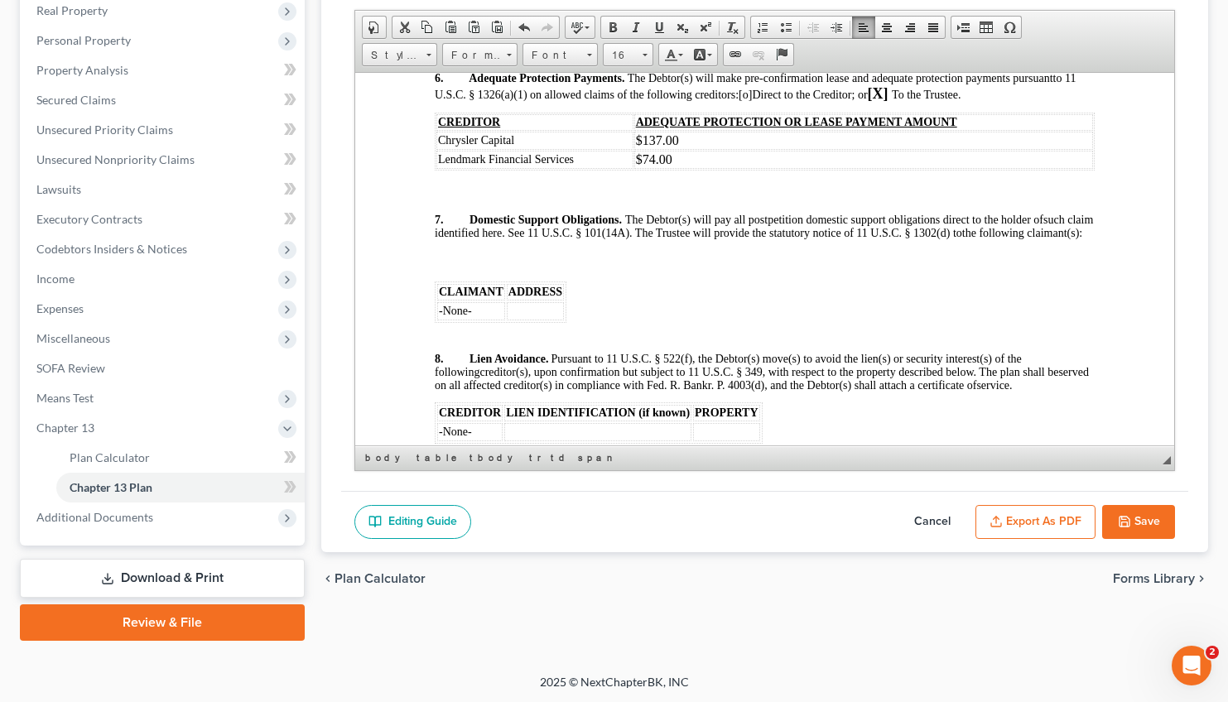
scroll to position [2371, 0]
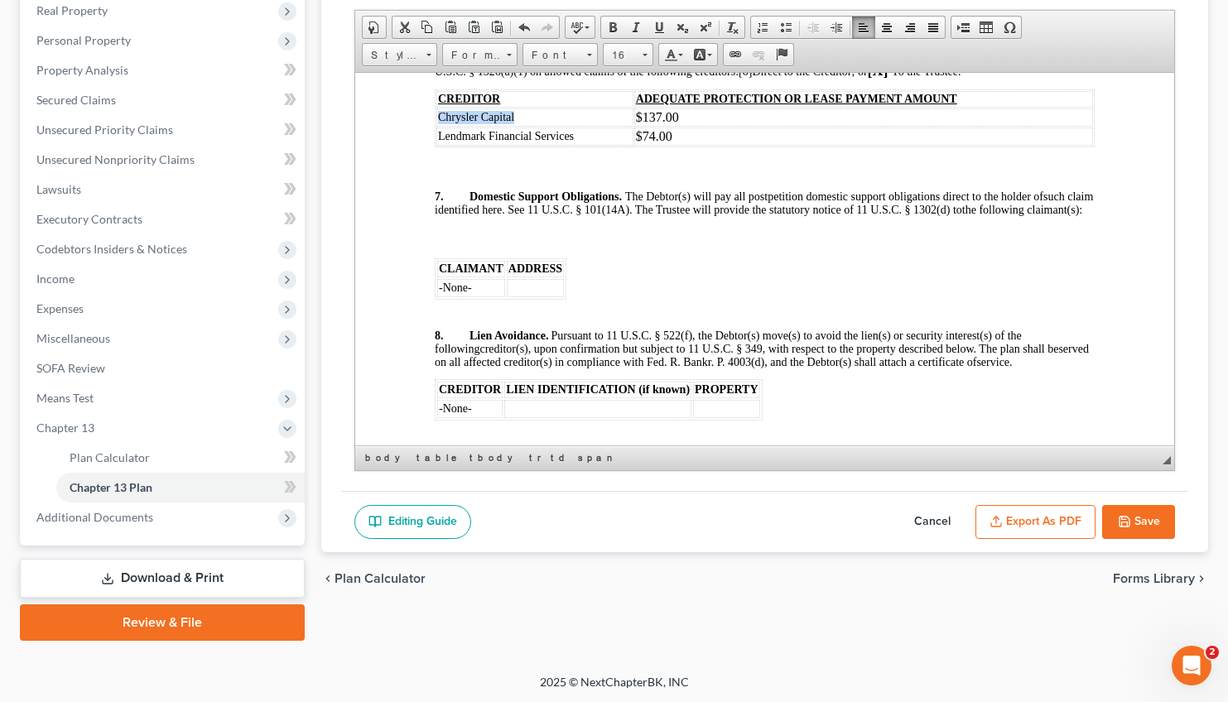
drag, startPoint x: 530, startPoint y: 238, endPoint x: 440, endPoint y: 237, distance: 90.3
click at [440, 126] on td "Chrysler Capital" at bounding box center [533, 117] width 197 height 18
drag, startPoint x: 606, startPoint y: 241, endPoint x: 440, endPoint y: 238, distance: 165.6
click at [440, 126] on td "Santander Consumer USA Inc." at bounding box center [537, 117] width 204 height 18
click at [642, 51] on span at bounding box center [644, 53] width 4 height 16
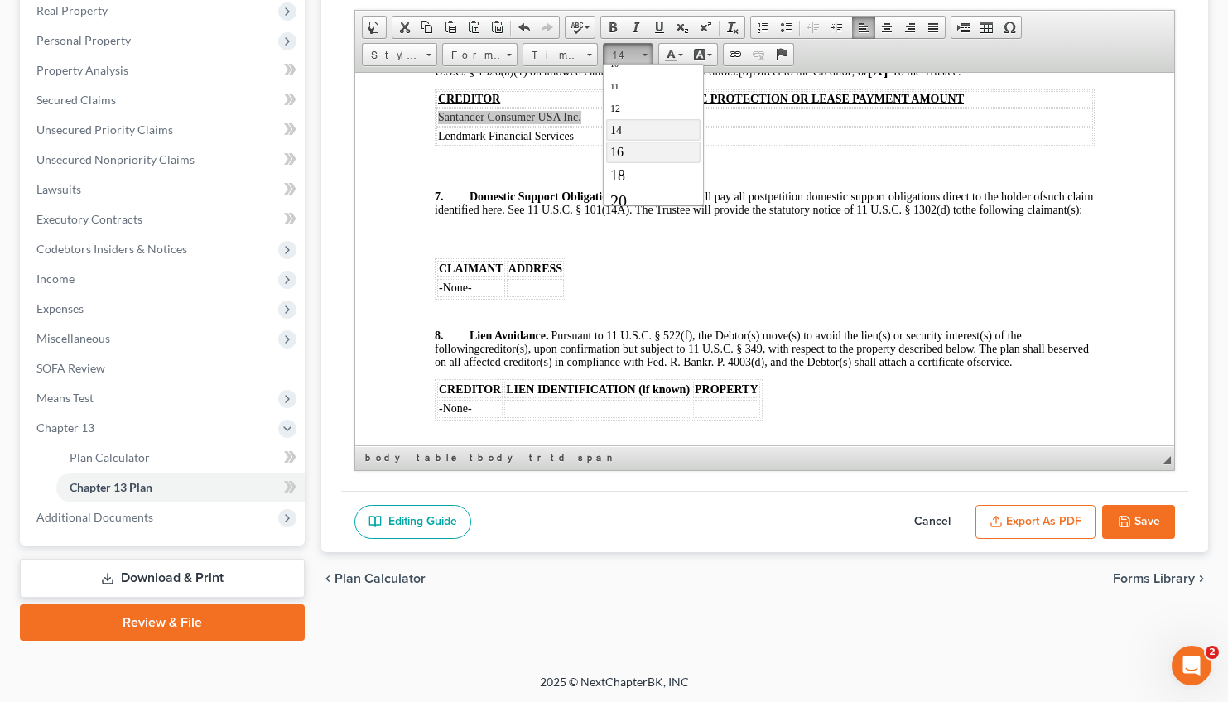
click at [628, 157] on link "16" at bounding box center [652, 153] width 94 height 22
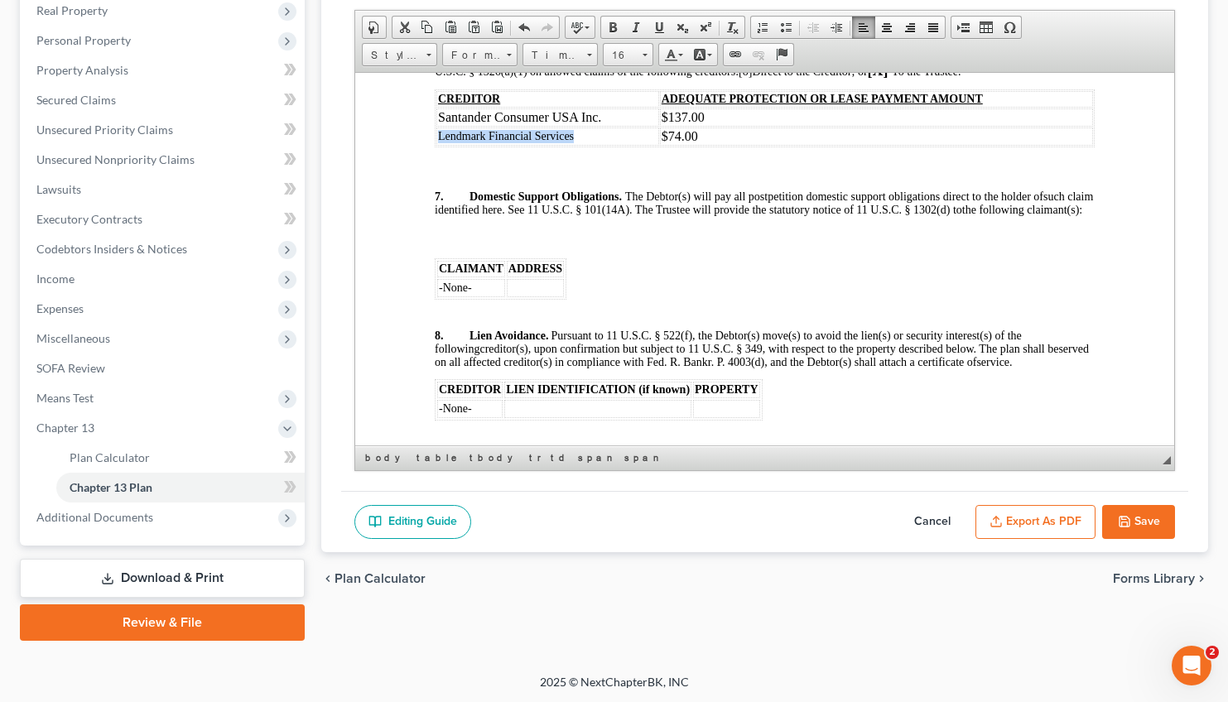
drag, startPoint x: 597, startPoint y: 258, endPoint x: 438, endPoint y: 253, distance: 159.0
click at [438, 145] on td "Lendmark Financial Services" at bounding box center [546, 136] width 223 height 18
click at [648, 49] on link "14" at bounding box center [628, 54] width 51 height 23
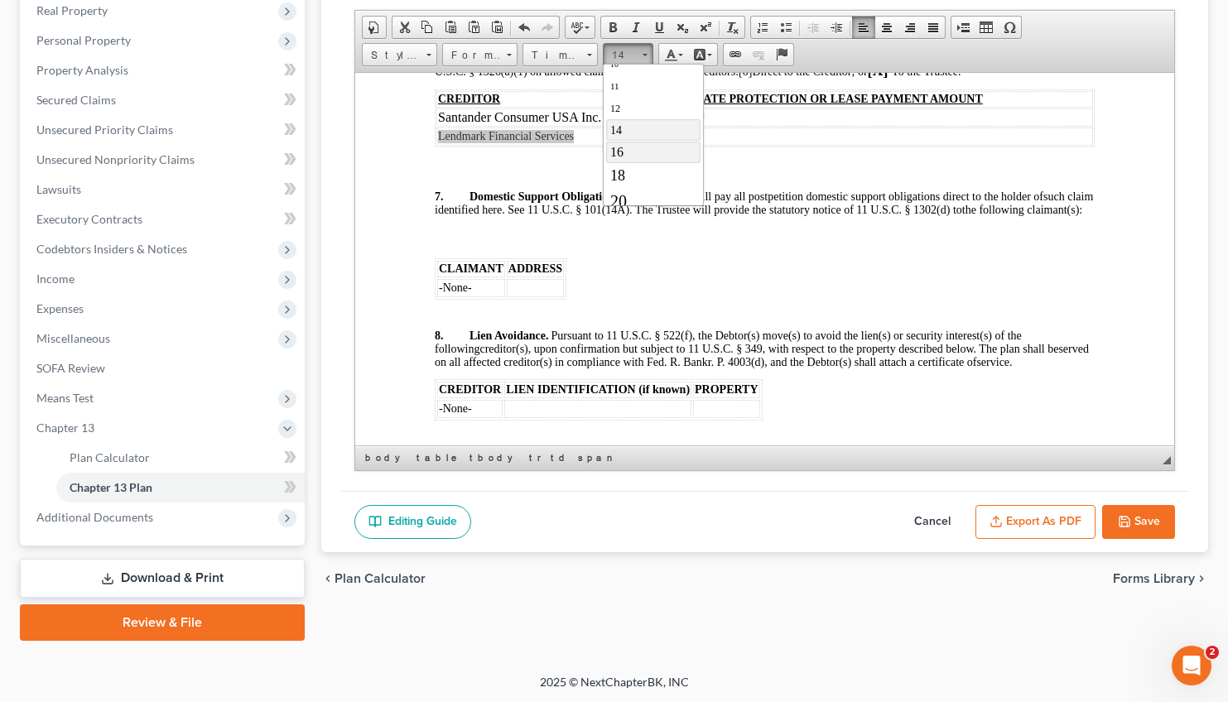
click at [628, 158] on link "16" at bounding box center [652, 153] width 94 height 22
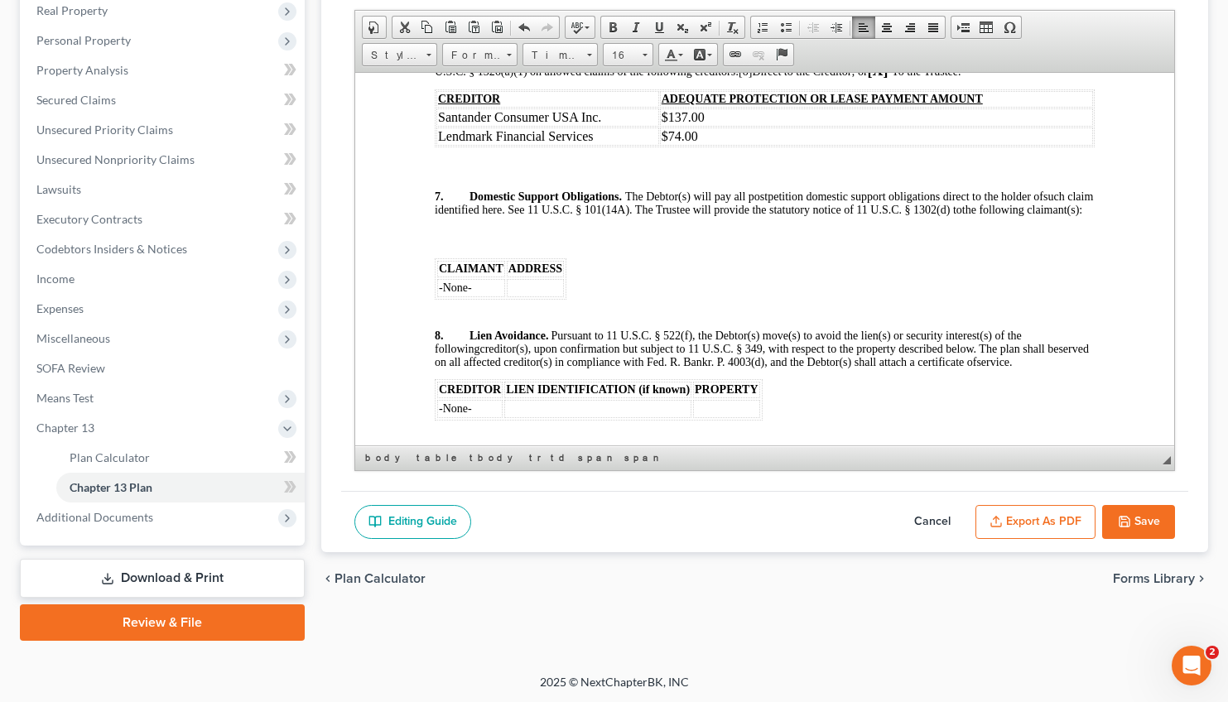
click at [719, 145] on td "$74.00" at bounding box center [875, 136] width 433 height 18
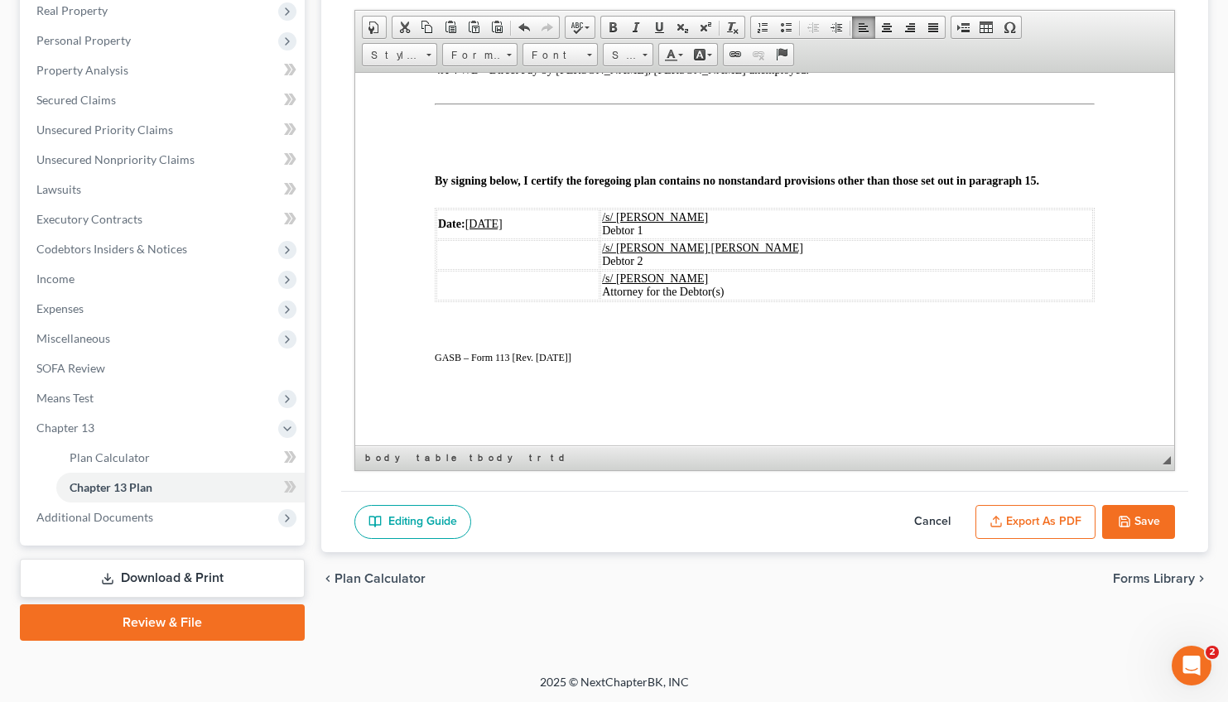
scroll to position [3550, 0]
drag, startPoint x: 493, startPoint y: 213, endPoint x: 468, endPoint y: 215, distance: 25.0
click at [468, 217] on u "[DATE]" at bounding box center [482, 223] width 37 height 12
click at [1154, 525] on button "Save" at bounding box center [1138, 522] width 73 height 35
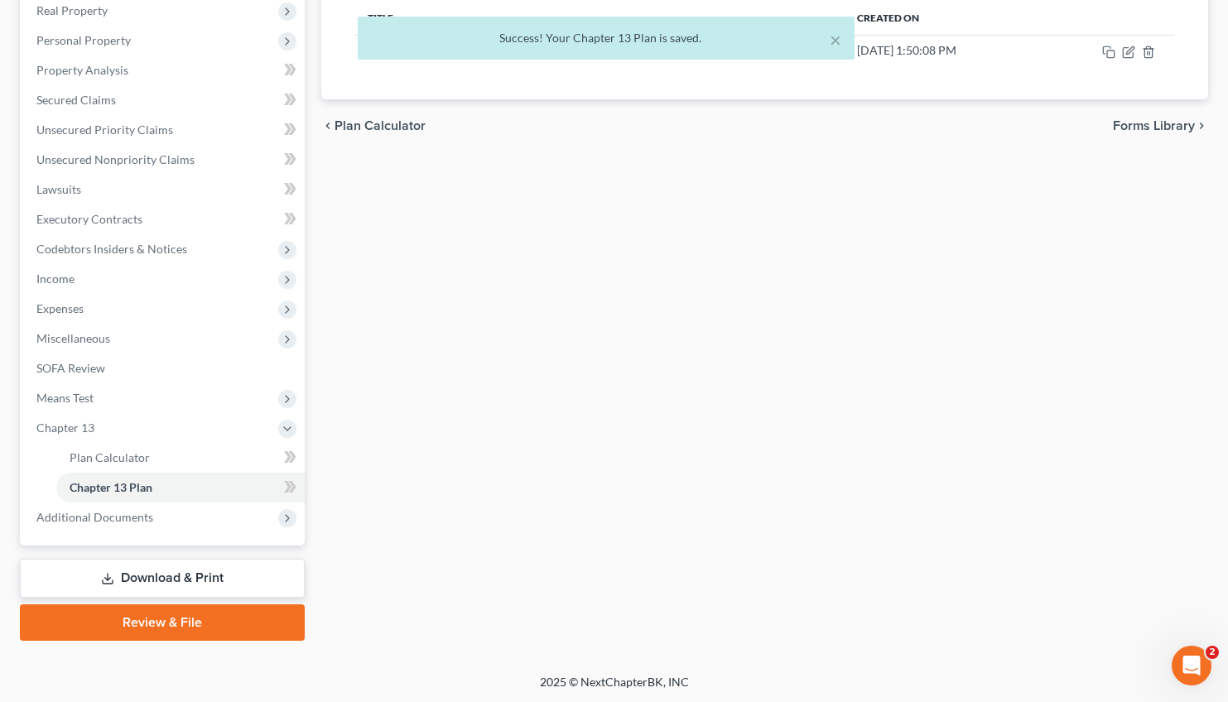
click at [1125, 49] on div "× Success! Your Chapter 13 Plan is saved." at bounding box center [606, 42] width 1228 height 51
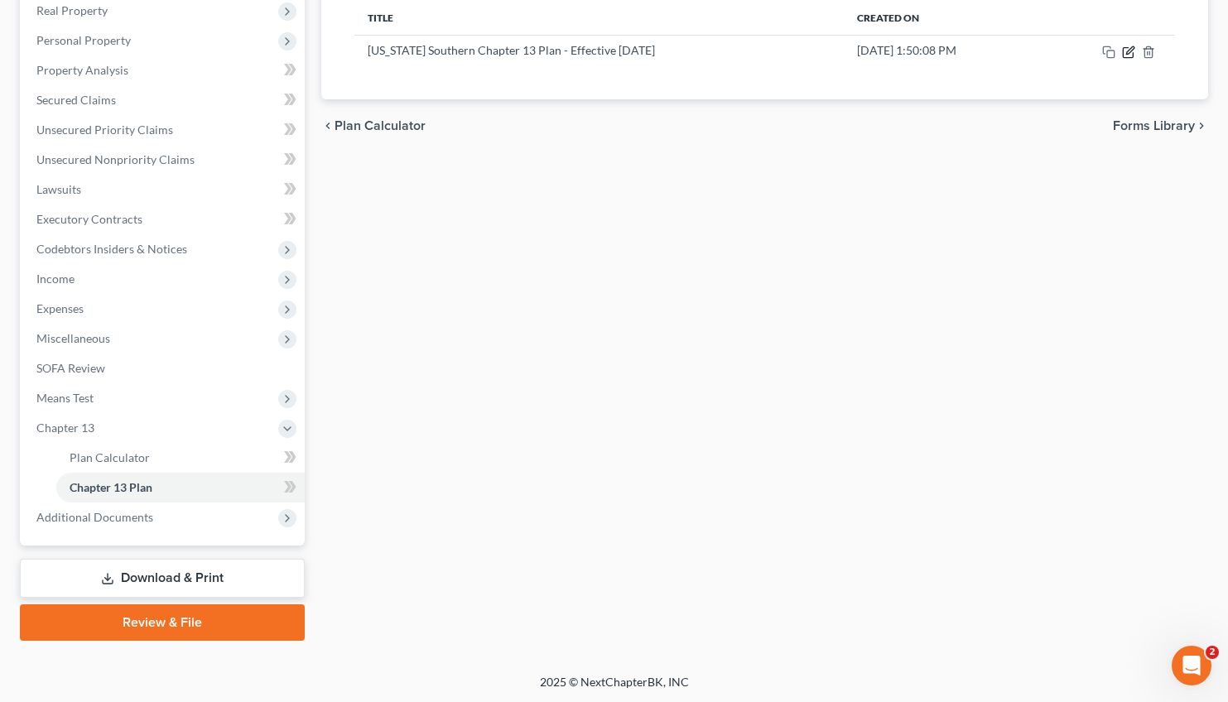
click at [1125, 49] on icon "button" at bounding box center [1128, 52] width 13 height 13
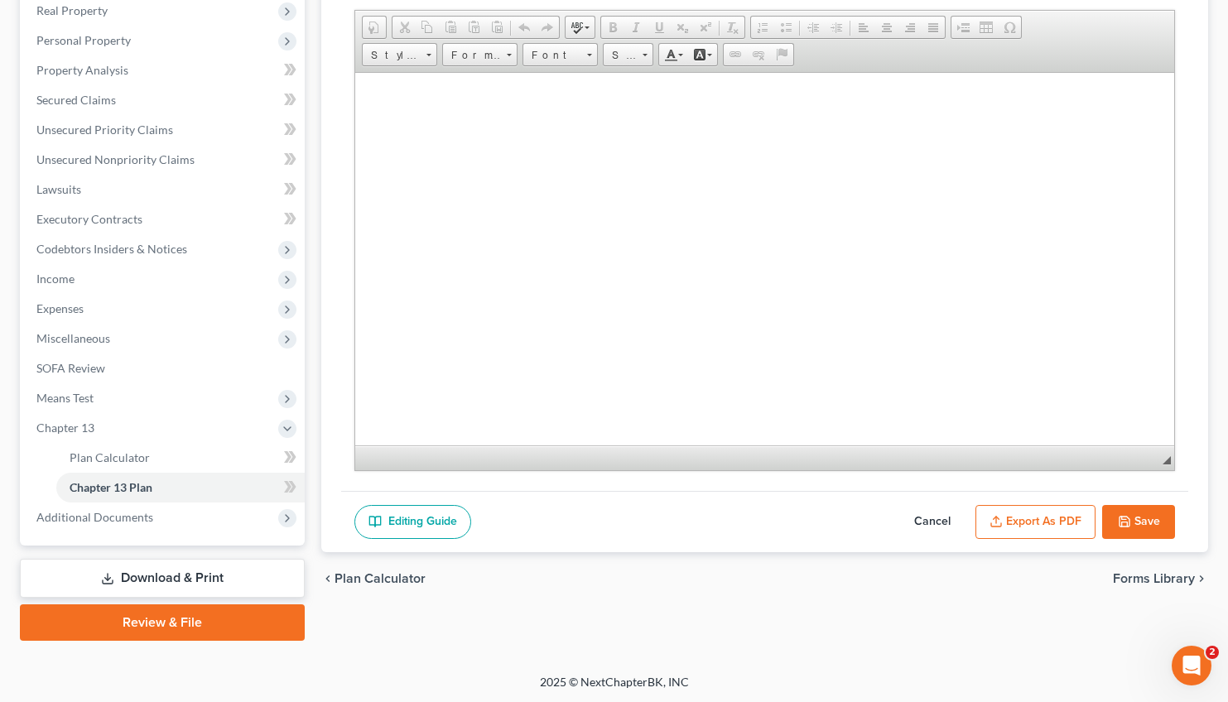
click at [1125, 49] on span "Editor toolbars Document Document Properties Clipboard/Undo Cut Copy Paste Past…" at bounding box center [764, 42] width 819 height 62
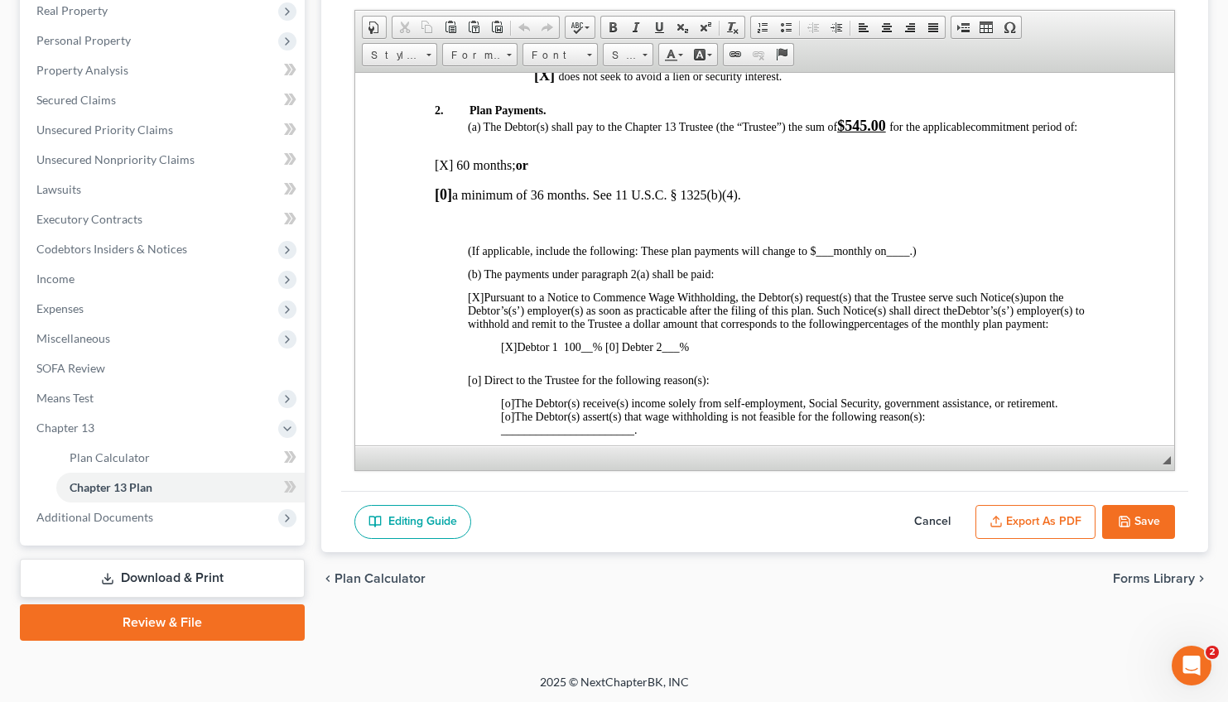
scroll to position [642, 0]
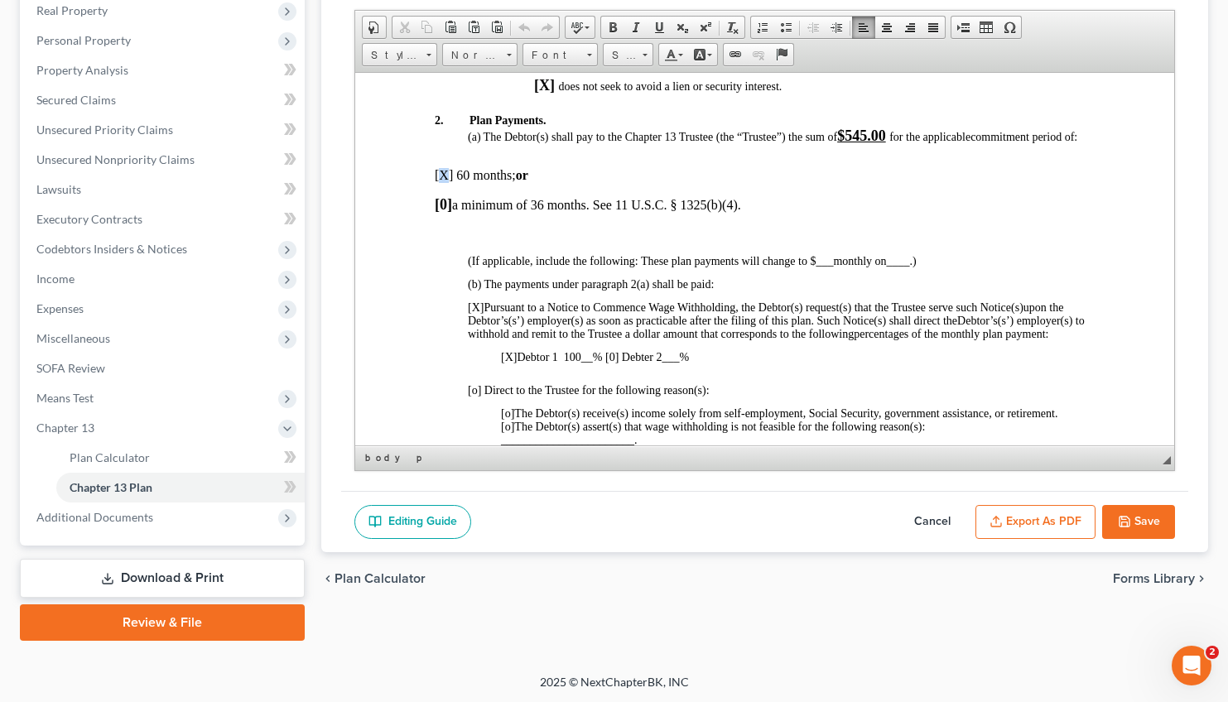
drag, startPoint x: 446, startPoint y: 207, endPoint x: 438, endPoint y: 206, distance: 8.3
click at [438, 182] on p "[X] 60 months; or" at bounding box center [764, 174] width 660 height 15
click at [618, 23] on span at bounding box center [612, 27] width 13 height 13
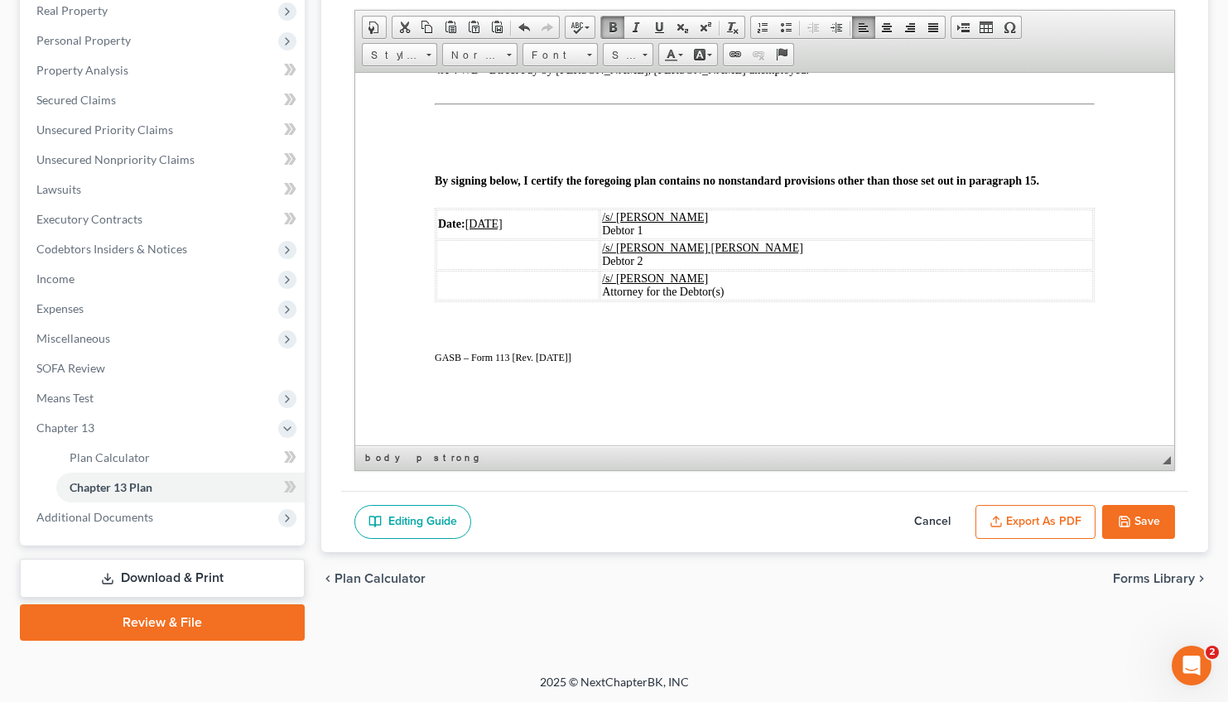
scroll to position [3350, 0]
click at [1132, 520] on button "Save" at bounding box center [1138, 522] width 73 height 35
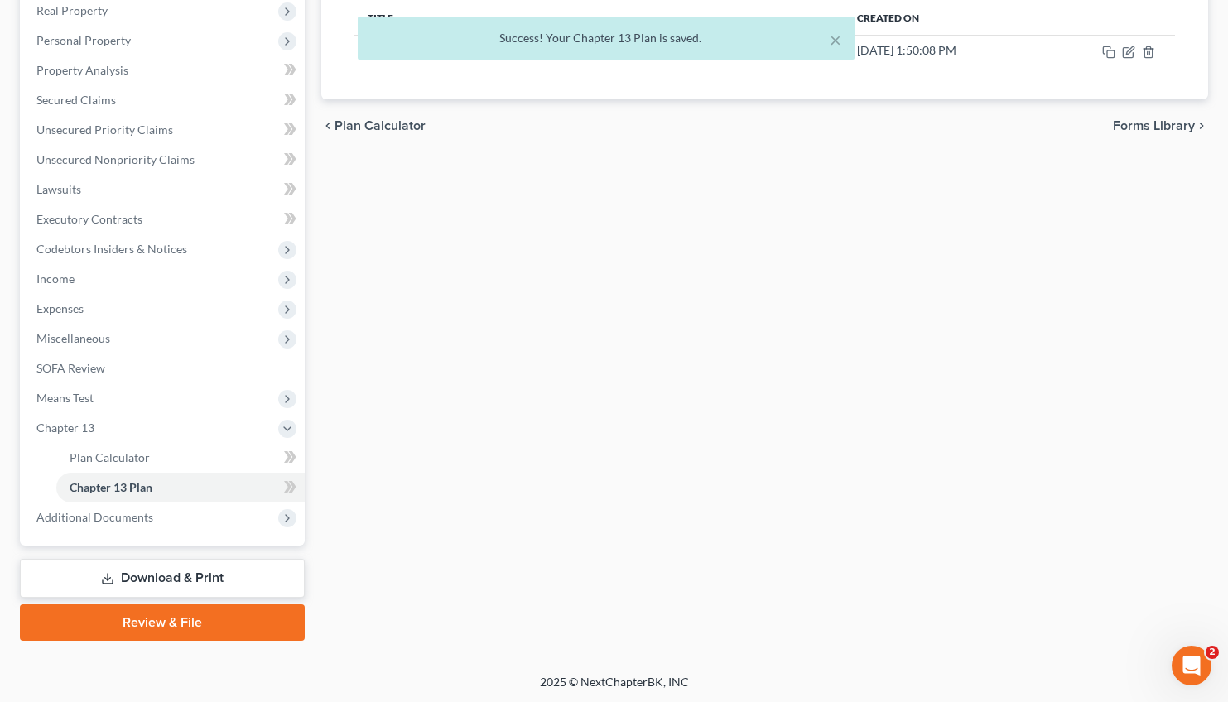
click at [1125, 49] on div "× Success! Your Chapter 13 Plan is saved." at bounding box center [606, 42] width 1228 height 51
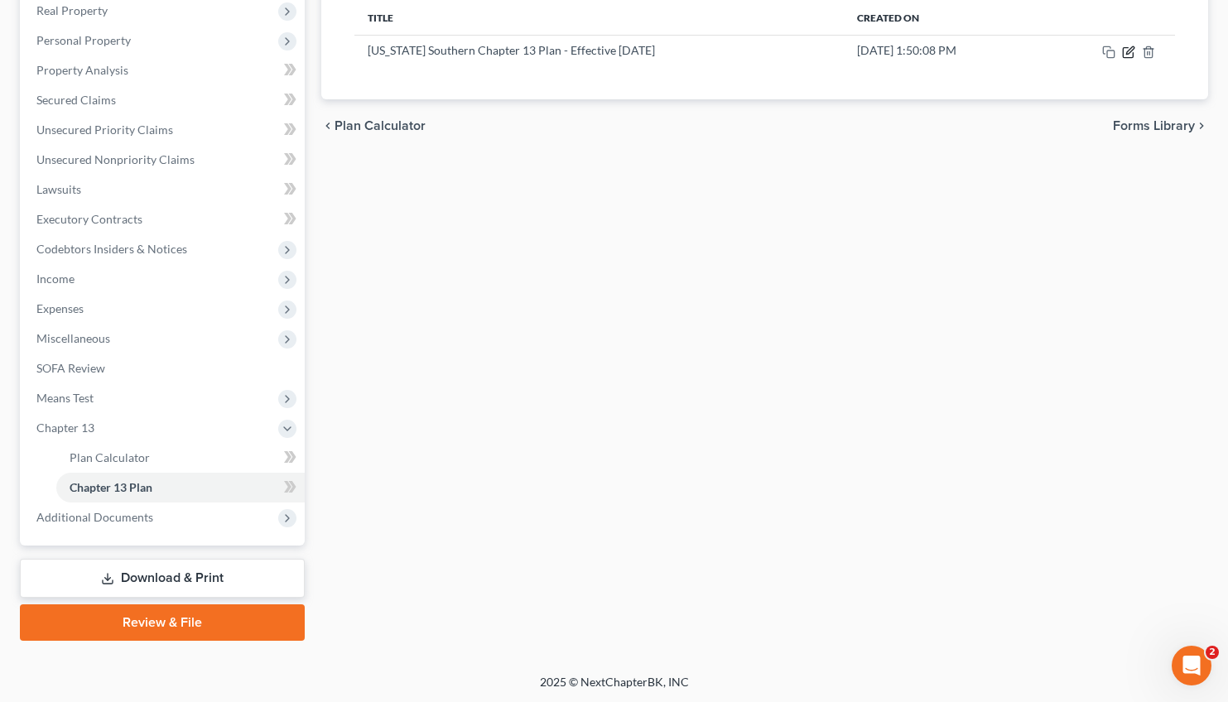
click at [1126, 51] on icon "button" at bounding box center [1128, 52] width 13 height 13
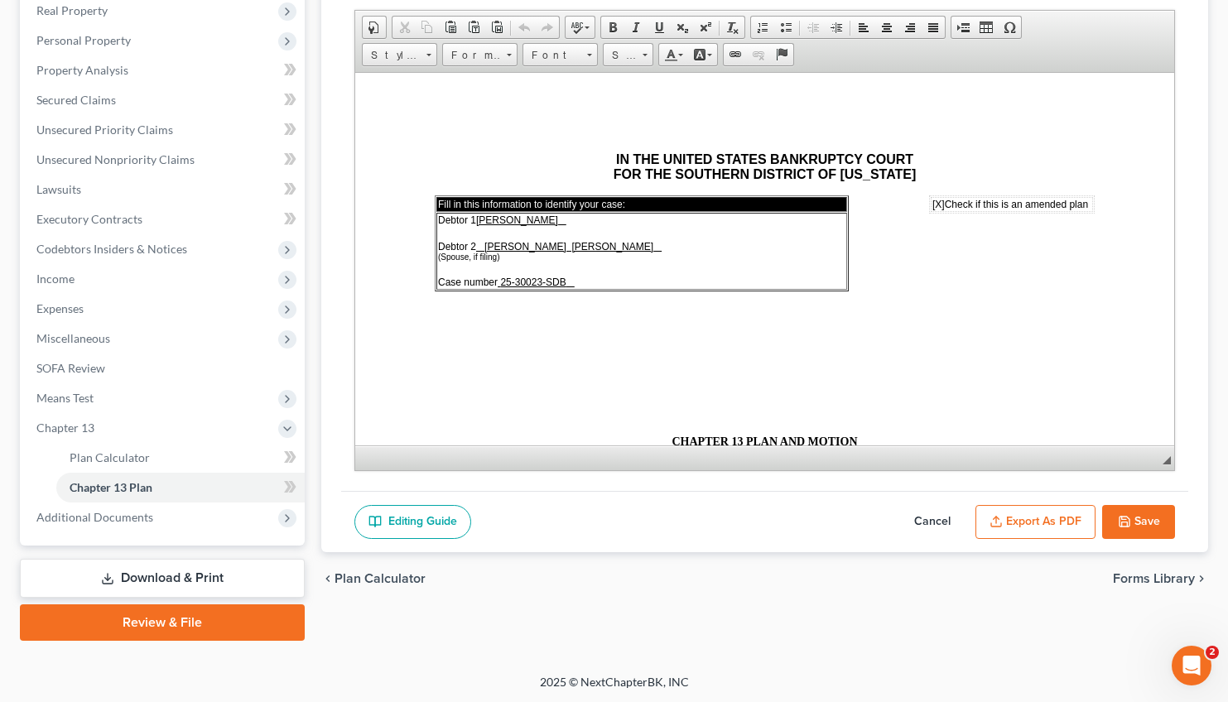
scroll to position [0, 0]
click at [1040, 520] on button "Export as PDF" at bounding box center [1035, 522] width 120 height 35
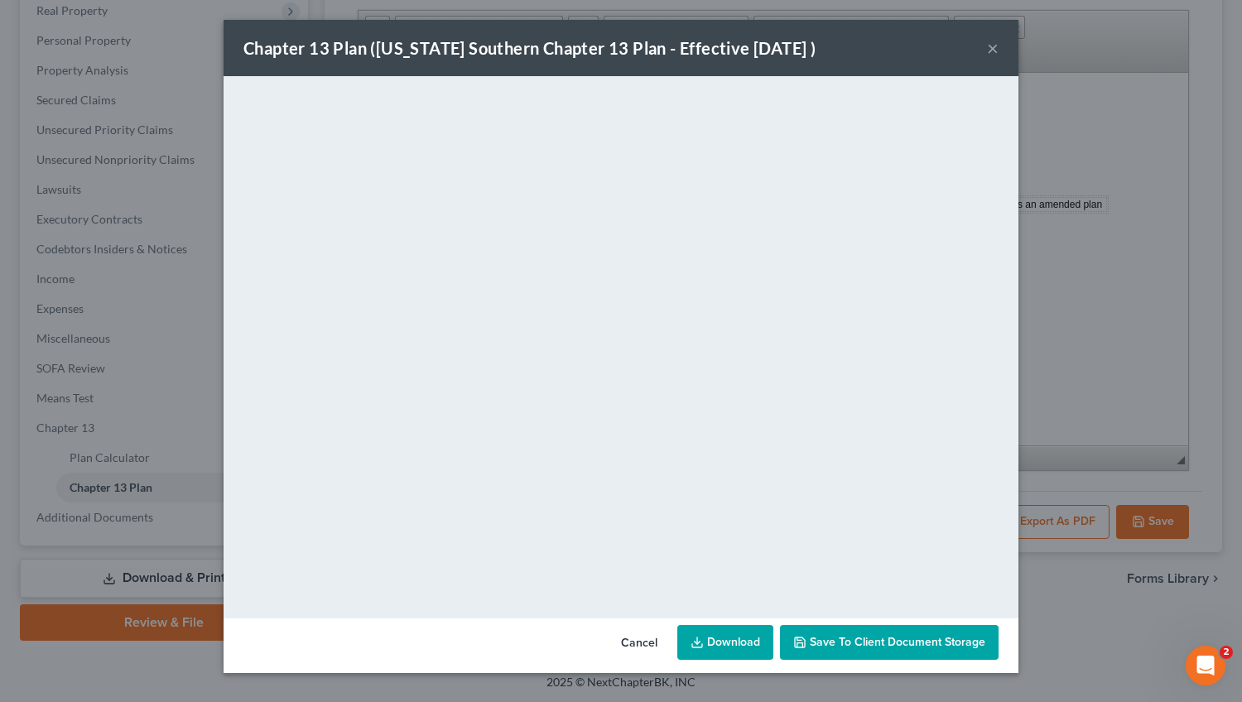
click at [719, 643] on link "Download" at bounding box center [725, 642] width 96 height 35
click at [992, 41] on button "×" at bounding box center [993, 48] width 12 height 20
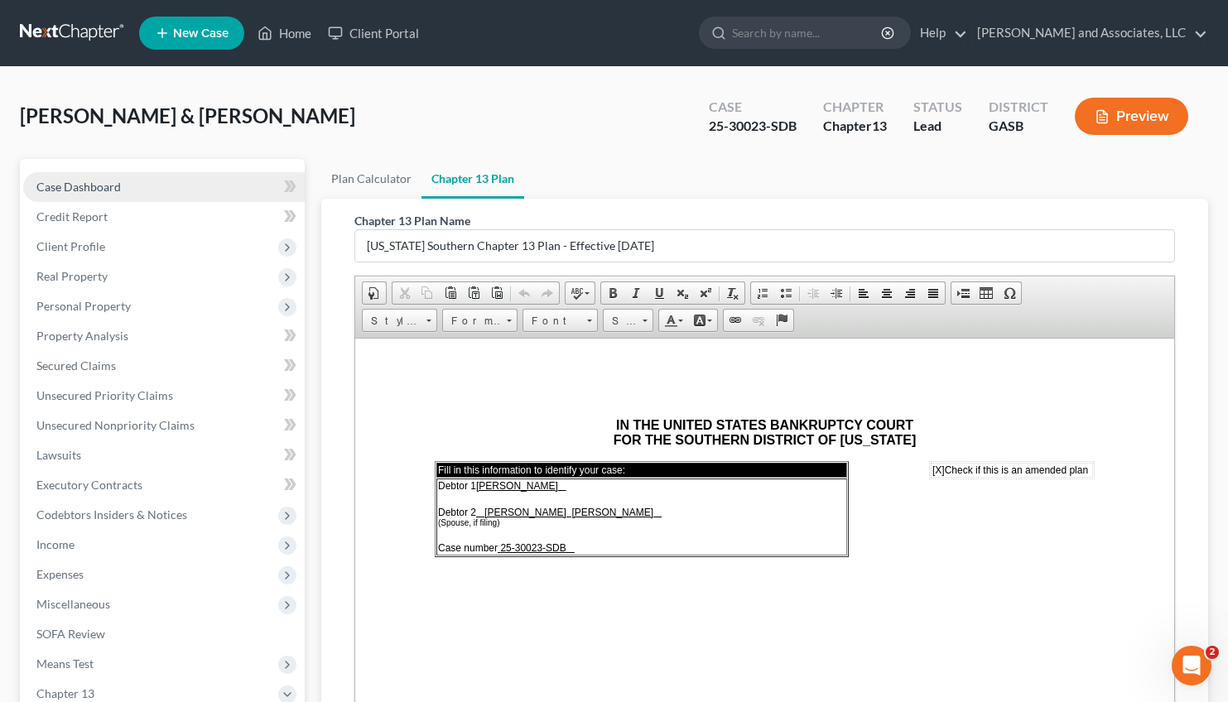
click at [88, 180] on span "Case Dashboard" at bounding box center [78, 187] width 84 height 14
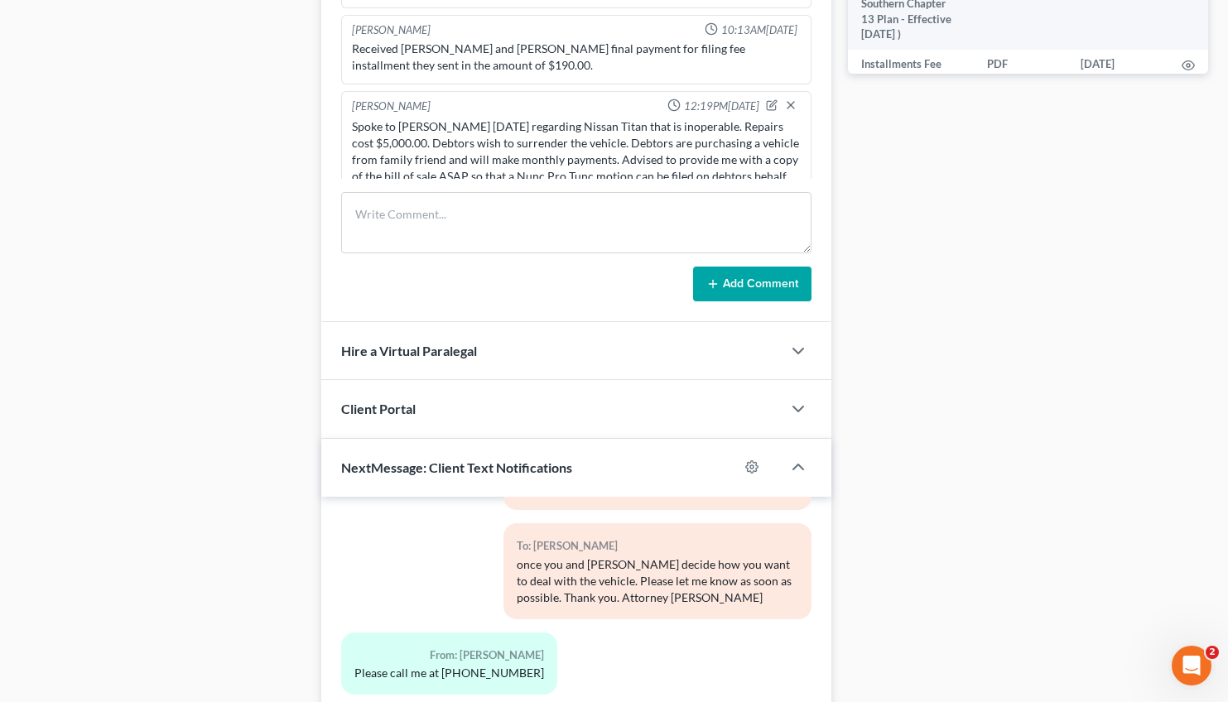
scroll to position [1131, 0]
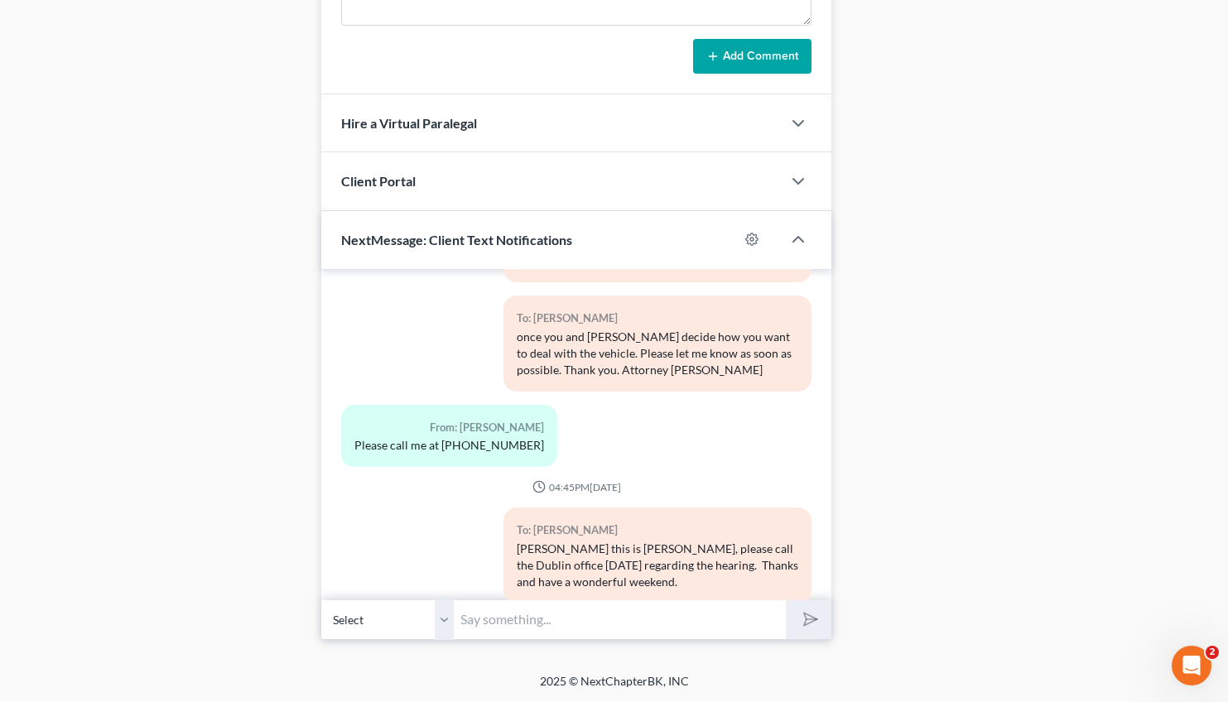
click at [321, 599] on select "Select +1 (478) 484-6063 - Bradlee Graham +1 (478) 484-9282 - Emily Graham" at bounding box center [387, 619] width 132 height 41
click option "[PHONE_NUMBER] - [PERSON_NAME]" at bounding box center [0, 0] width 0 height 0
click at [485, 619] on input "text" at bounding box center [620, 619] width 332 height 41
drag, startPoint x: 816, startPoint y: 614, endPoint x: 751, endPoint y: 630, distance: 66.5
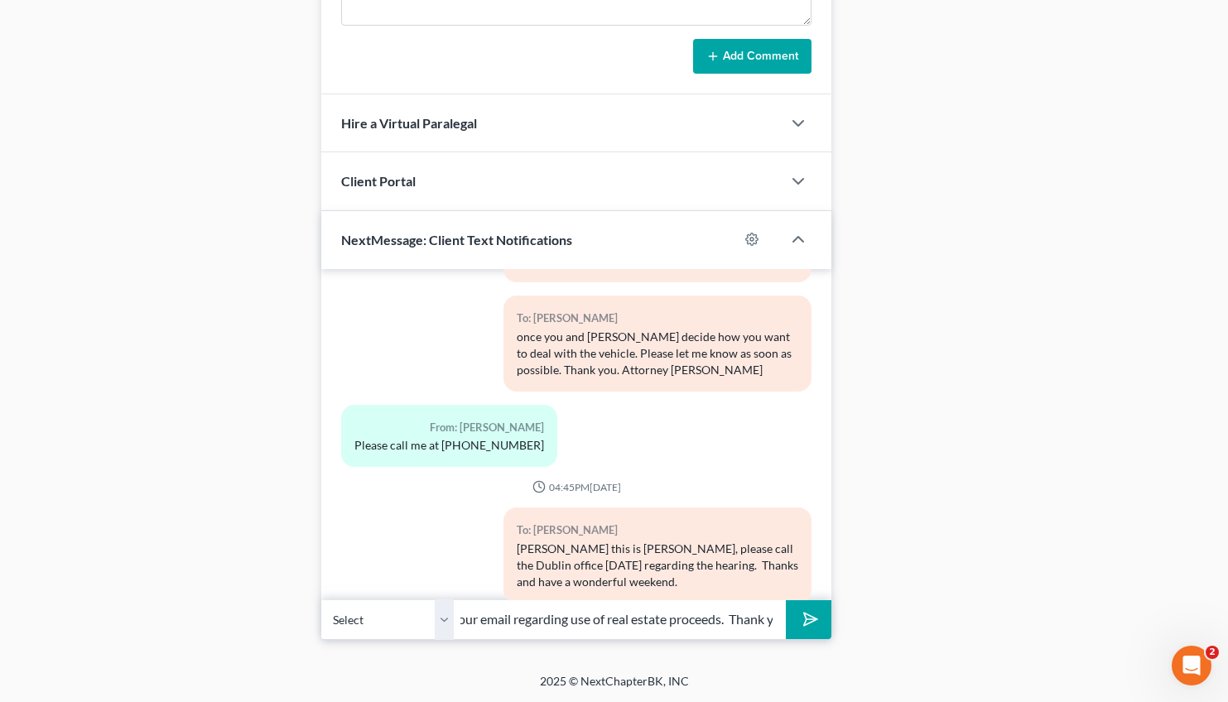
click at [751, 630] on div "Select +1 (478) 484-6063 - Bradlee Graham +1 (478) 484-9282 - Emily Graham Good…" at bounding box center [576, 619] width 511 height 39
click at [779, 616] on input "Good Morning, Mr. and Mrs. Graham, please check your email regarding use of rea…" at bounding box center [620, 619] width 332 height 41
type input "Good Morning, Mr. and [PERSON_NAME], please check your email regarding use of r…"
click at [824, 618] on button "submit" at bounding box center [809, 619] width 46 height 39
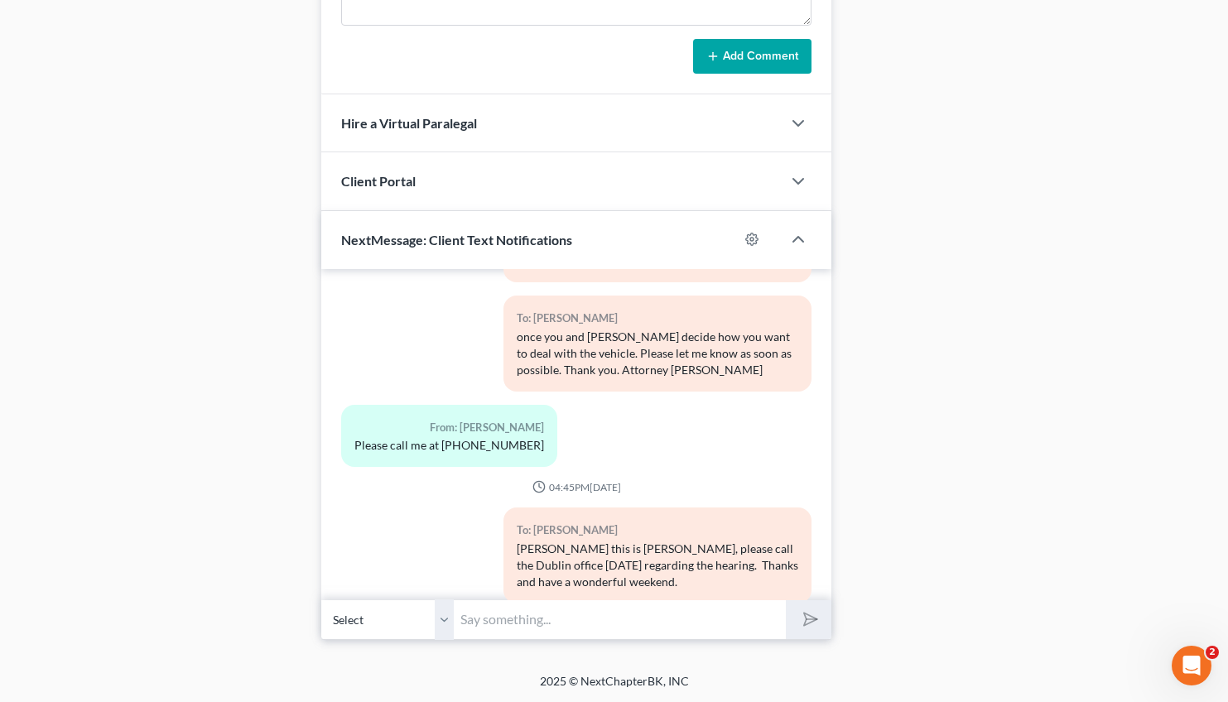
scroll to position [8600, 0]
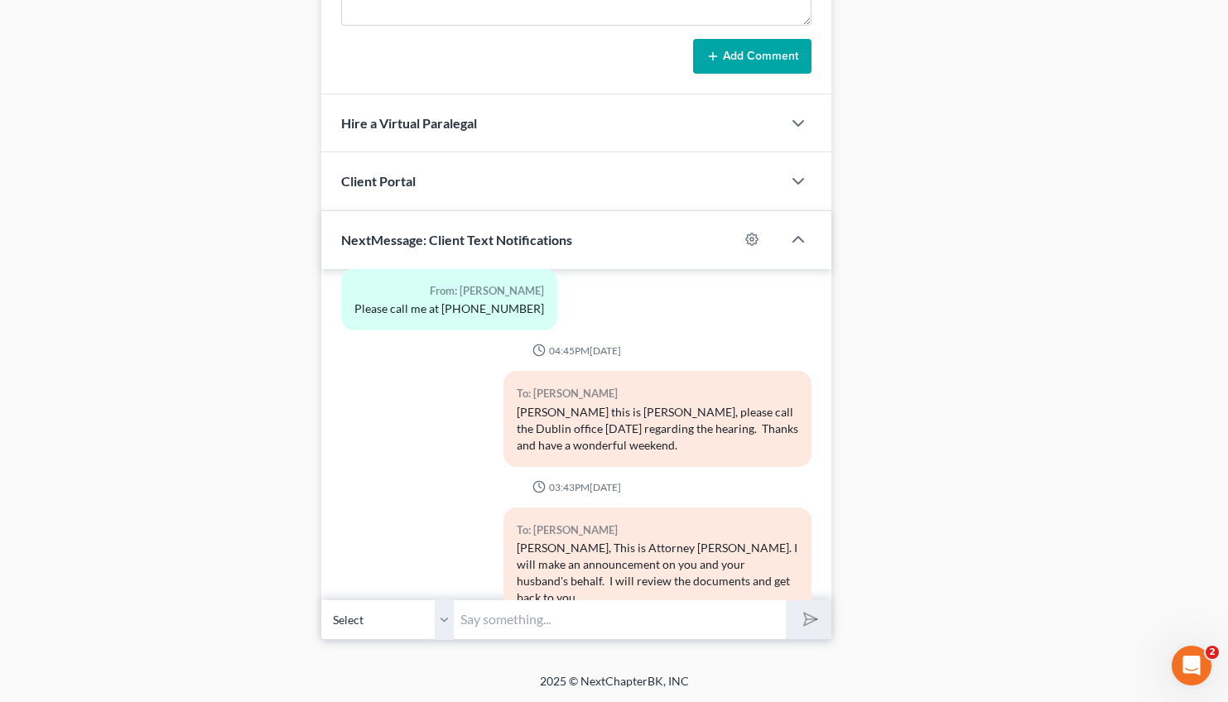
click at [321, 599] on select "Select +1 (478) 484-6063 - Bradlee Graham +1 (478) 484-9282 - Emily Graham" at bounding box center [387, 619] width 132 height 41
select select "1"
click option "[PHONE_NUMBER] - [PERSON_NAME]" at bounding box center [0, 0] width 0 height 0
drag, startPoint x: 700, startPoint y: 542, endPoint x: 511, endPoint y: 512, distance: 191.2
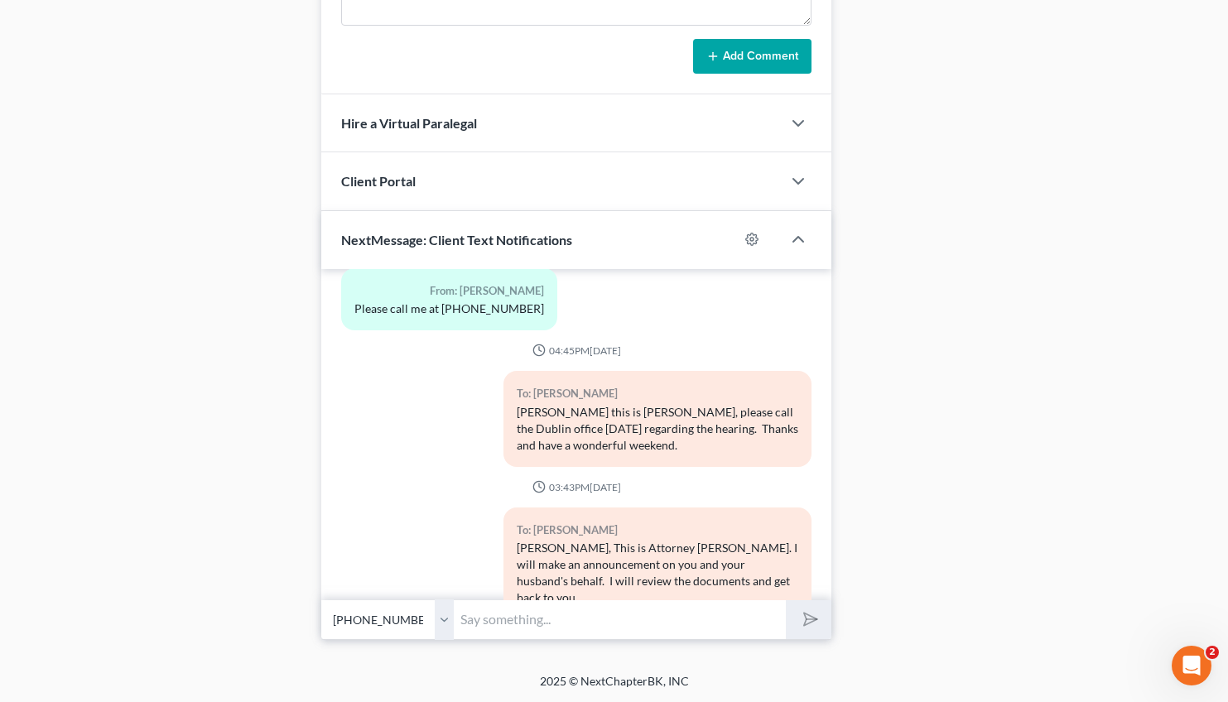
copy div "Good Morning, Mr. and [PERSON_NAME], please check your email regarding use of r…"
click at [480, 621] on input "text" at bounding box center [620, 619] width 332 height 41
paste input "Good Morning, Mr. and [PERSON_NAME], please check your email regarding use of r…"
click at [565, 618] on input "Good Morning, Mr. and [PERSON_NAME], please check your email regarding use of r…" at bounding box center [620, 619] width 332 height 41
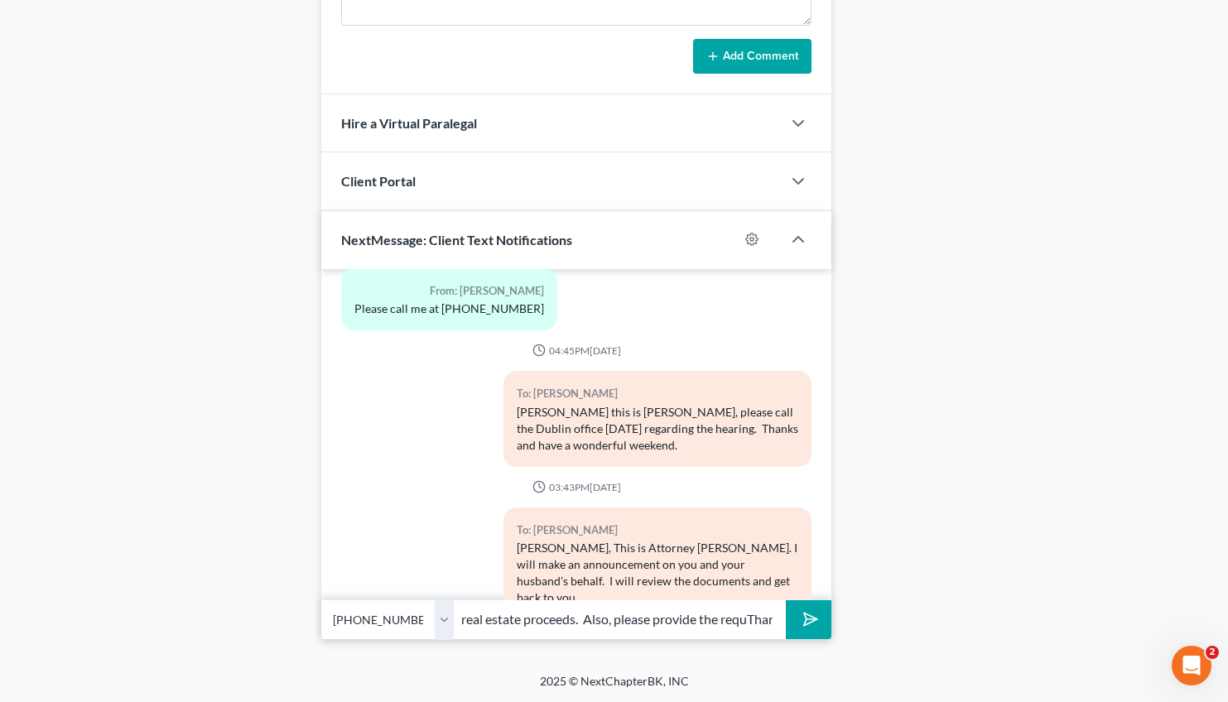
scroll to position [0, 633]
drag, startPoint x: 570, startPoint y: 613, endPoint x: 825, endPoint y: 628, distance: 255.4
click at [786, 628] on input "Good Morning, Mr. and Mrs. Graham, please check your email regarding use of rea…" at bounding box center [620, 619] width 332 height 41
type input "Good Morning, Mr. and [PERSON_NAME], please check your email regarding use of r…"
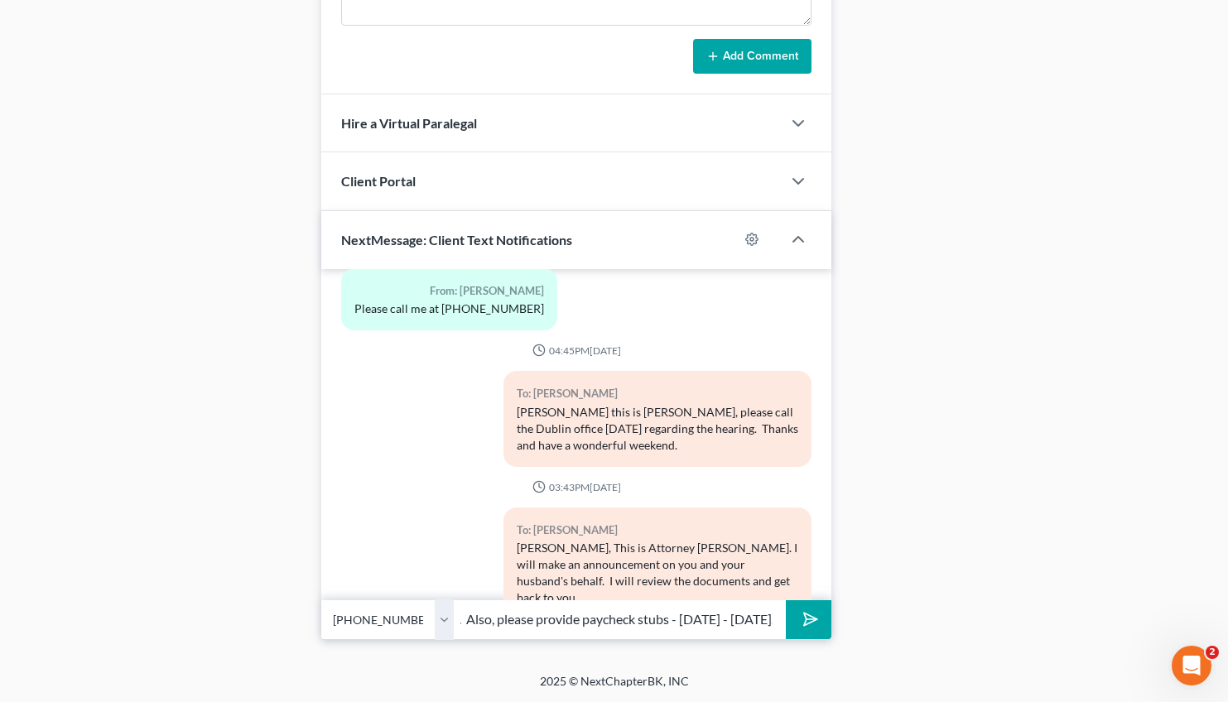
click at [792, 618] on button "submit" at bounding box center [809, 619] width 46 height 39
click at [529, 621] on input "text" at bounding box center [620, 619] width 332 height 41
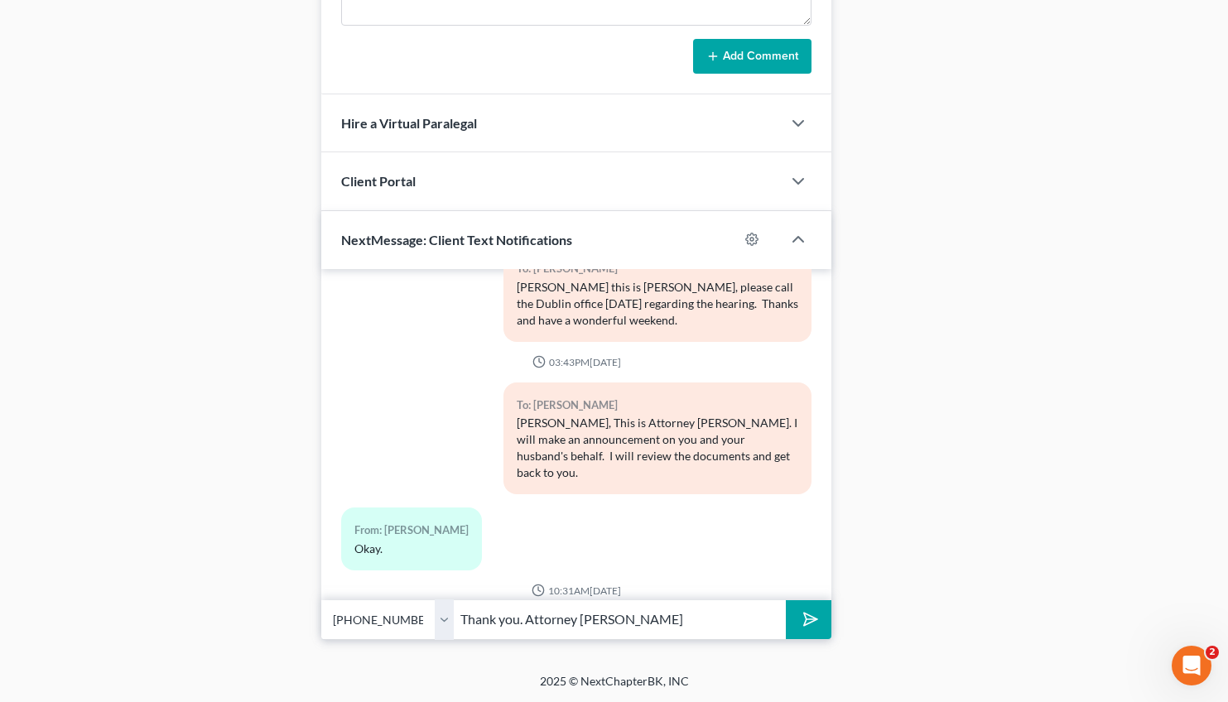
click at [463, 617] on input "Thank you. Attorney Michon Walker" at bounding box center [620, 619] width 332 height 41
click at [537, 615] on input "The request for paycheck stubs is only for Emily Graham. Thank you. Attorney Mi…" at bounding box center [620, 619] width 332 height 41
type input "The request for additional paycheck stubs is only for [PERSON_NAME]. Thank you.…"
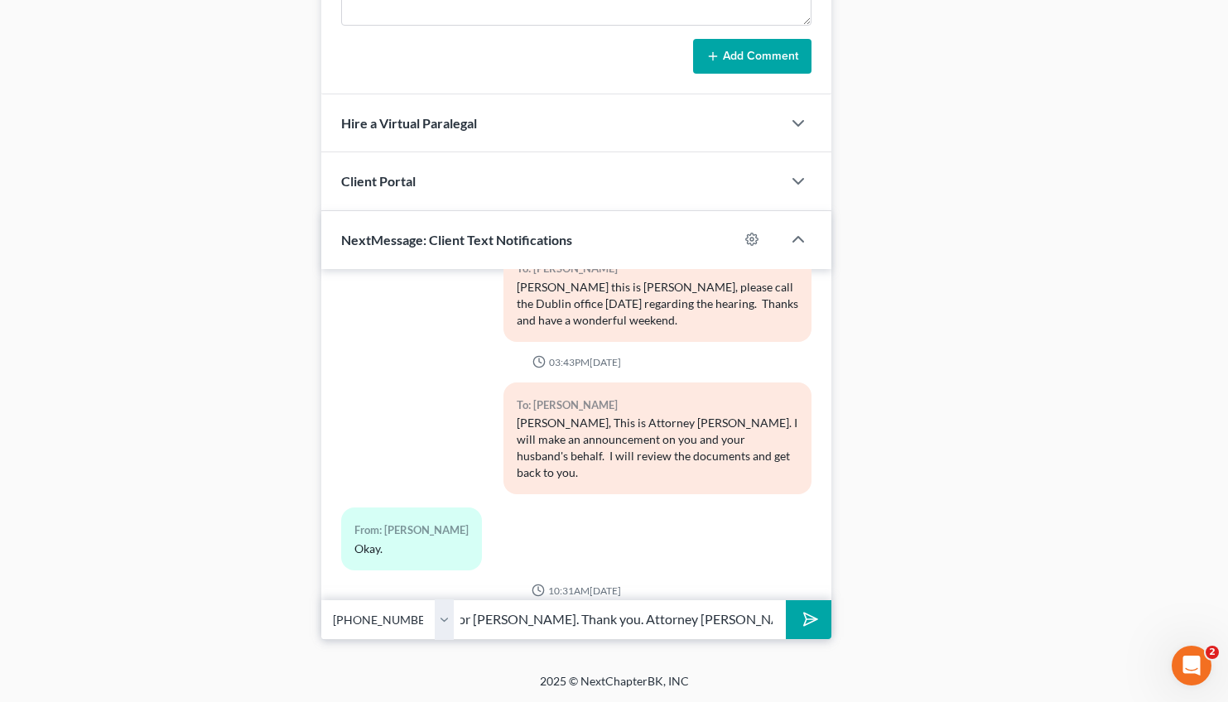
click at [820, 624] on button "submit" at bounding box center [809, 619] width 46 height 39
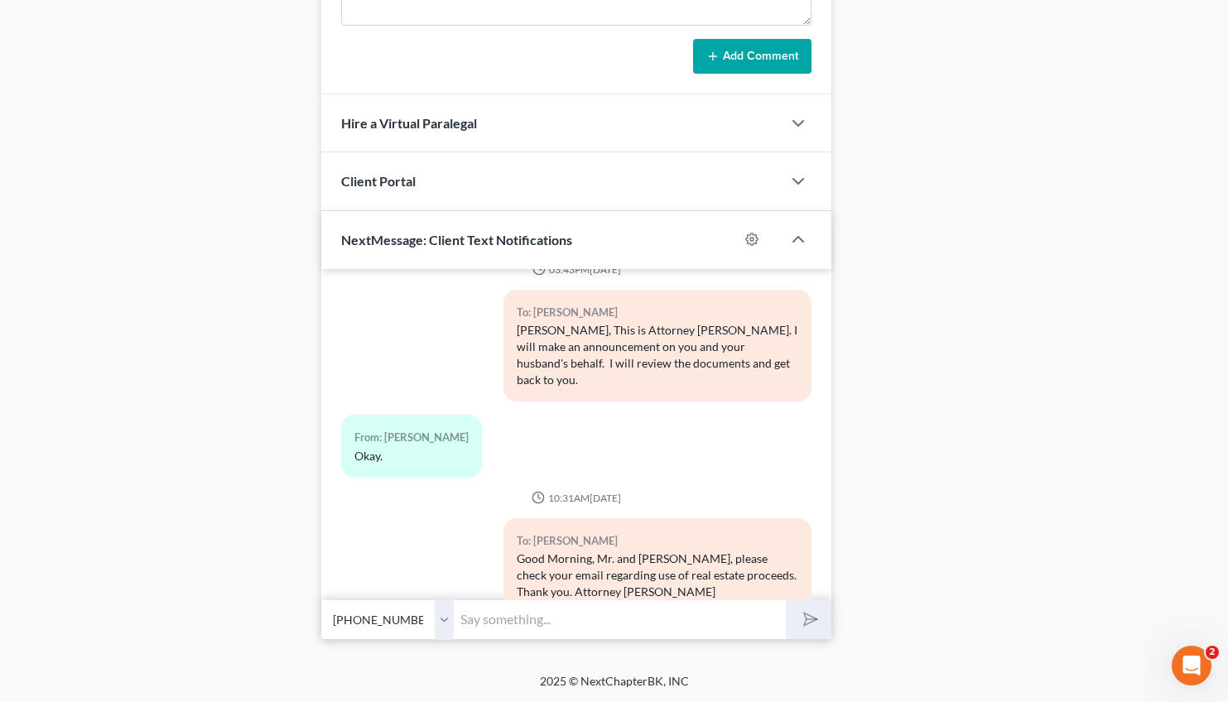
scroll to position [8910, 0]
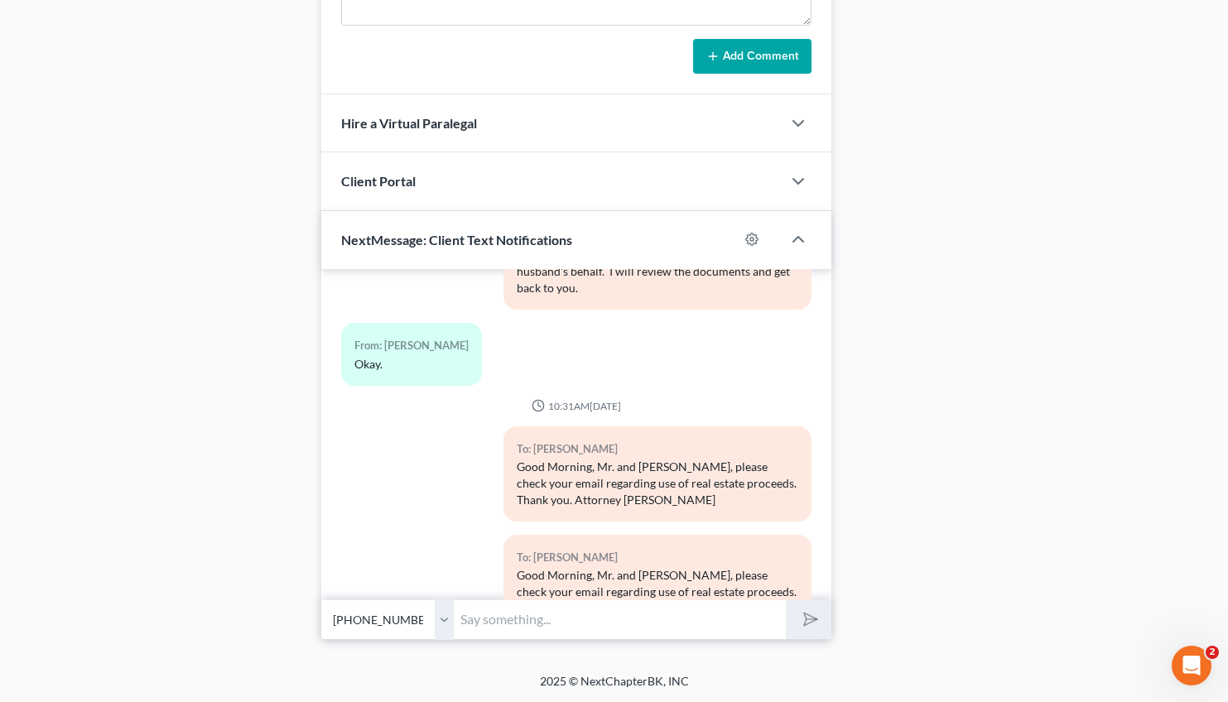
click at [498, 612] on input "text" at bounding box center [620, 619] width 332 height 41
type input "Resent the document that I have a question about."
click at [786, 600] on button "submit" at bounding box center [809, 619] width 46 height 39
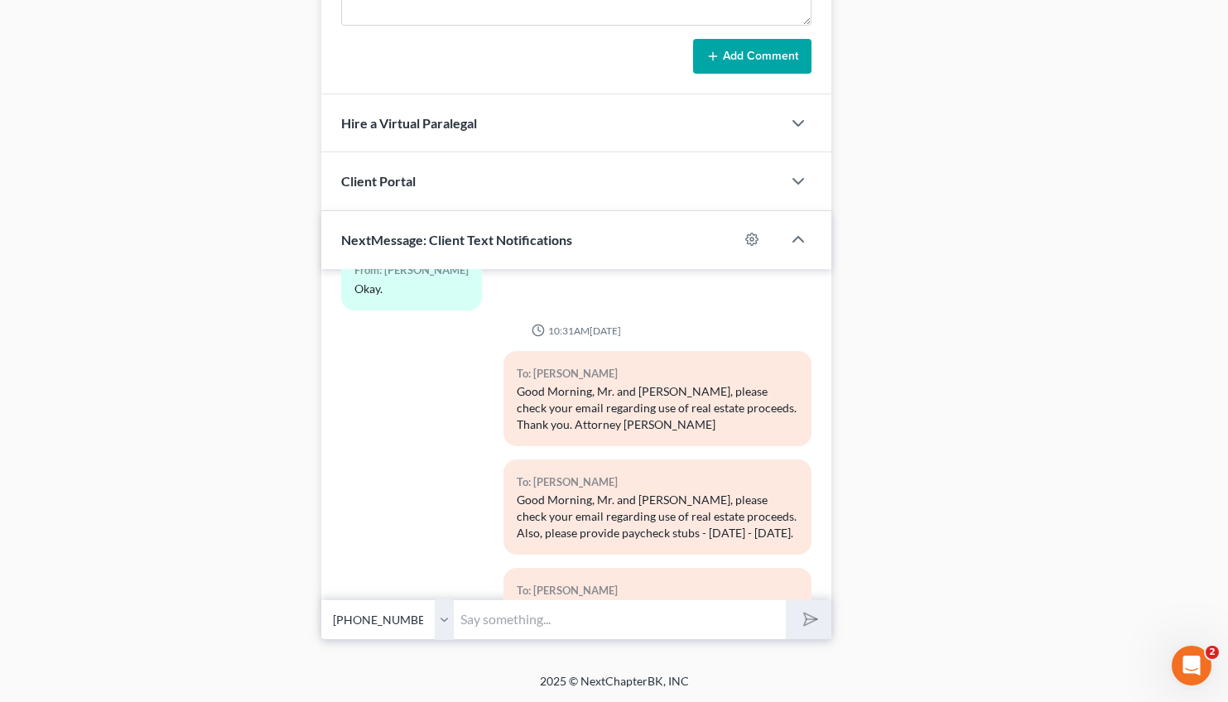
click at [321, 599] on select "Select +1 (478) 484-6063 - Bradlee Graham +1 (478) 484-9282 - Emily Graham" at bounding box center [387, 619] width 132 height 41
select select "0"
click option "[PHONE_NUMBER] - [PERSON_NAME]" at bounding box center [0, 0] width 0 height 0
click at [479, 618] on input "text" at bounding box center [620, 619] width 332 height 41
type input "Resent the document that I have a question about."
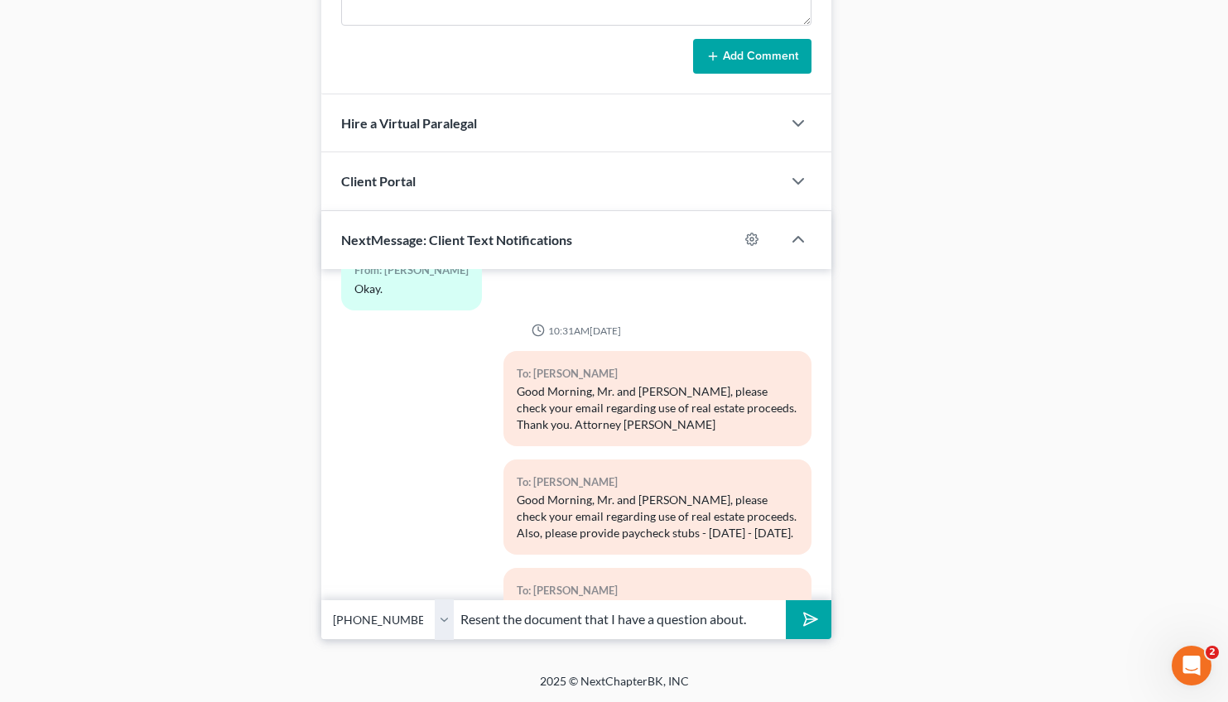
click at [786, 600] on button "submit" at bounding box center [809, 619] width 46 height 39
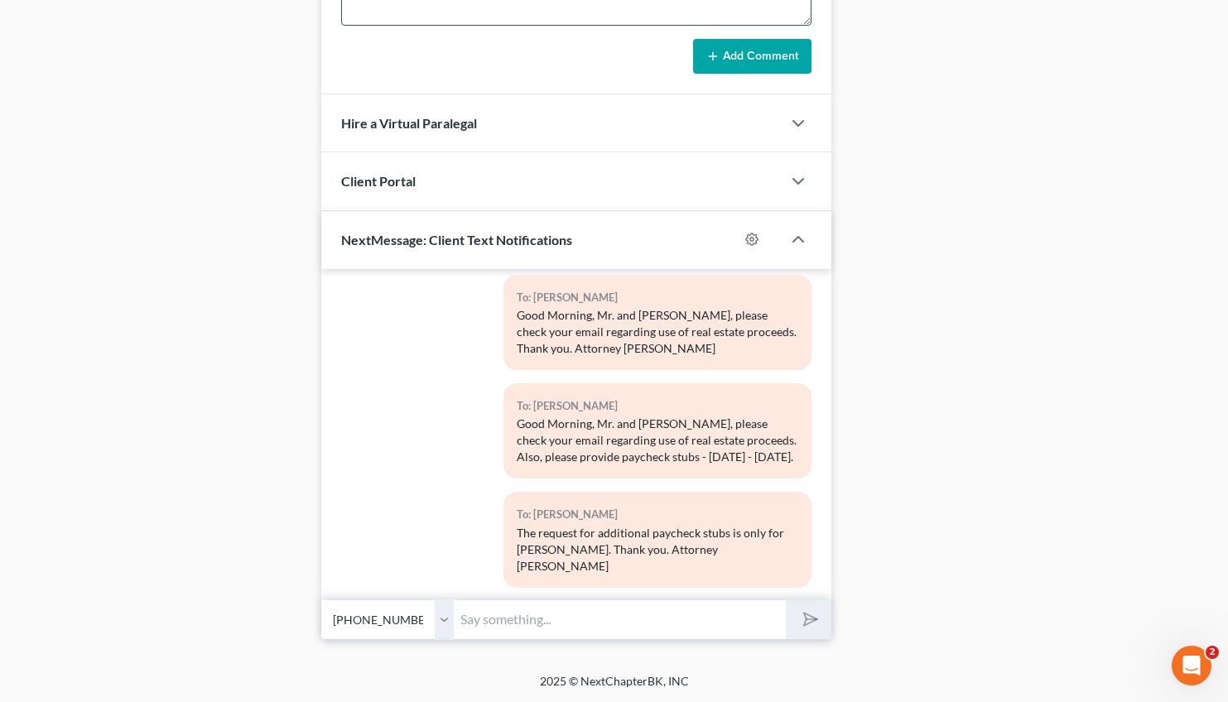
scroll to position [9154, 0]
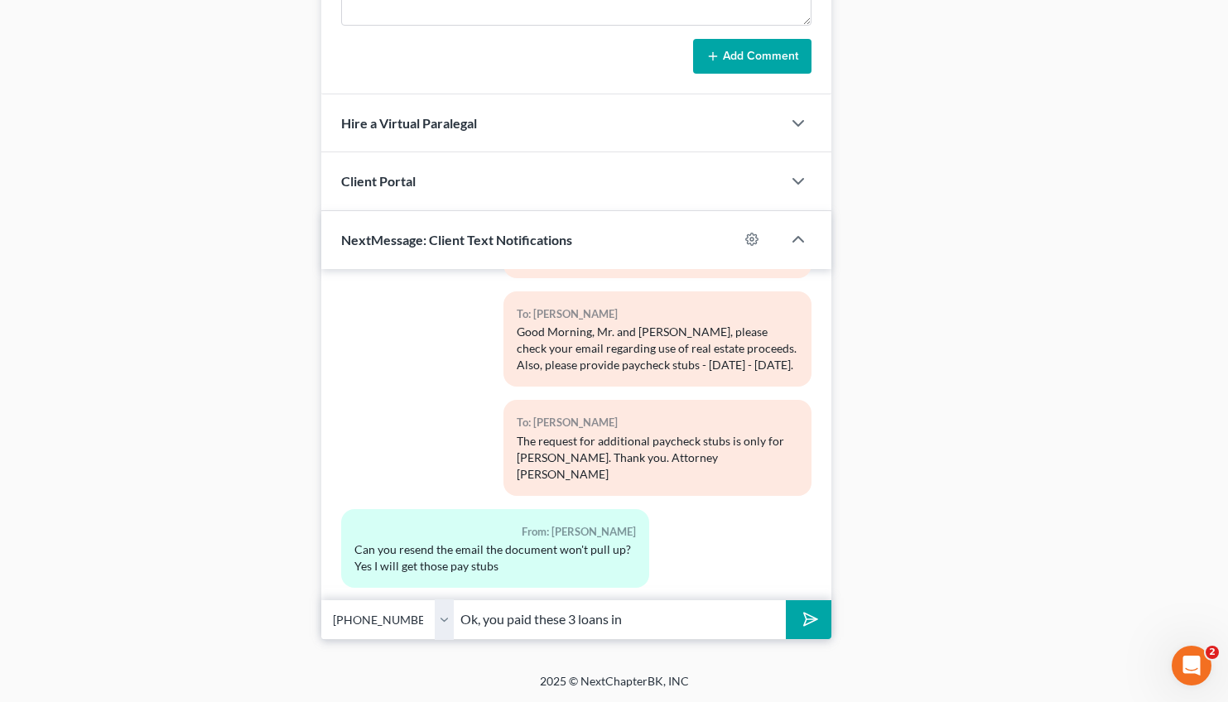
click at [613, 615] on input "Ok, you paid these 3 loans in" at bounding box center [620, 619] width 332 height 41
type input "Ok, you paid these 3 loan balances in full?"
click at [786, 600] on button "submit" at bounding box center [809, 619] width 46 height 39
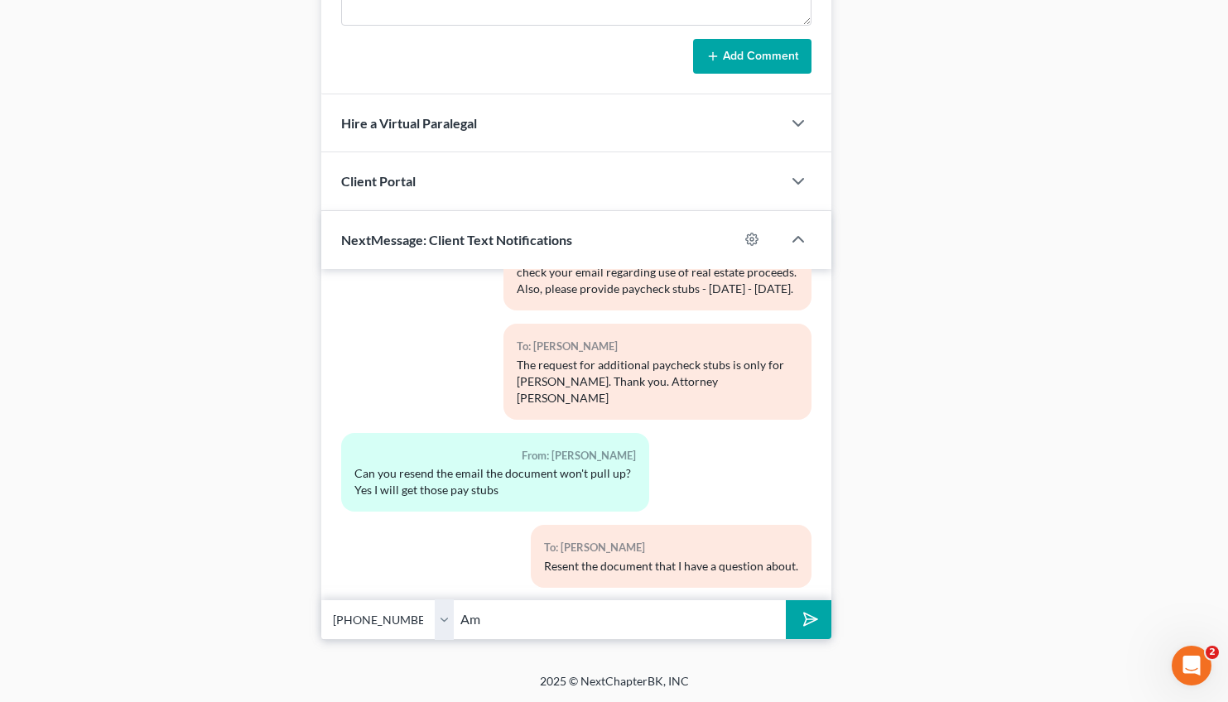
type input "A"
type input "H"
type input "I do not know the amount that you paid for each loan to pay them off."
click at [321, 599] on select "Select +1 (478) 484-6063 - Bradlee Graham +1 (478) 484-9282 - Emily Graham" at bounding box center [387, 619] width 132 height 41
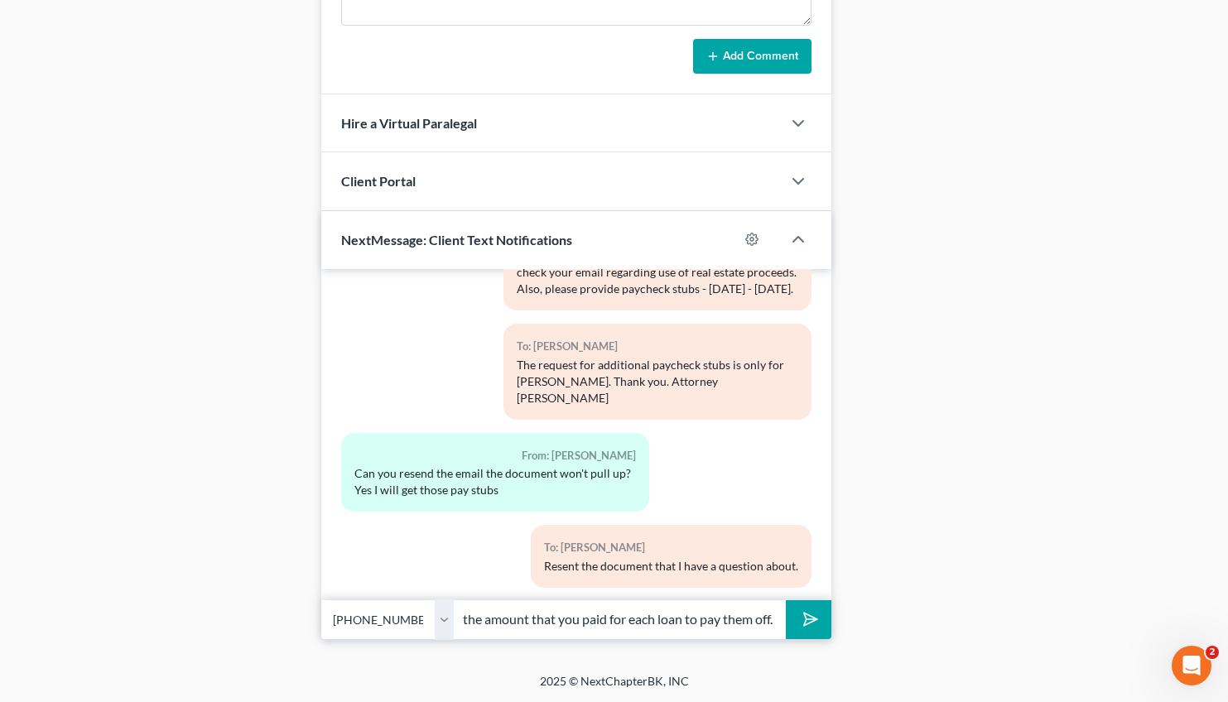
select select "1"
click option "[PHONE_NUMBER] - [PERSON_NAME]" at bounding box center [0, 0] width 0 height 0
drag, startPoint x: 786, startPoint y: 546, endPoint x: 565, endPoint y: 551, distance: 220.3
copy div "Ok, you paid these 3 loan balances in full?"
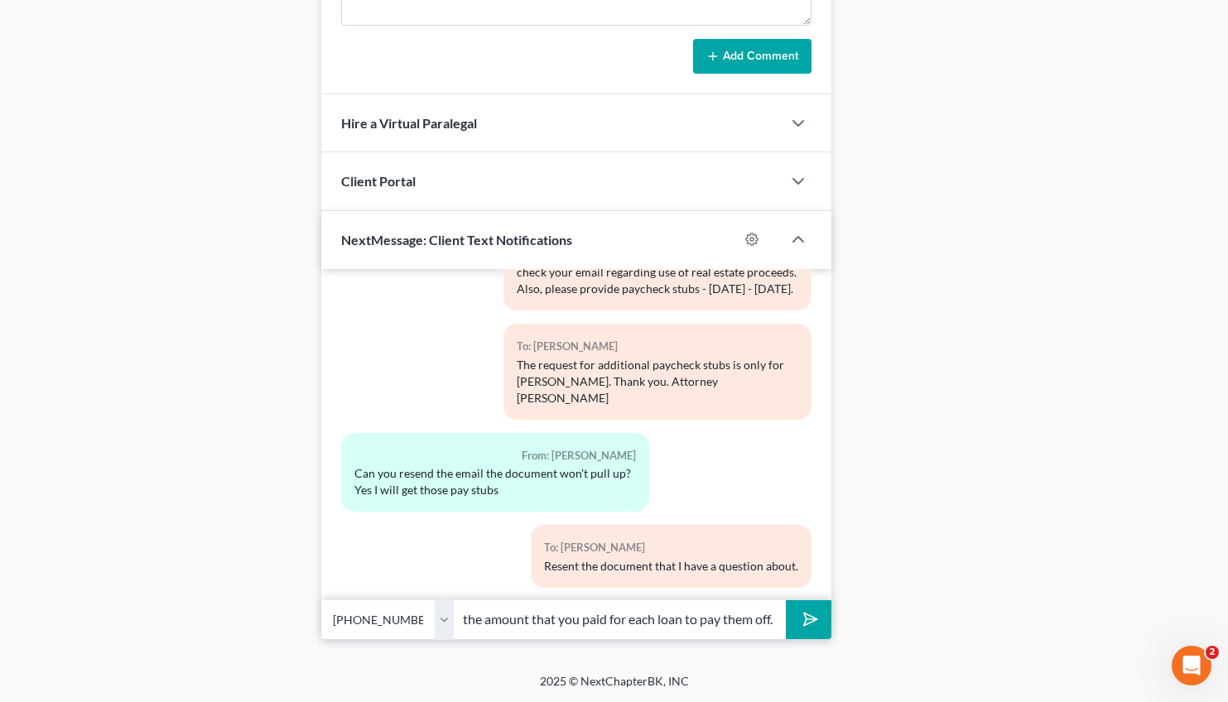
click at [487, 627] on input "I do not know the amount that you paid for each loan to pay them off." at bounding box center [620, 619] width 332 height 41
paste input "Ok, you paid these 3 loan balances in full?"
type input "Ok, you paid these 3 loan balances in full? I do not know the amount that you p…"
click at [809, 611] on icon "submit" at bounding box center [807, 619] width 23 height 23
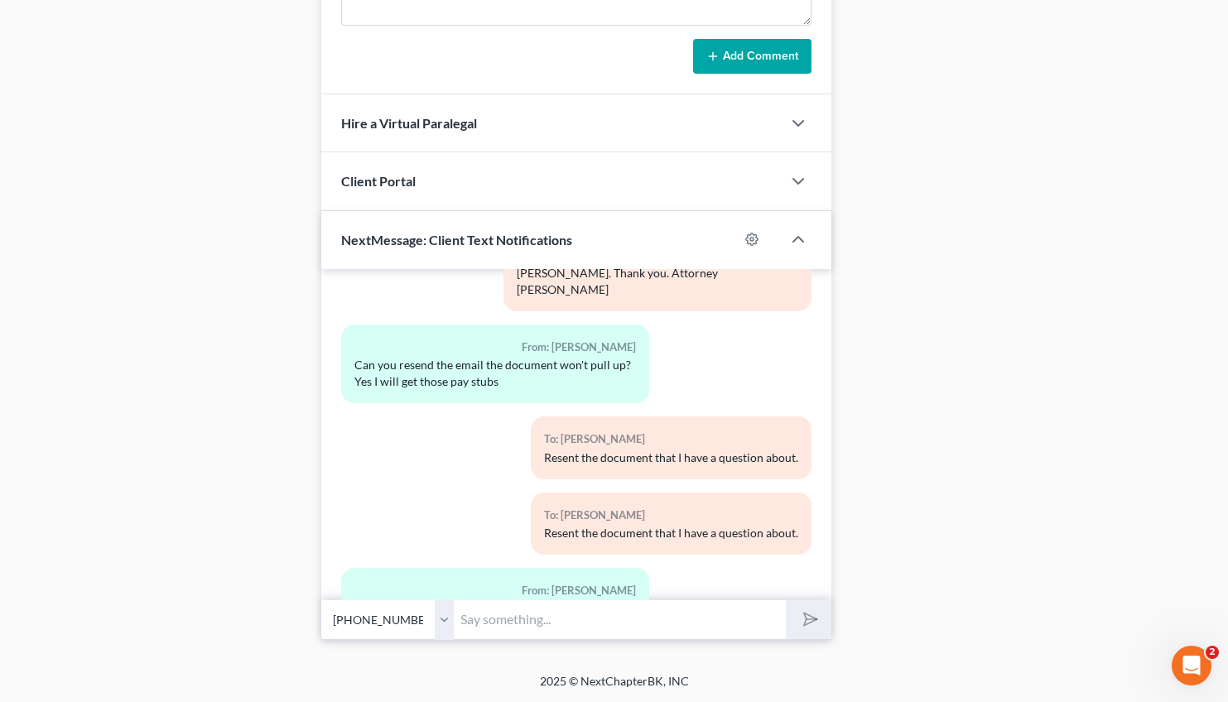
scroll to position [9430, 0]
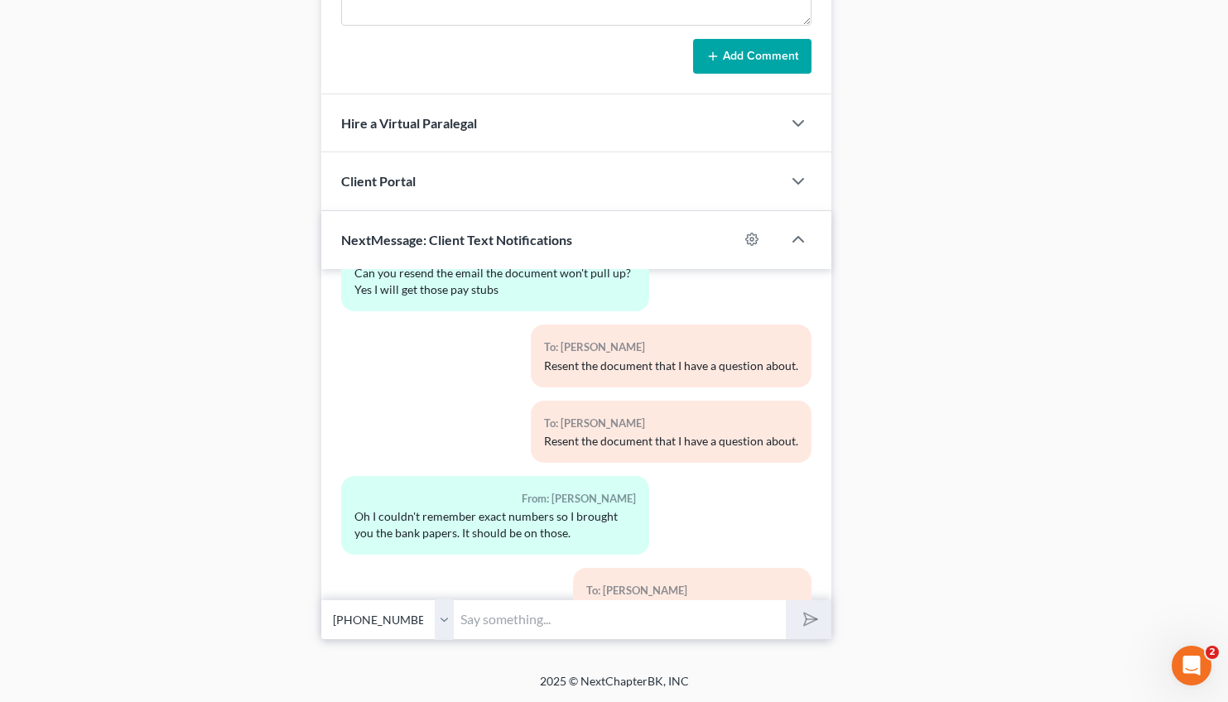
click at [487, 623] on input "text" at bounding box center [620, 619] width 332 height 41
click at [321, 599] on select "Select +1 (478) 484-6063 - Bradlee Graham +1 (478) 484-9282 - Emily Graham" at bounding box center [387, 619] width 132 height 41
click at [765, 612] on input "Ok, please send the information as soon as possible. I" at bounding box center [620, 619] width 332 height 41
click at [513, 622] on input "Ok, please send the information as soon as possible. The paycheck stubs you pre…" at bounding box center [620, 619] width 332 height 41
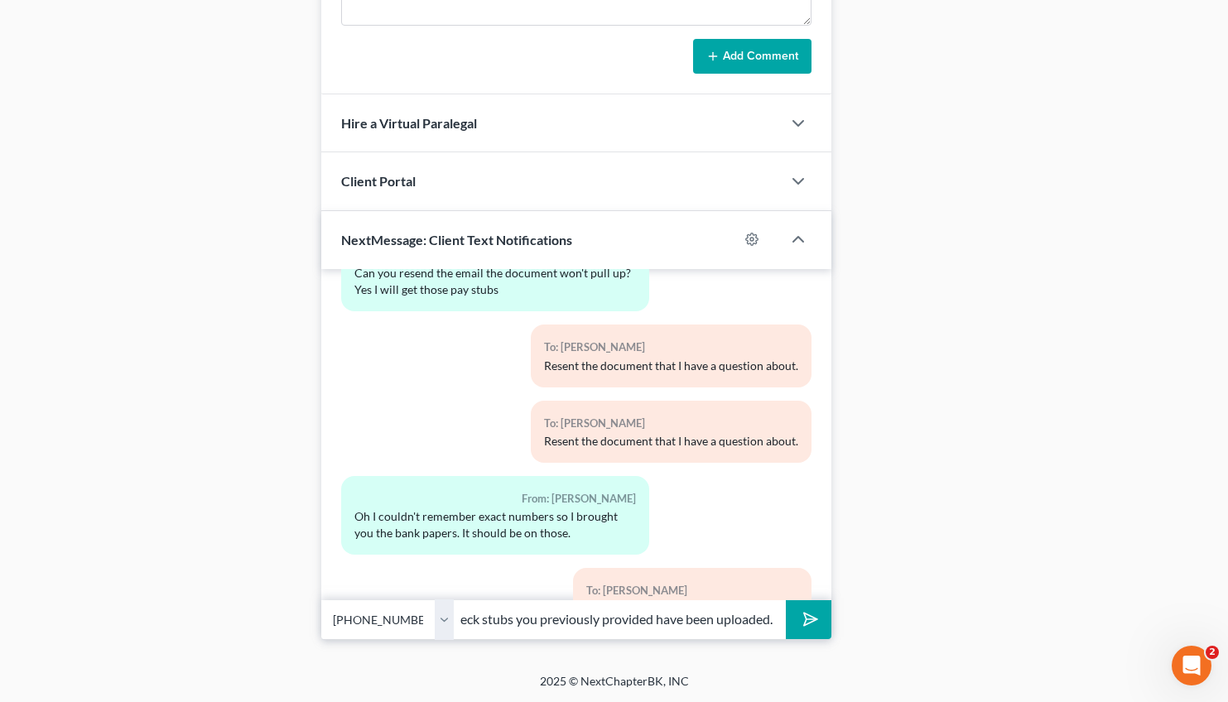
scroll to position [0, 486]
type input "Ok, please send the information as soon as possible. The 2024 tax return and pa…"
click at [808, 615] on icon "submit" at bounding box center [807, 619] width 23 height 23
